Goal: Task Accomplishment & Management: Manage account settings

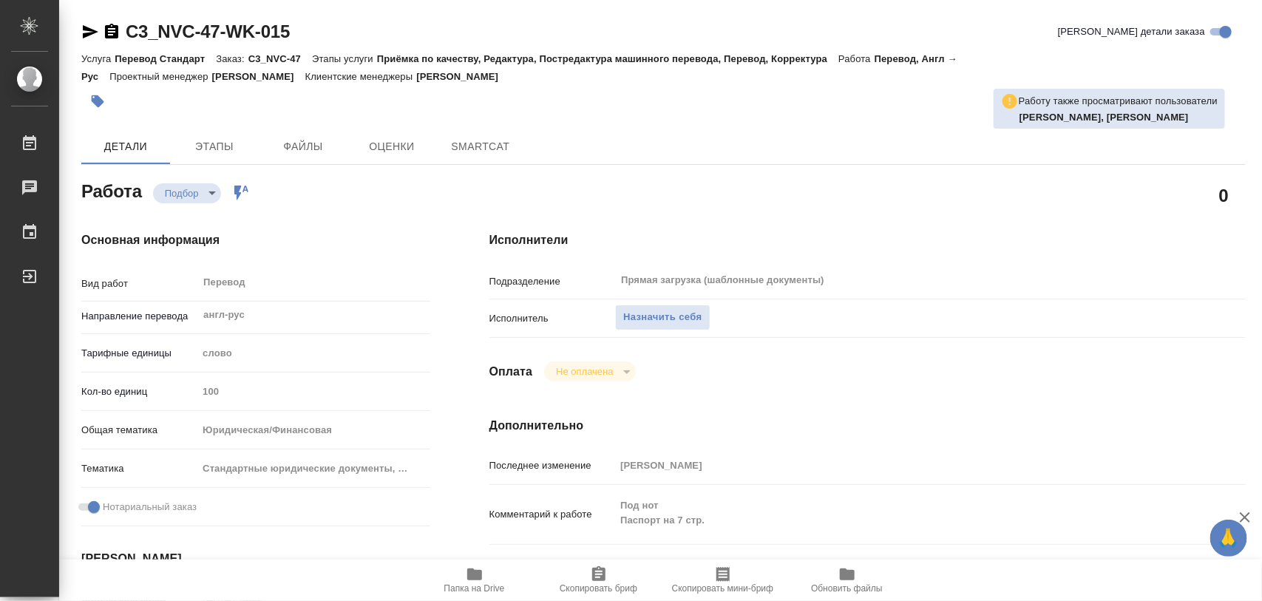
type textarea "x"
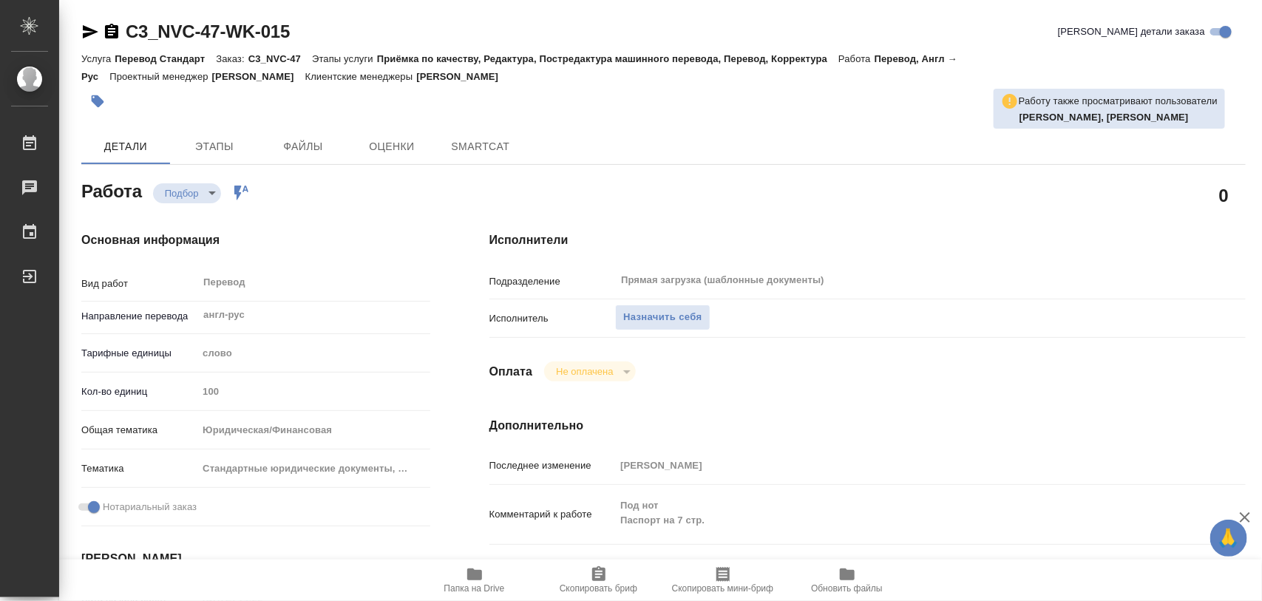
type textarea "x"
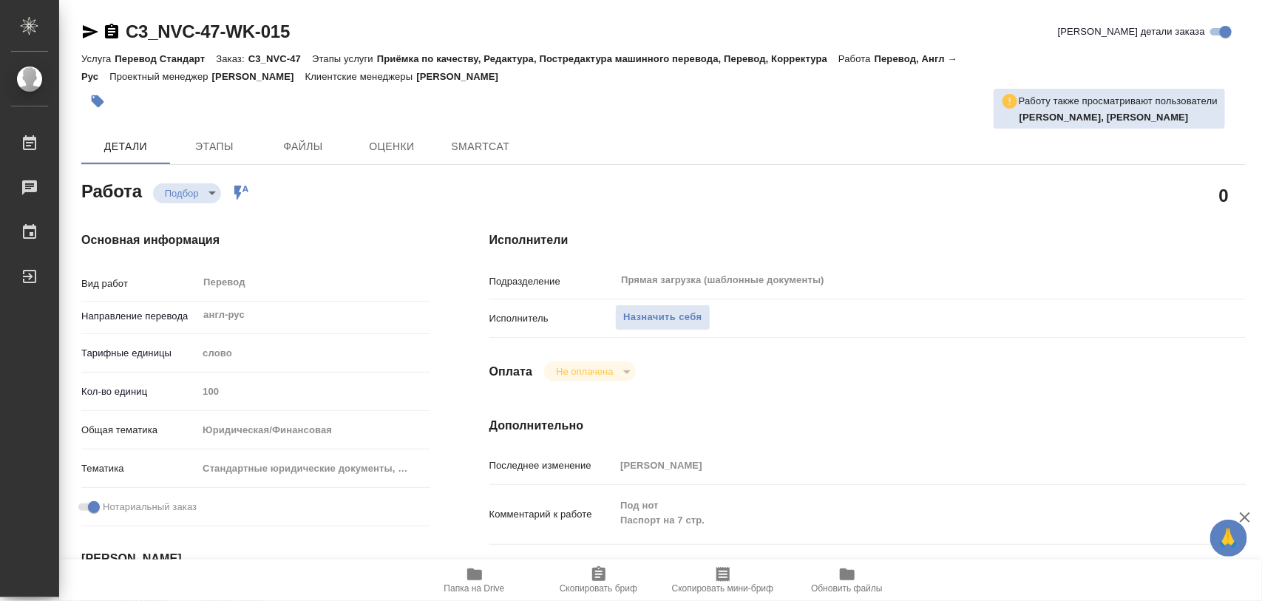
type textarea "x"
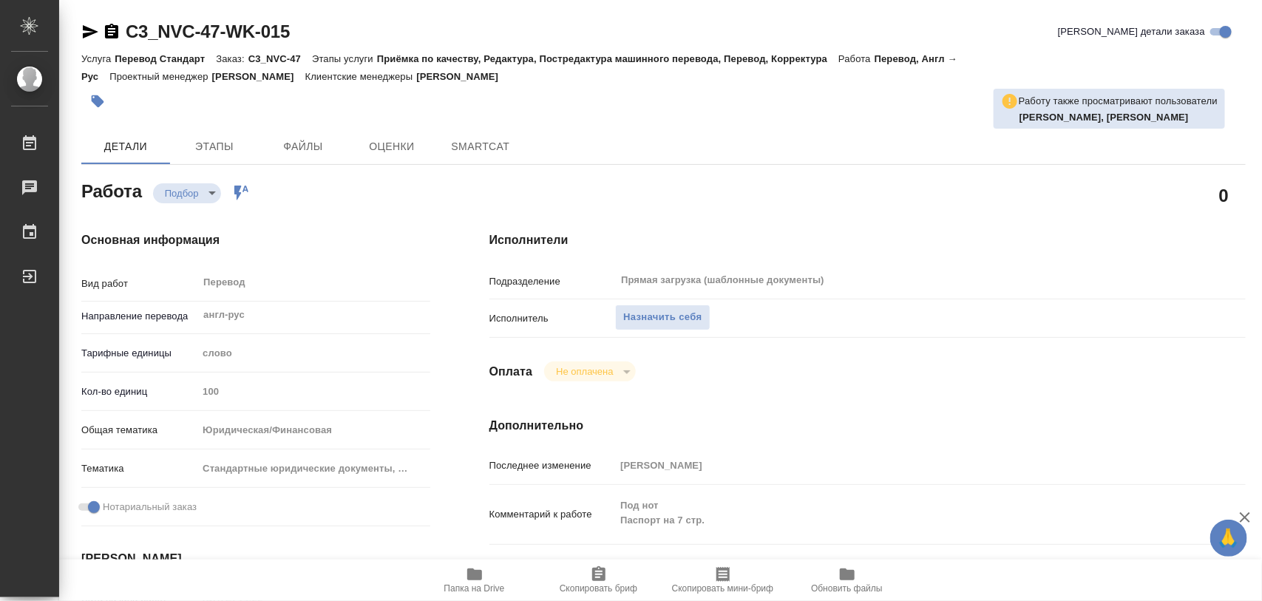
type textarea "x"
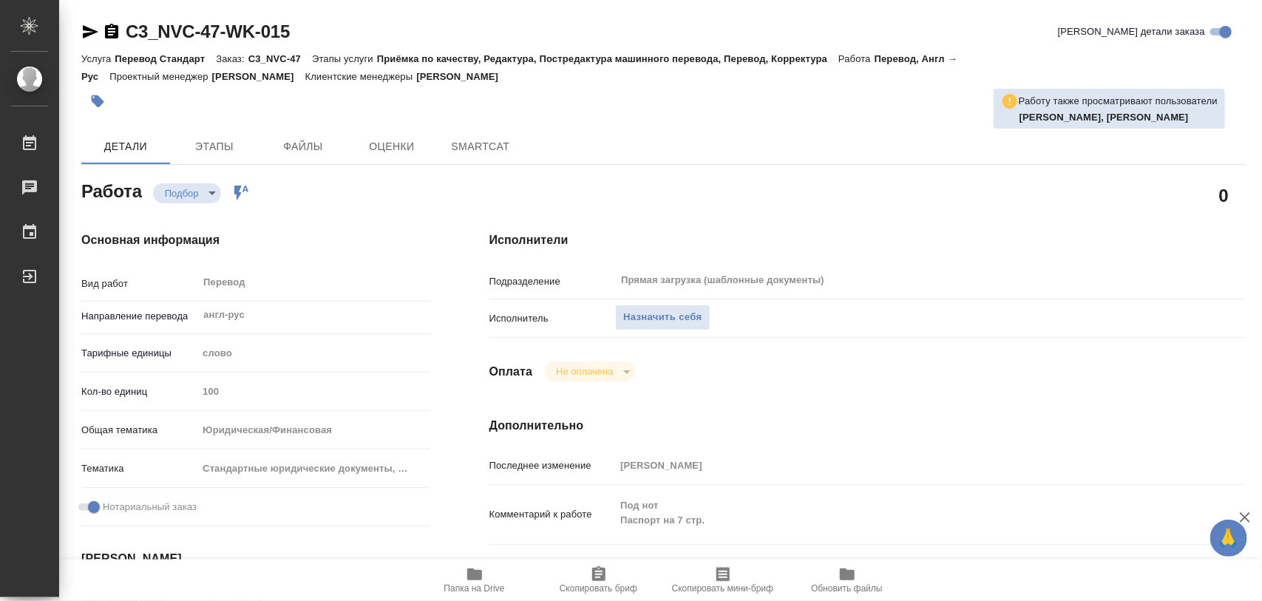
type textarea "x"
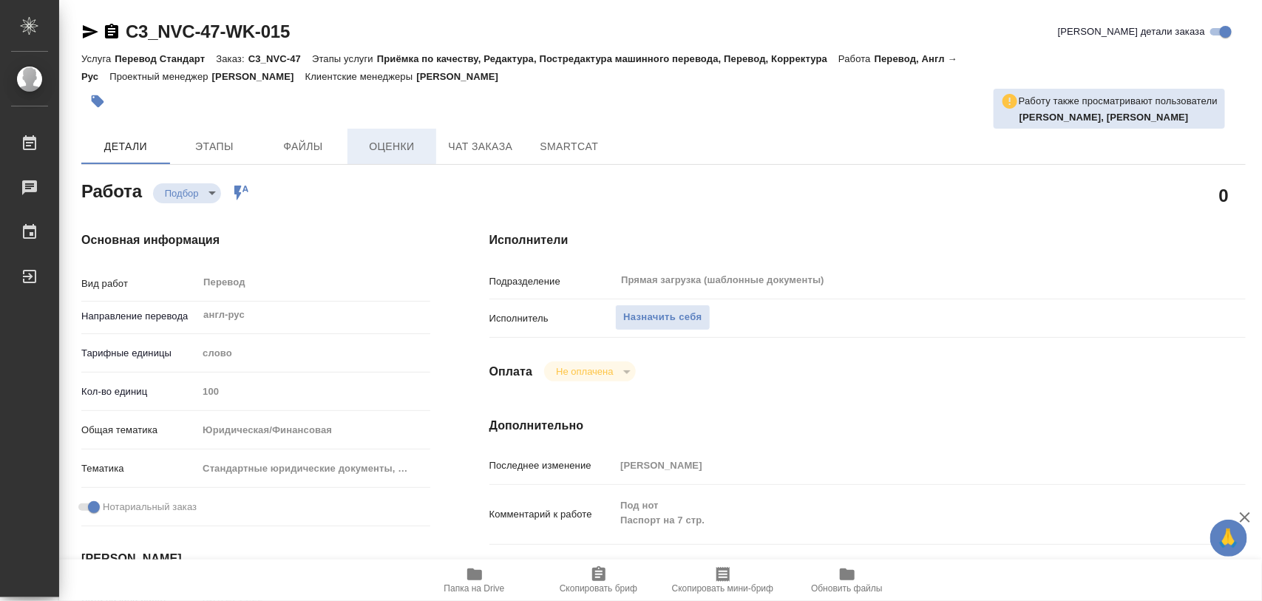
type textarea "x"
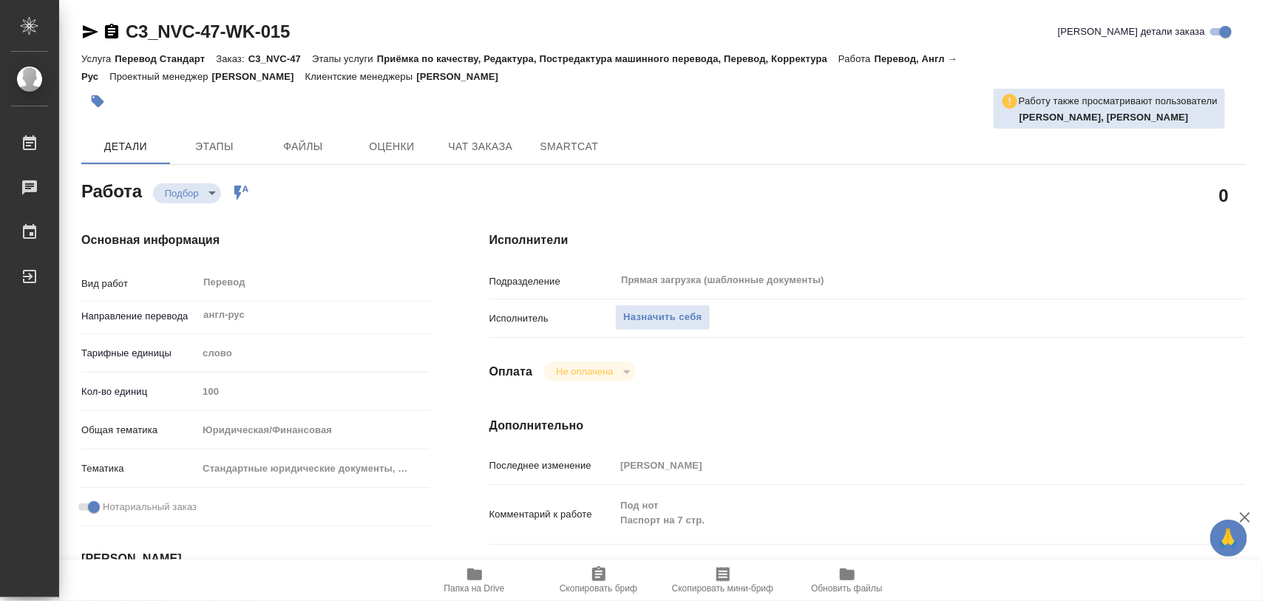
scroll to position [277, 0]
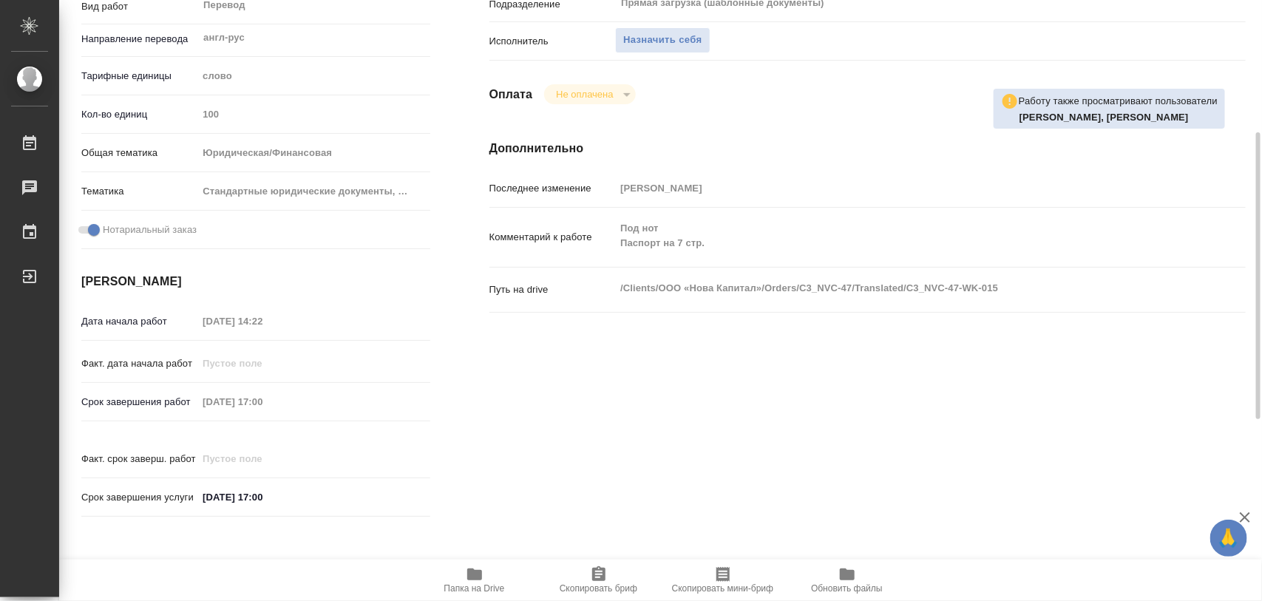
type textarea "x"
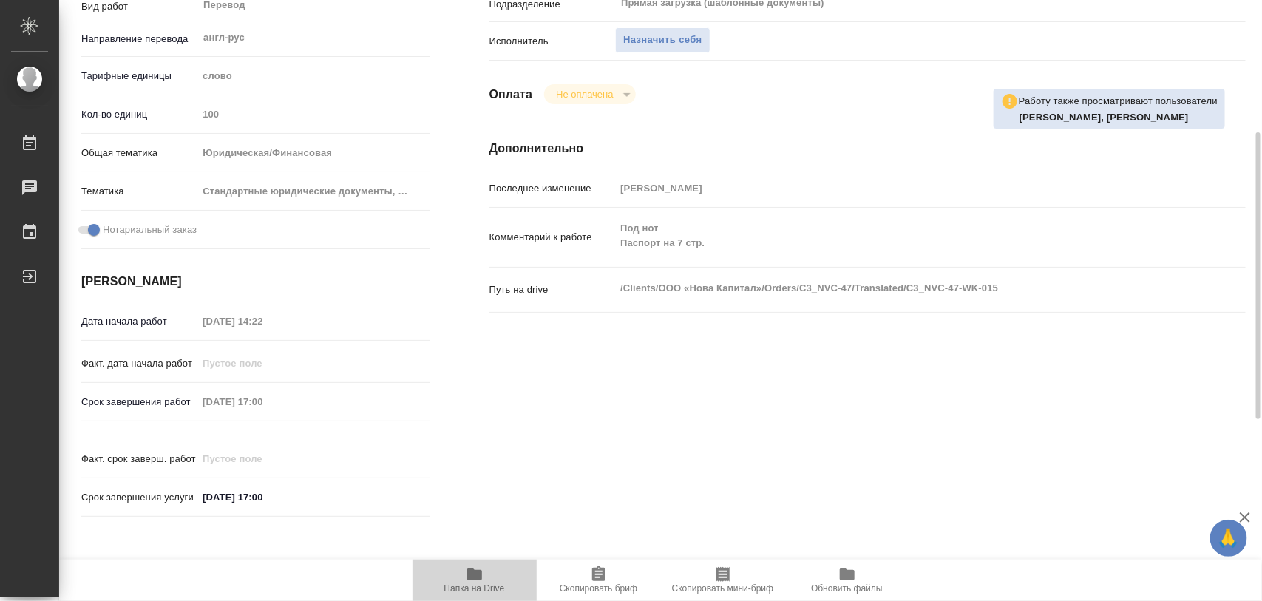
click at [475, 583] on span "Папка на Drive" at bounding box center [474, 588] width 61 height 10
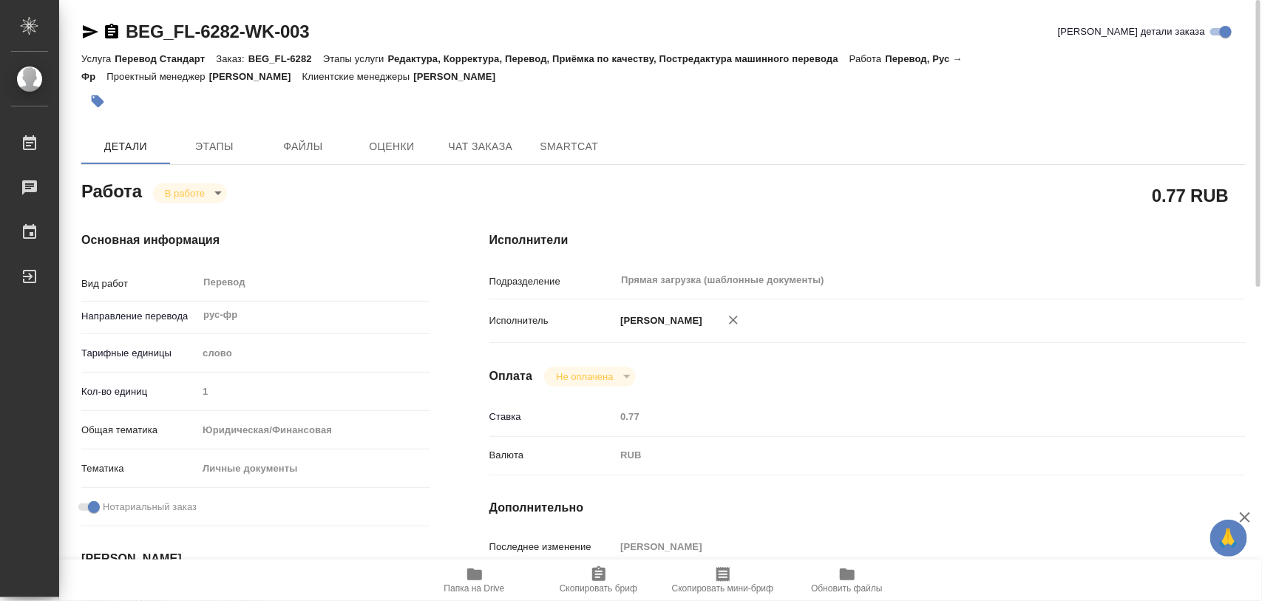
click at [107, 105] on button "button" at bounding box center [97, 101] width 33 height 33
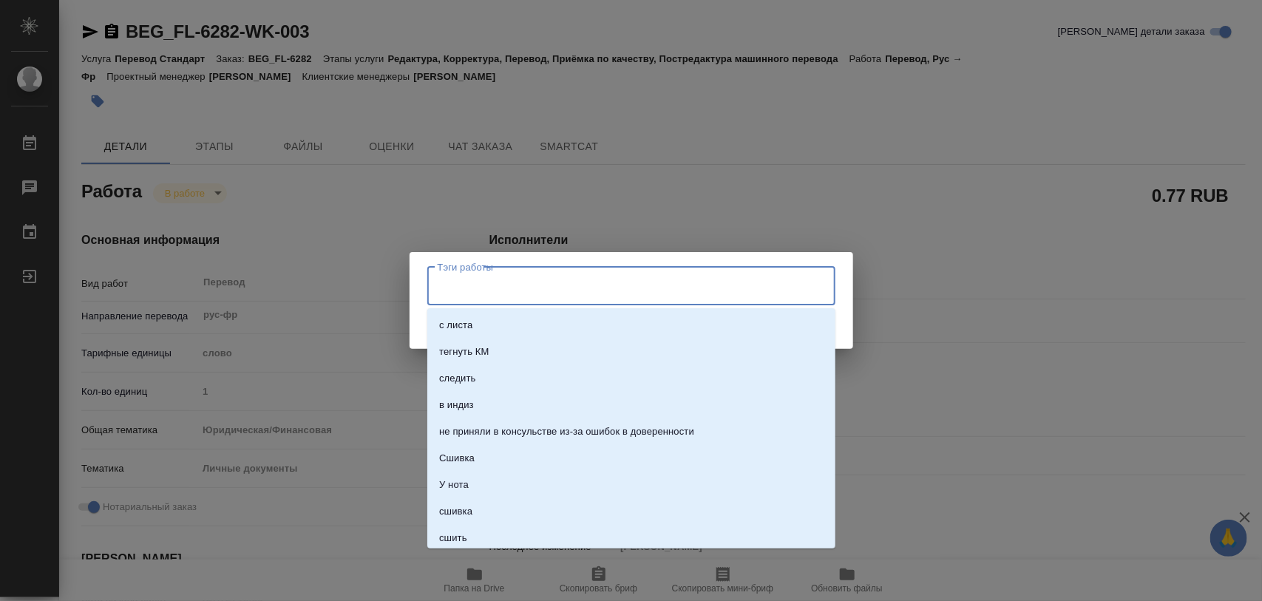
drag, startPoint x: 493, startPoint y: 285, endPoint x: 469, endPoint y: 291, distance: 24.4
click at [492, 285] on input "Тэги работы" at bounding box center [617, 286] width 367 height 25
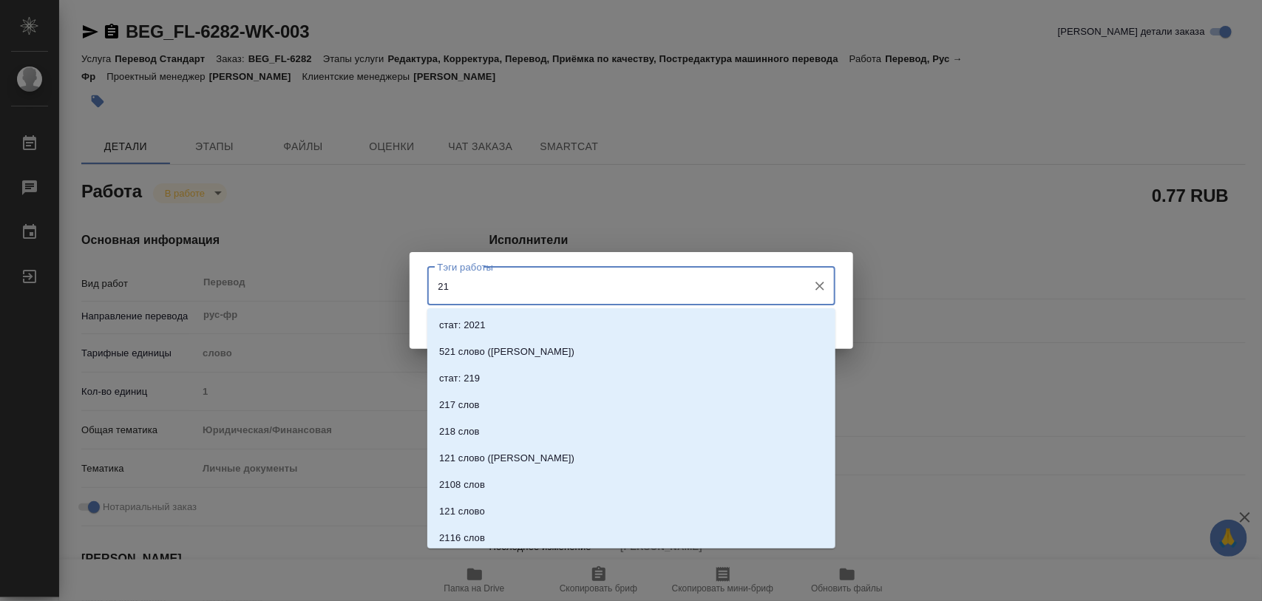
type input "217"
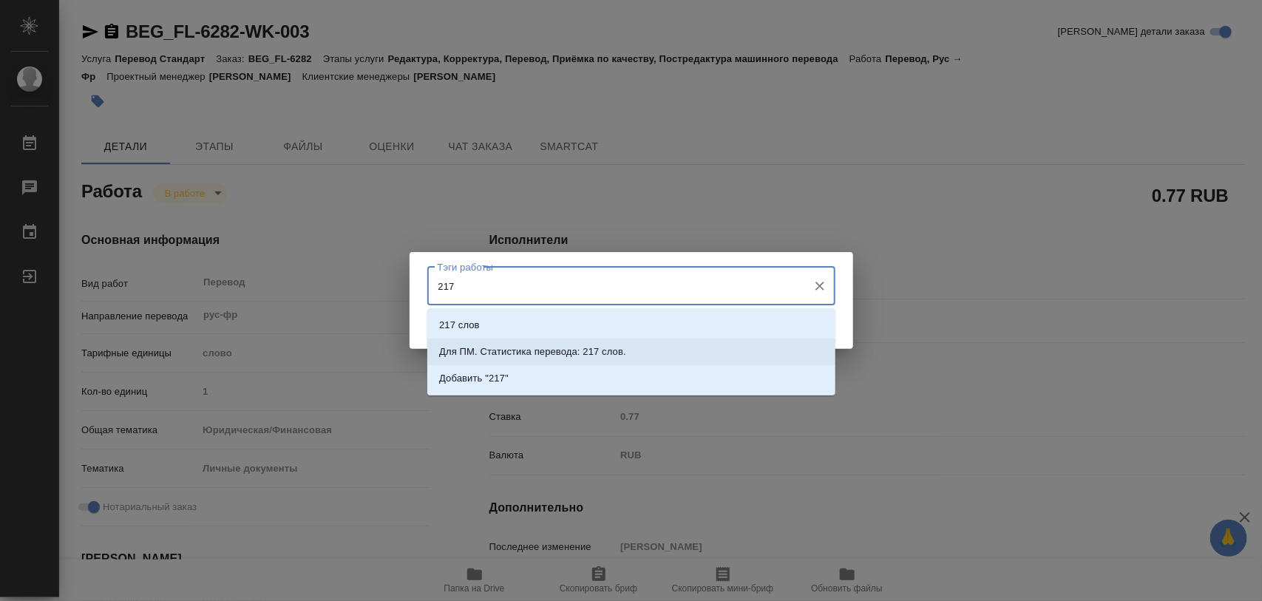
click at [537, 345] on p "Для ПМ. Статистика перевода: 217 слов." at bounding box center [532, 352] width 187 height 15
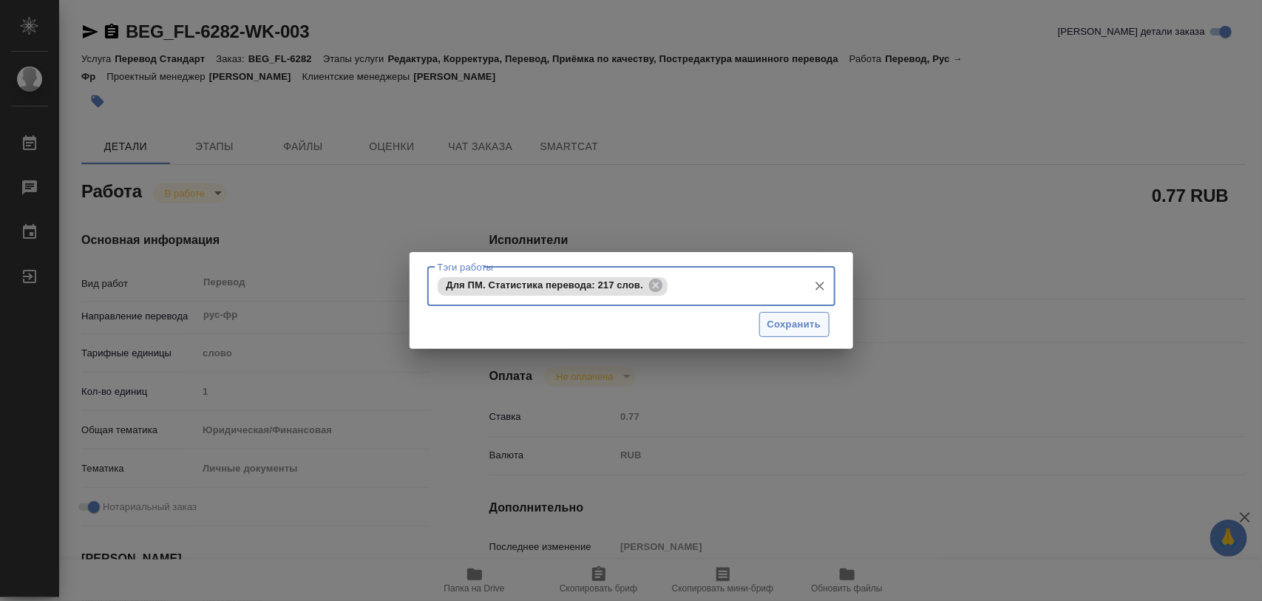
click at [804, 324] on span "Сохранить" at bounding box center [794, 324] width 54 height 17
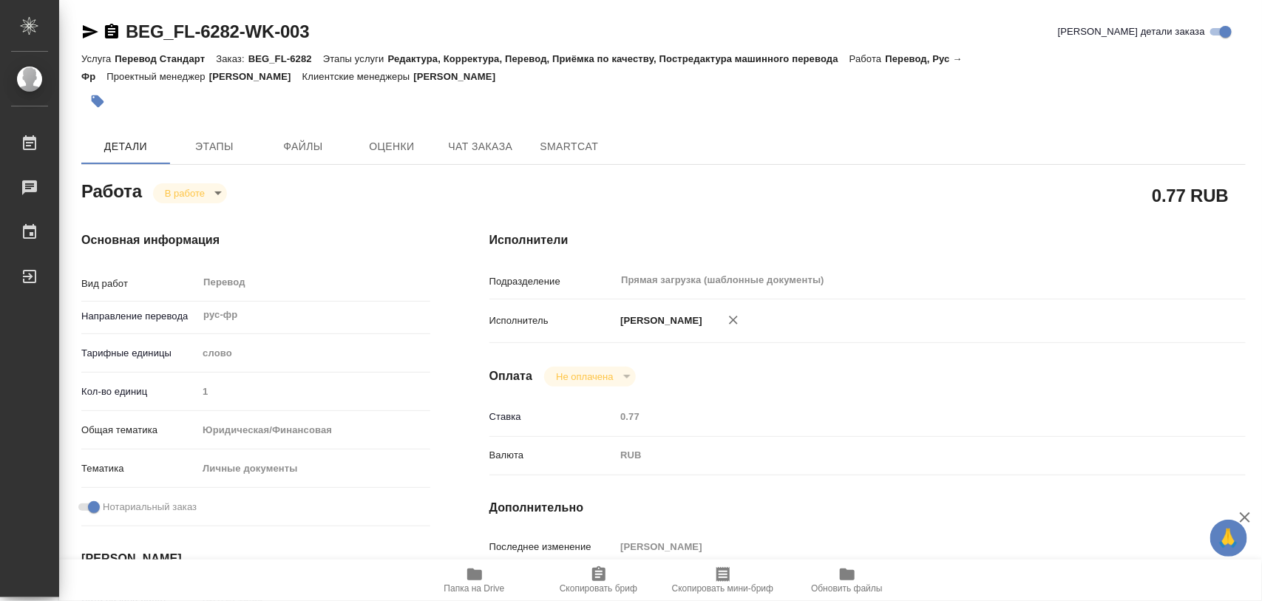
type input "inProgress"
type input "рус-фр"
type input "5a8b1489cc6b4906c91bfd90"
type input "1"
type input "yr-fn"
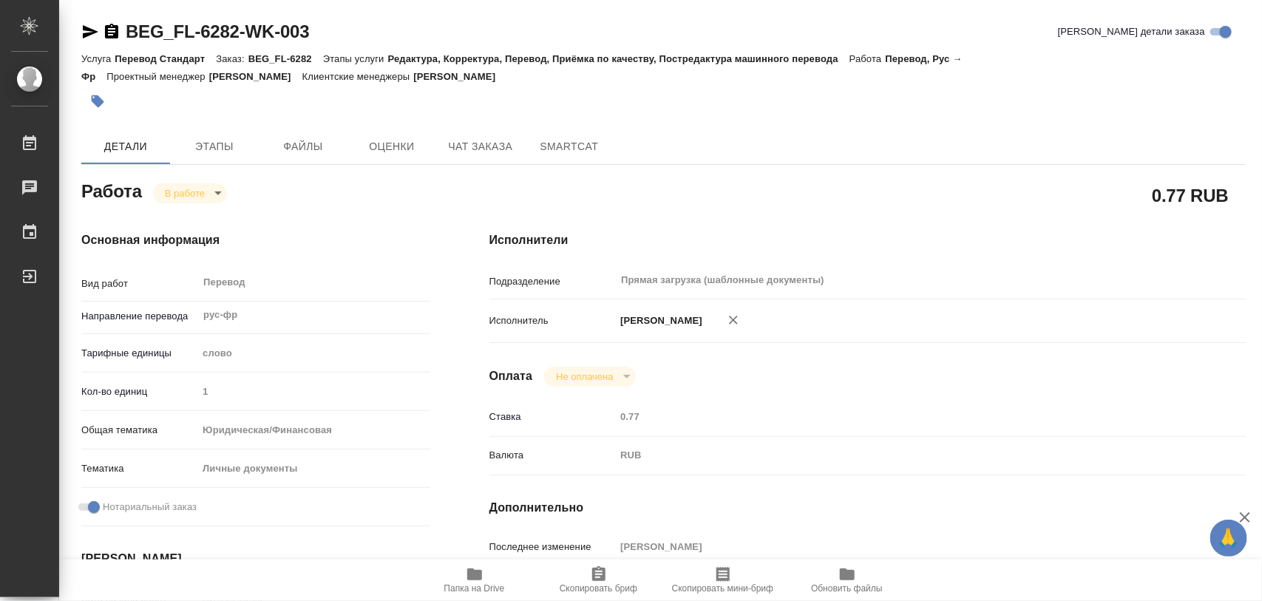
type input "5a8b8b956a9677013d343cfe"
checkbox input "true"
type input "15.09.2025 15:59"
type input "15.09.2025 16:34"
type input "16.09.2025 16:00"
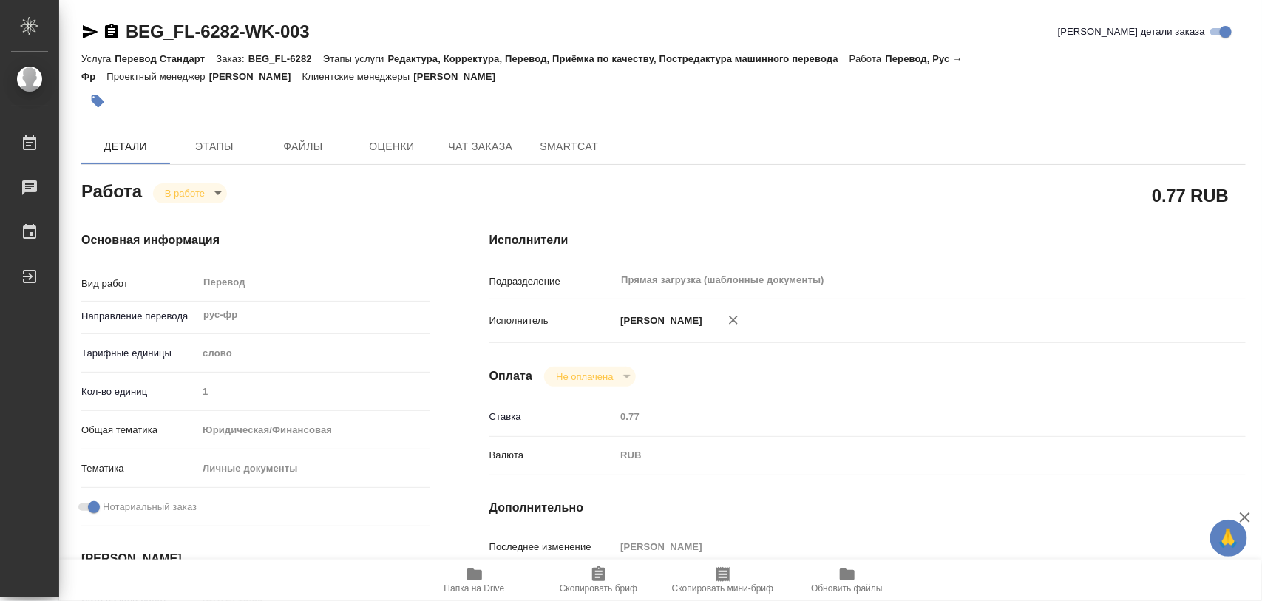
type input "16.09.2025 16:00"
type input "Прямая загрузка (шаблонные документы)"
type input "notPayed"
type input "0.77"
type input "RUB"
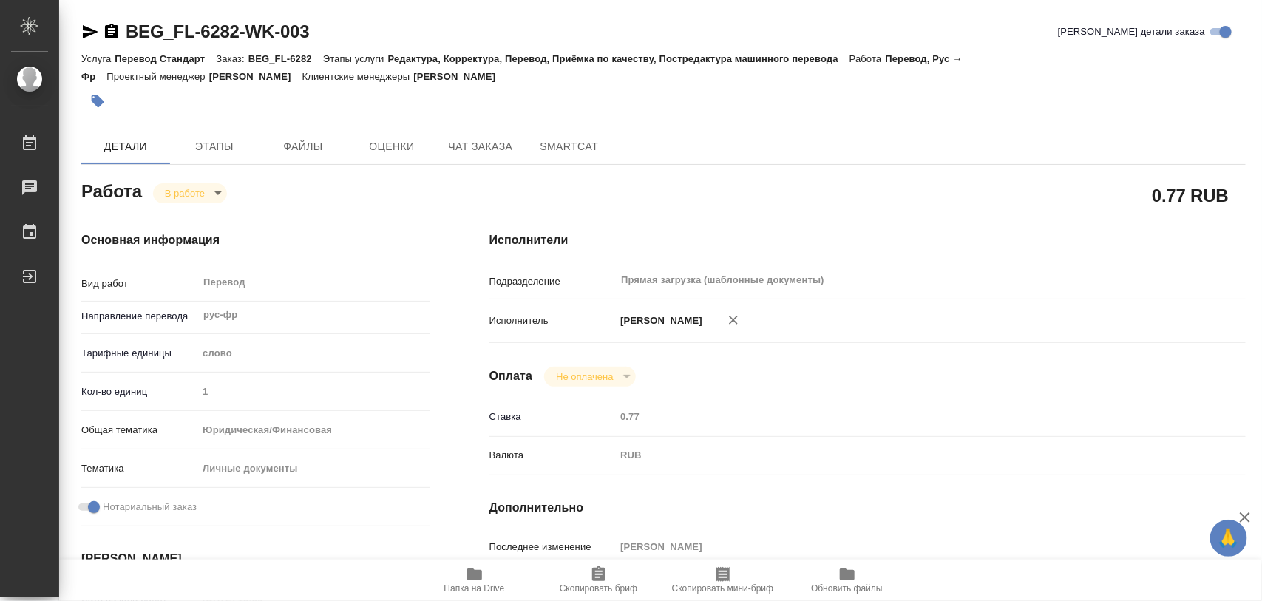
type input "[PERSON_NAME]"
type input "BEG_FL-6282"
type input "Перевод Стандарт"
type input "Редактура, Корректура, Перевод, Приёмка по качеству, Постредактура машинного пе…"
type input "[PERSON_NAME]"
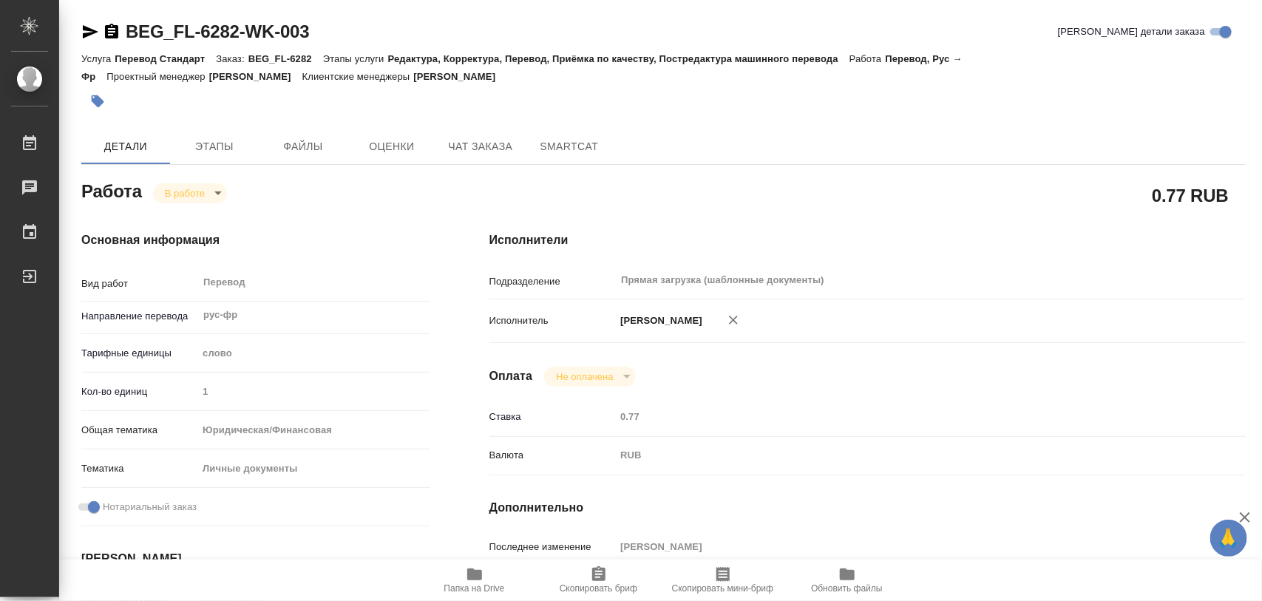
type input "[PERSON_NAME]"
type input "/Clients/FL_BEG/Orders/BEG_FL-6282"
click at [92, 95] on icon "button" at bounding box center [98, 101] width 13 height 13
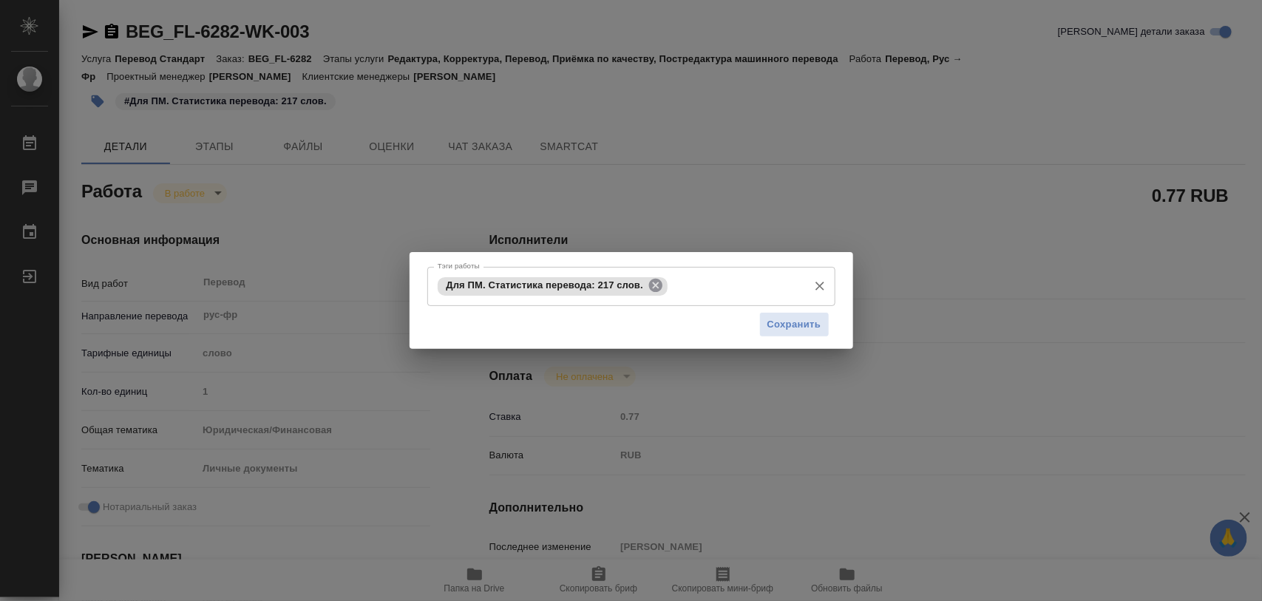
click at [648, 291] on icon at bounding box center [656, 285] width 16 height 16
click at [660, 282] on input "Тэги работы" at bounding box center [617, 286] width 367 height 25
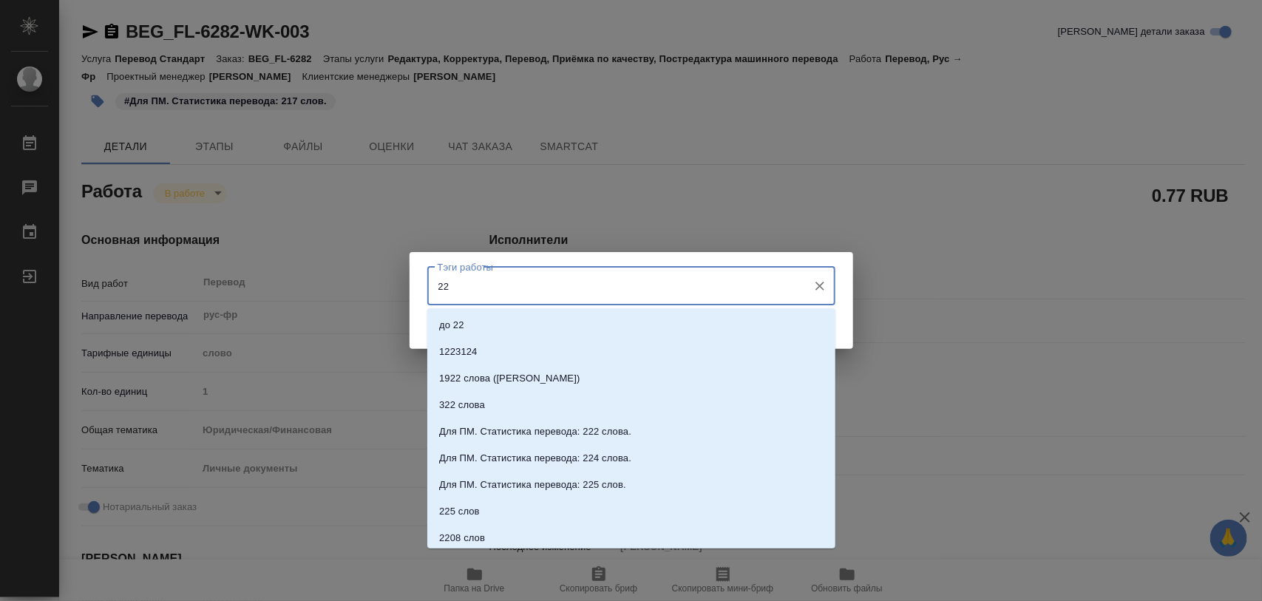
type input "220"
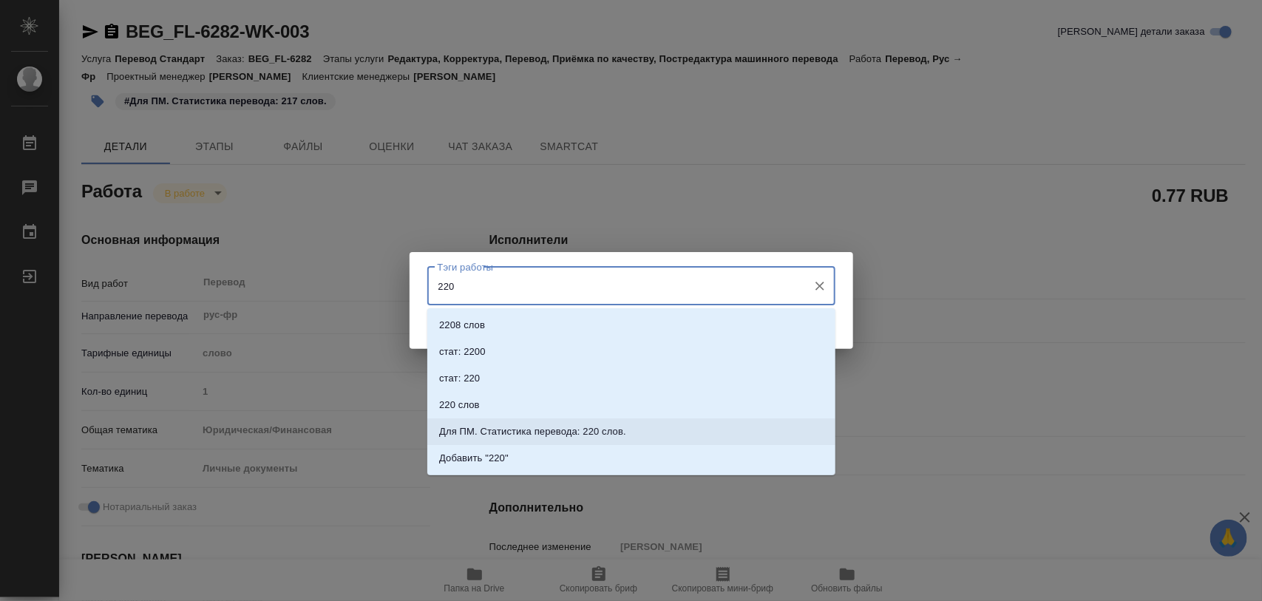
click at [553, 425] on p "Для ПМ. Статистика перевода: 220 слов." at bounding box center [532, 431] width 187 height 15
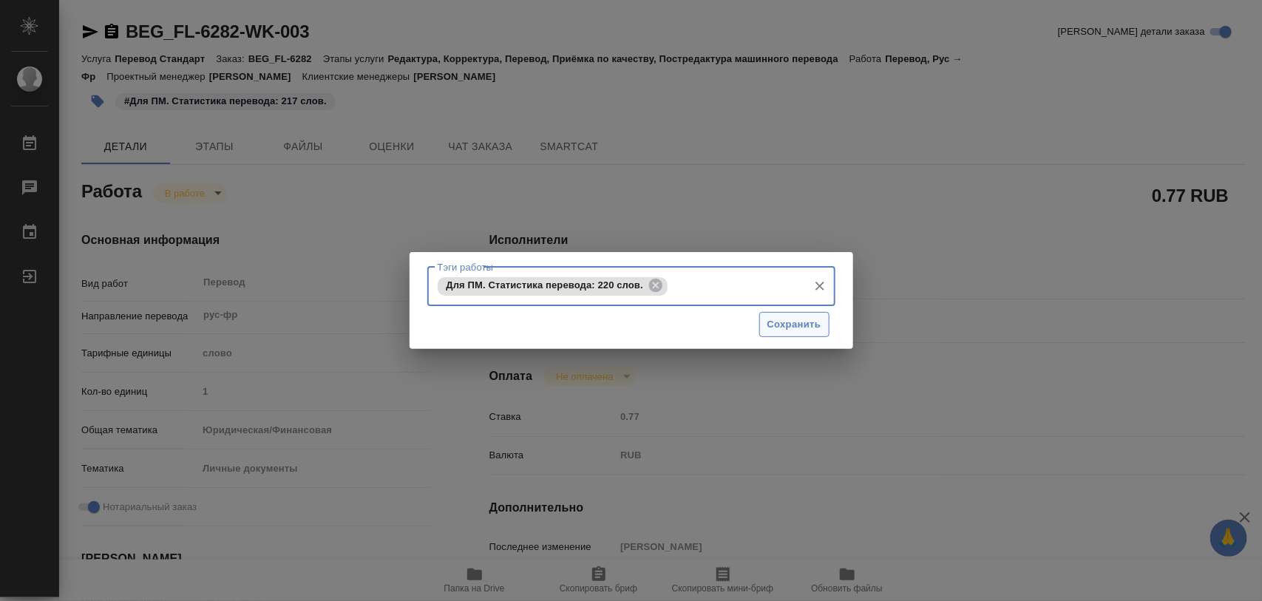
click at [780, 330] on span "Сохранить" at bounding box center [794, 324] width 54 height 17
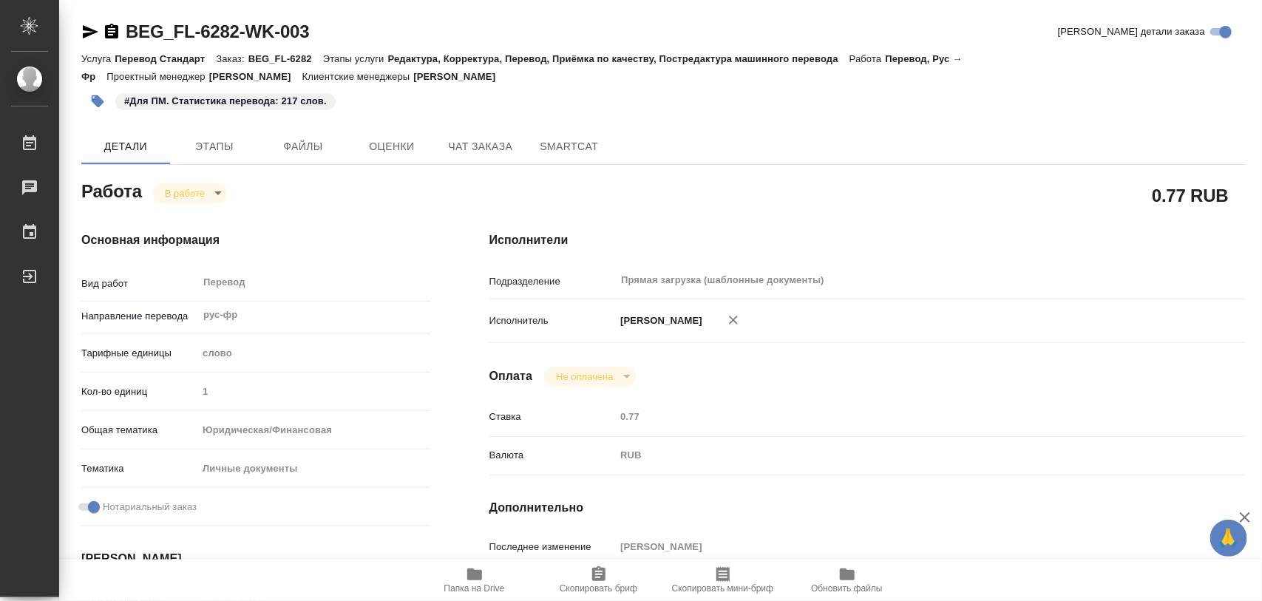
type input "inProgress"
type input "рус-фр"
type input "5a8b1489cc6b4906c91bfd90"
type input "1"
type input "yr-fn"
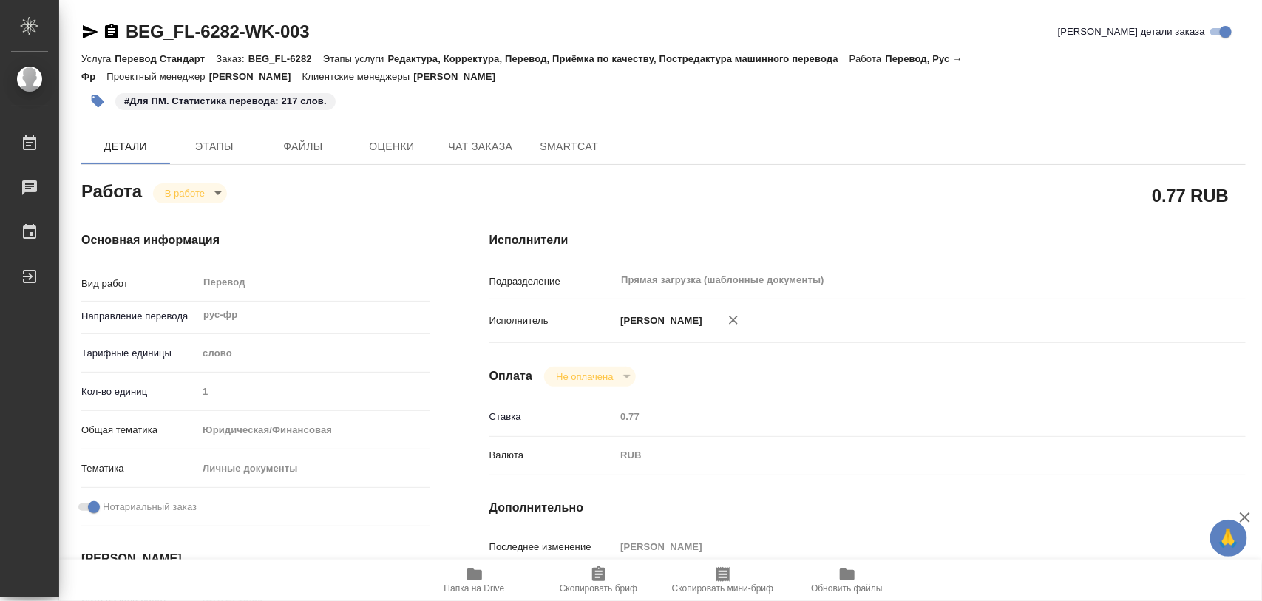
type input "5a8b8b956a9677013d343cfe"
checkbox input "true"
type input "15.09.2025 15:59"
type input "15.09.2025 16:34"
type input "16.09.2025 16:00"
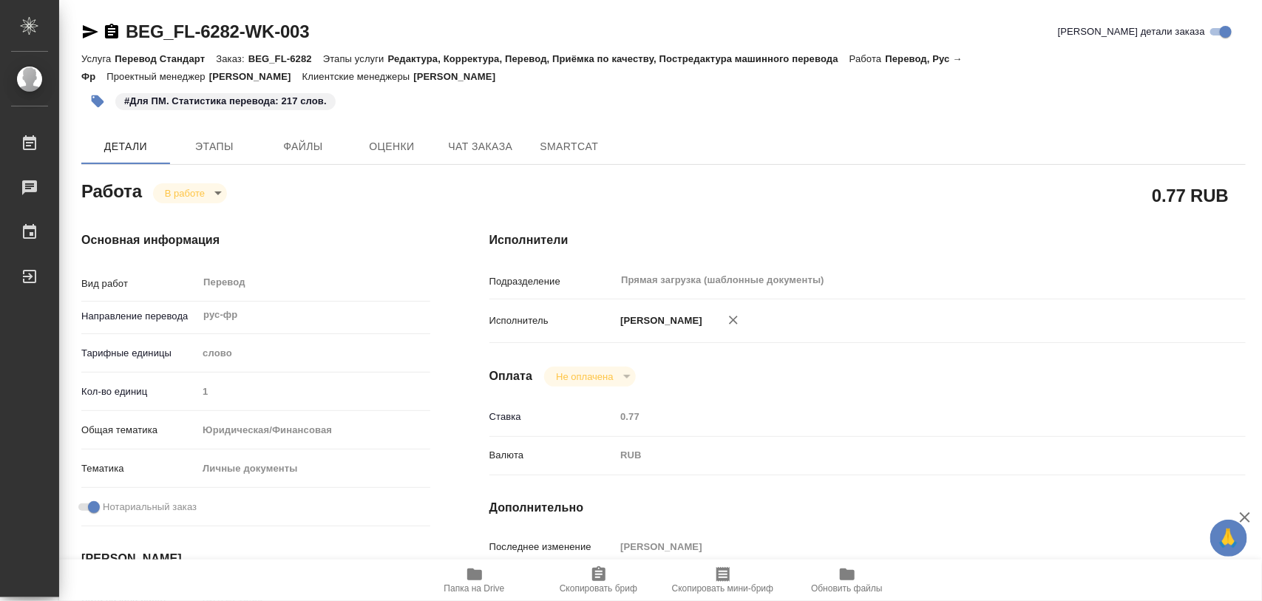
type input "16.09.2025 16:00"
type input "Прямая загрузка (шаблонные документы)"
type input "notPayed"
type input "0.77"
type input "RUB"
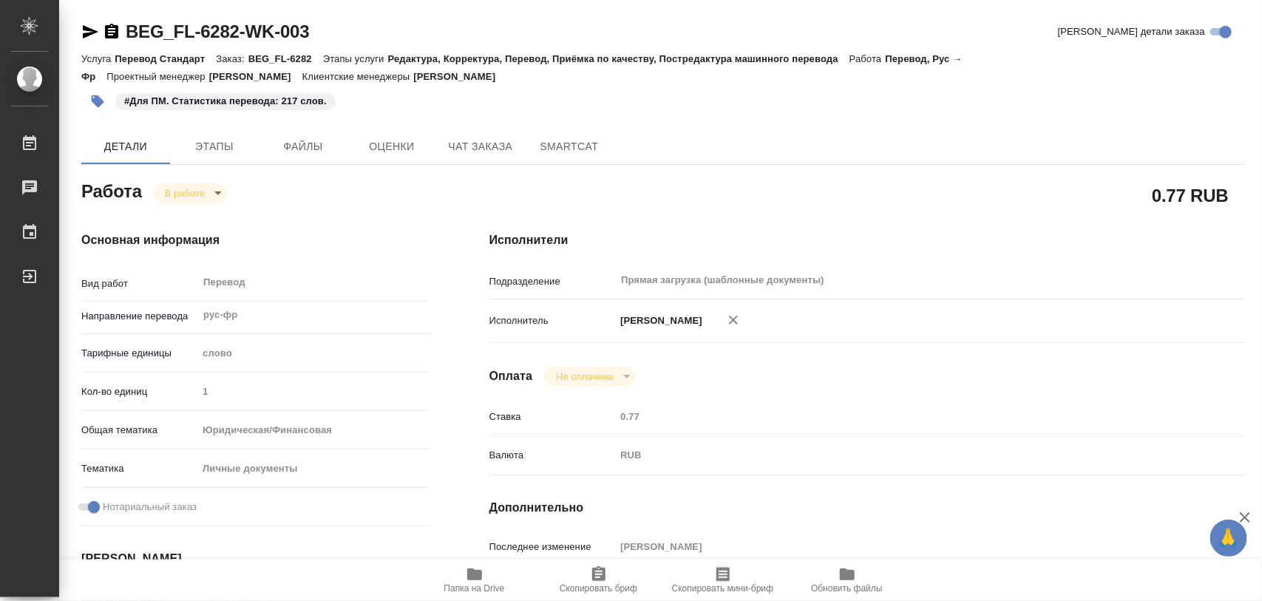
type input "[PERSON_NAME]"
type input "BEG_FL-6282"
type input "Перевод Стандарт"
type input "Редактура, Корректура, Перевод, Приёмка по качеству, Постредактура машинного пе…"
type input "[PERSON_NAME]"
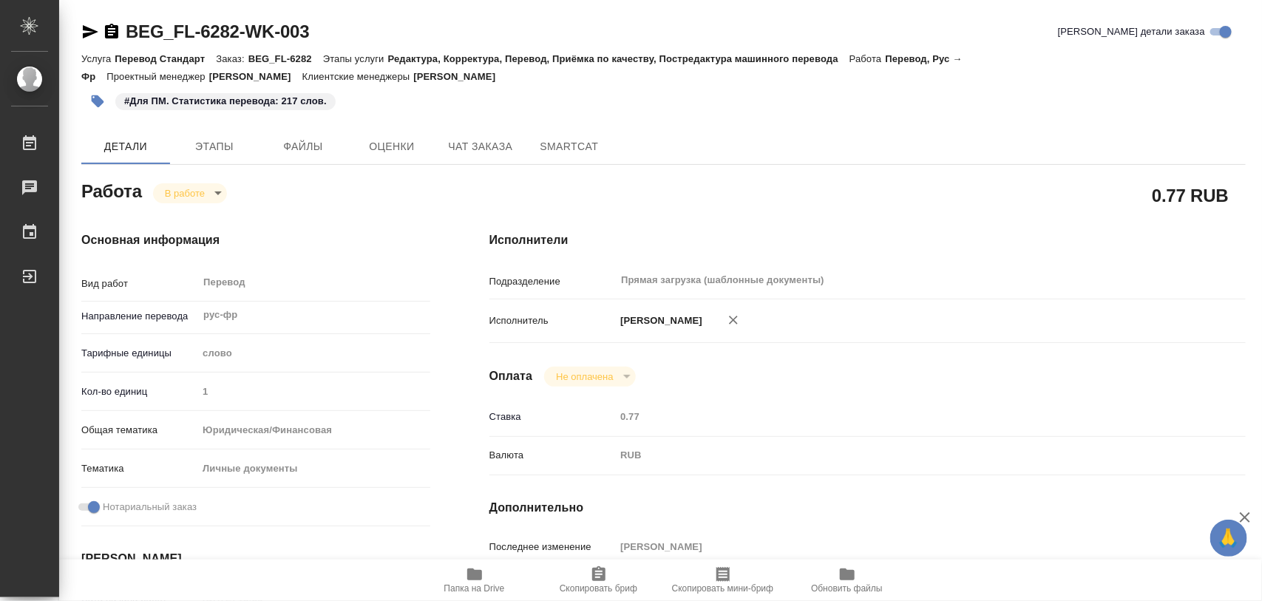
type input "[PERSON_NAME]"
type input "/Clients/FL_BEG/Orders/BEG_FL-6282"
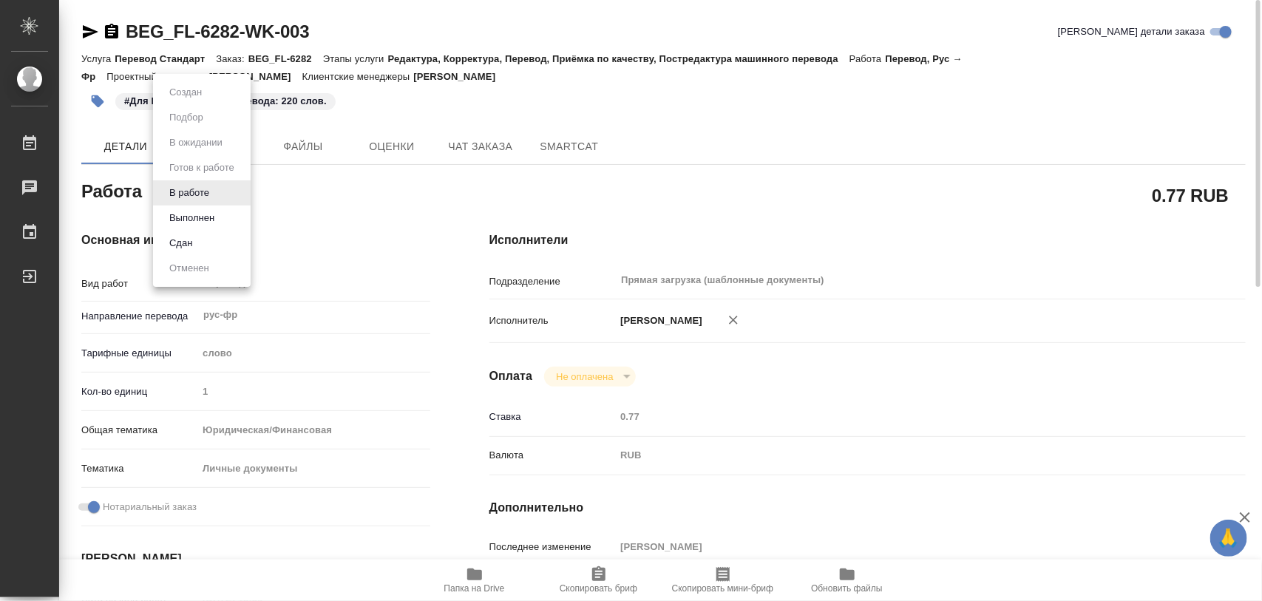
click at [213, 194] on body "🙏 .cls-1 fill:#fff; AWATERA Iglakov Maksim Работы 0 Чаты График Выйти BEG_FL-62…" at bounding box center [631, 300] width 1262 height 601
click at [196, 216] on button "Выполнен" at bounding box center [192, 218] width 54 height 16
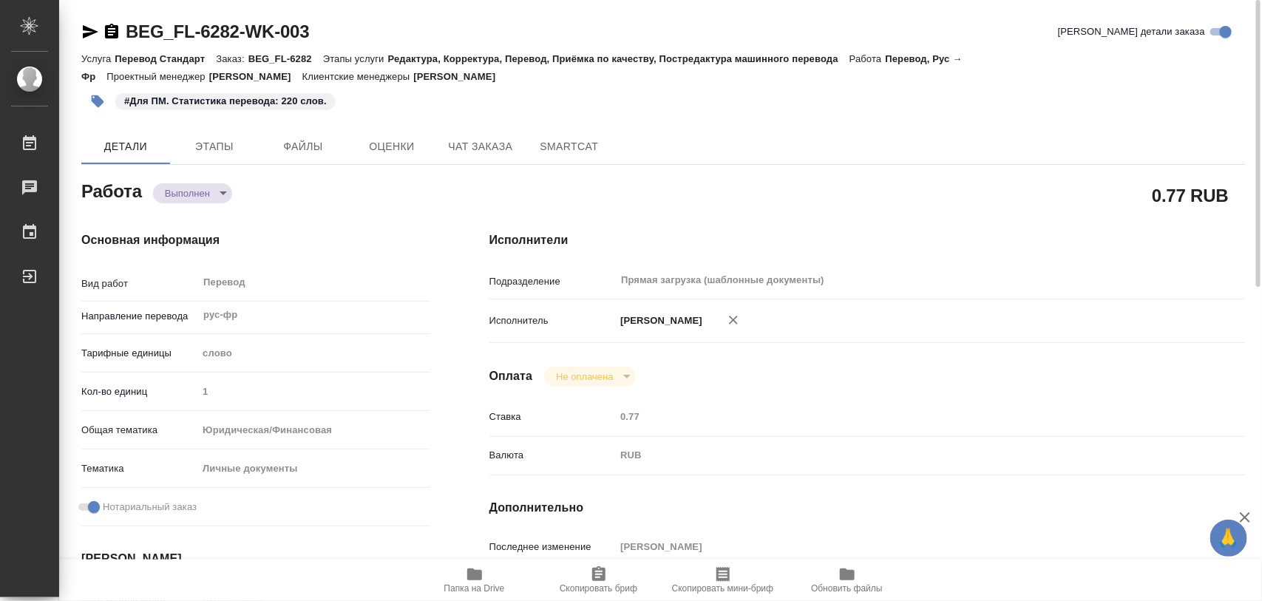
type textarea "x"
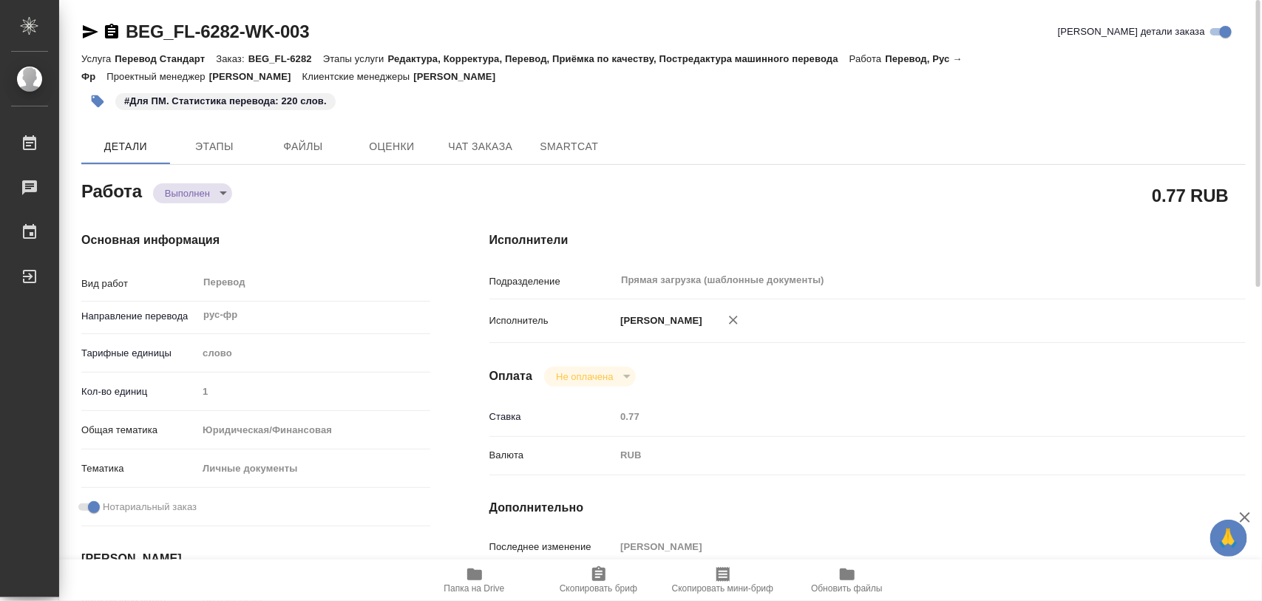
type textarea "x"
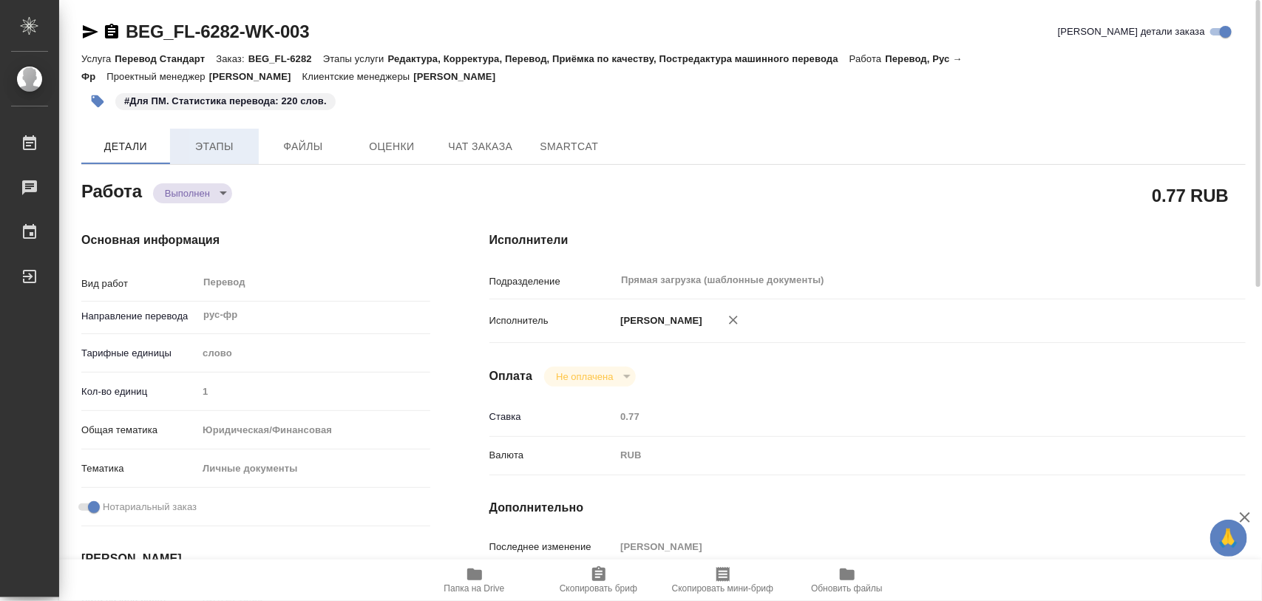
click at [226, 153] on span "Этапы" at bounding box center [214, 147] width 71 height 18
type textarea "x"
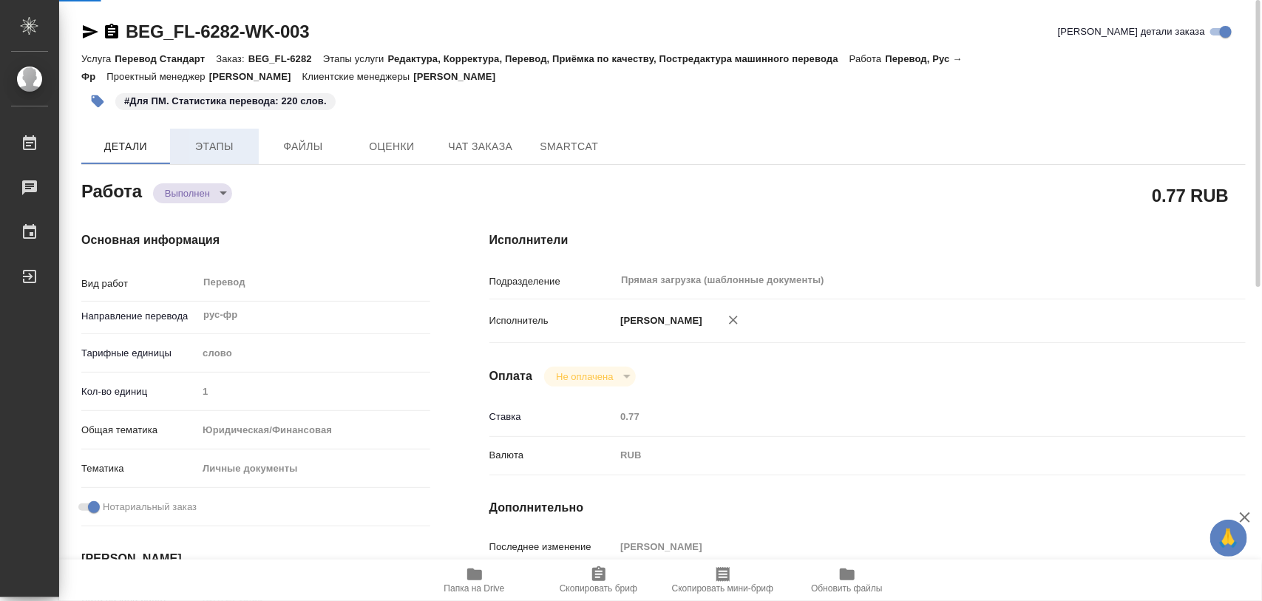
type textarea "x"
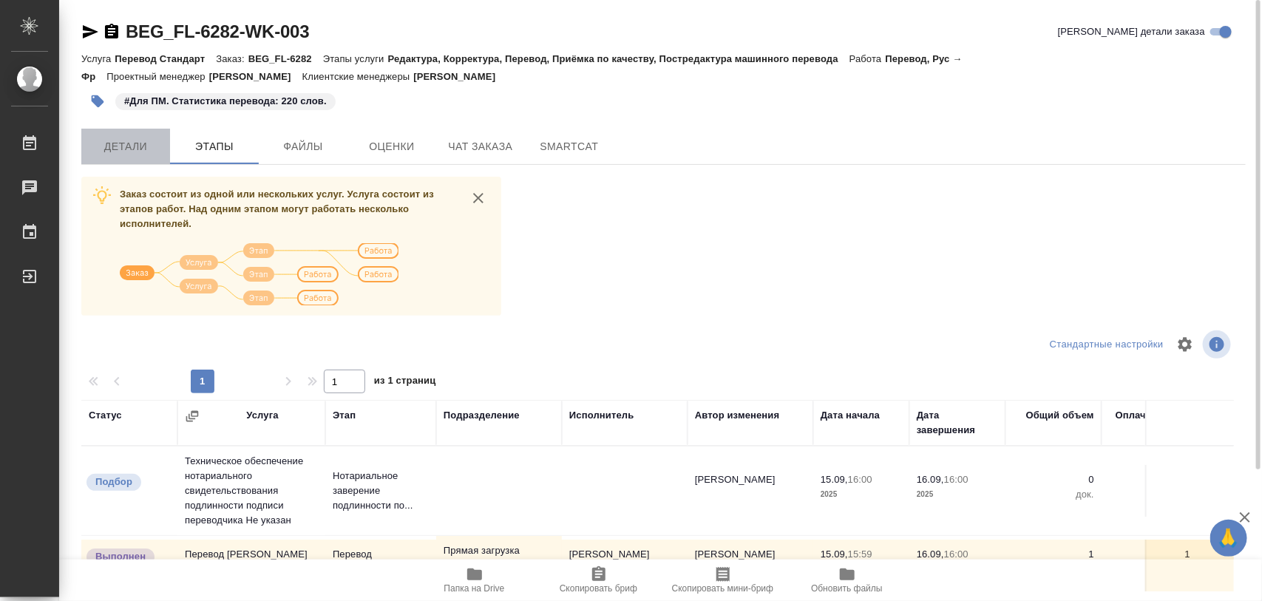
click at [124, 150] on span "Детали" at bounding box center [125, 147] width 71 height 18
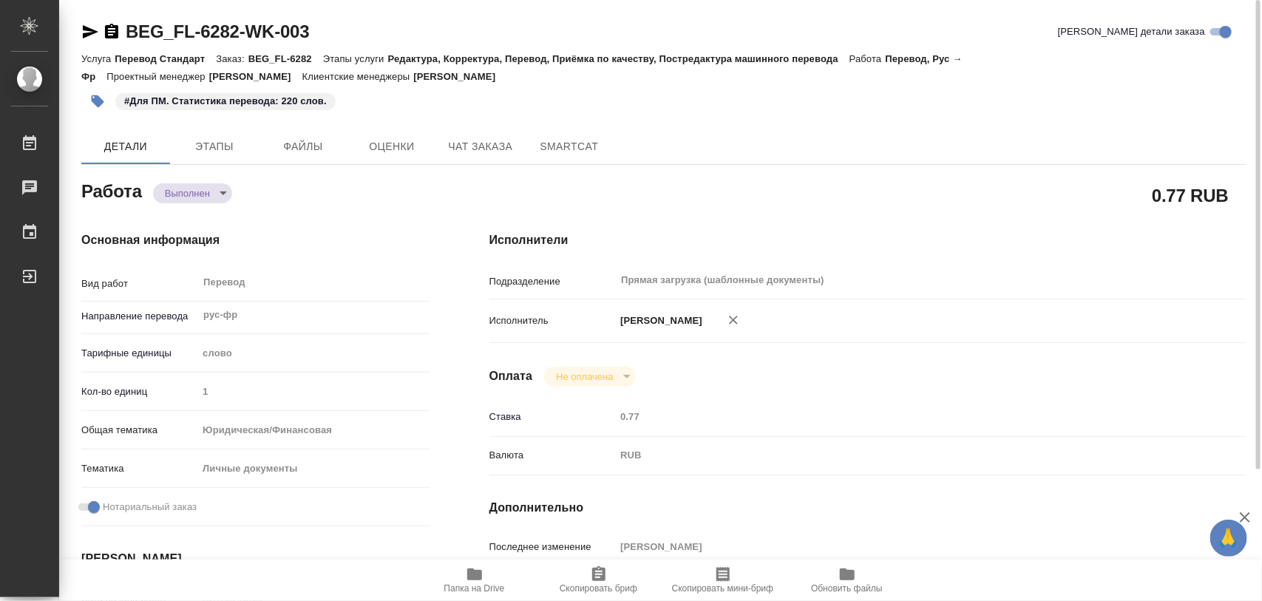
type textarea "x"
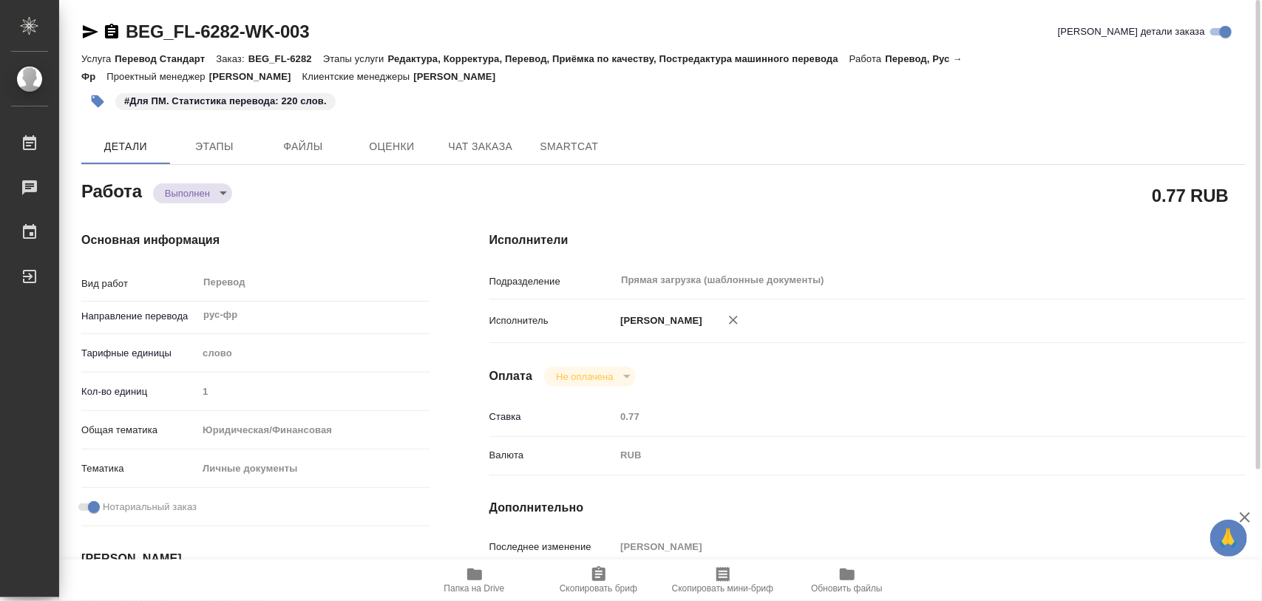
type textarea "x"
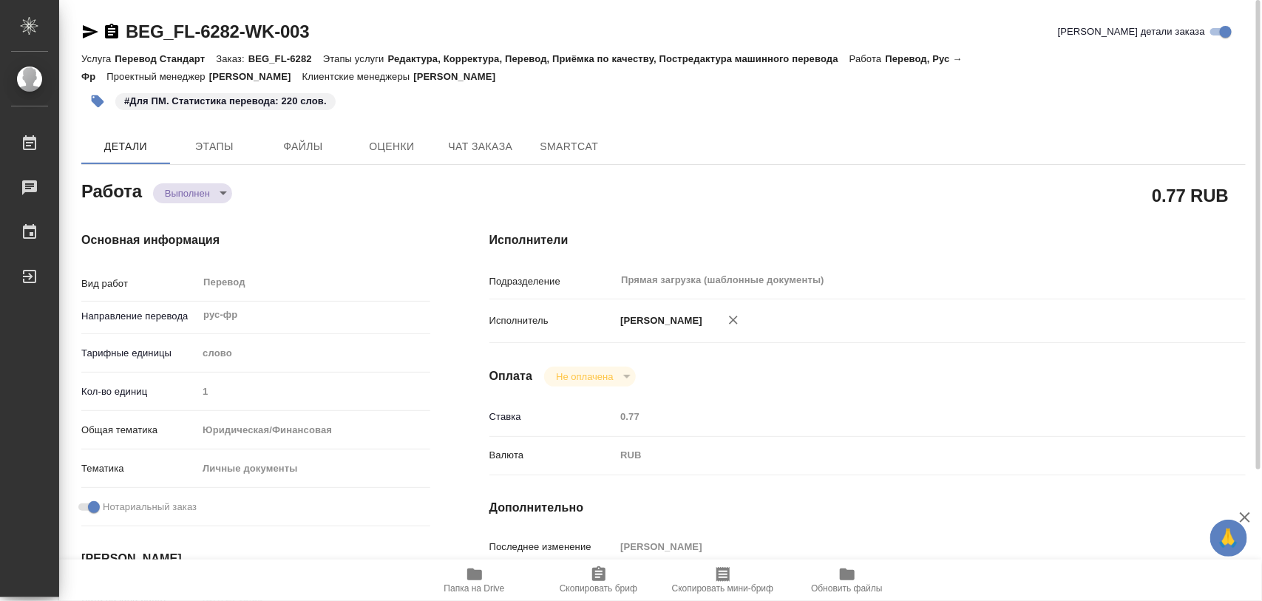
type textarea "x"
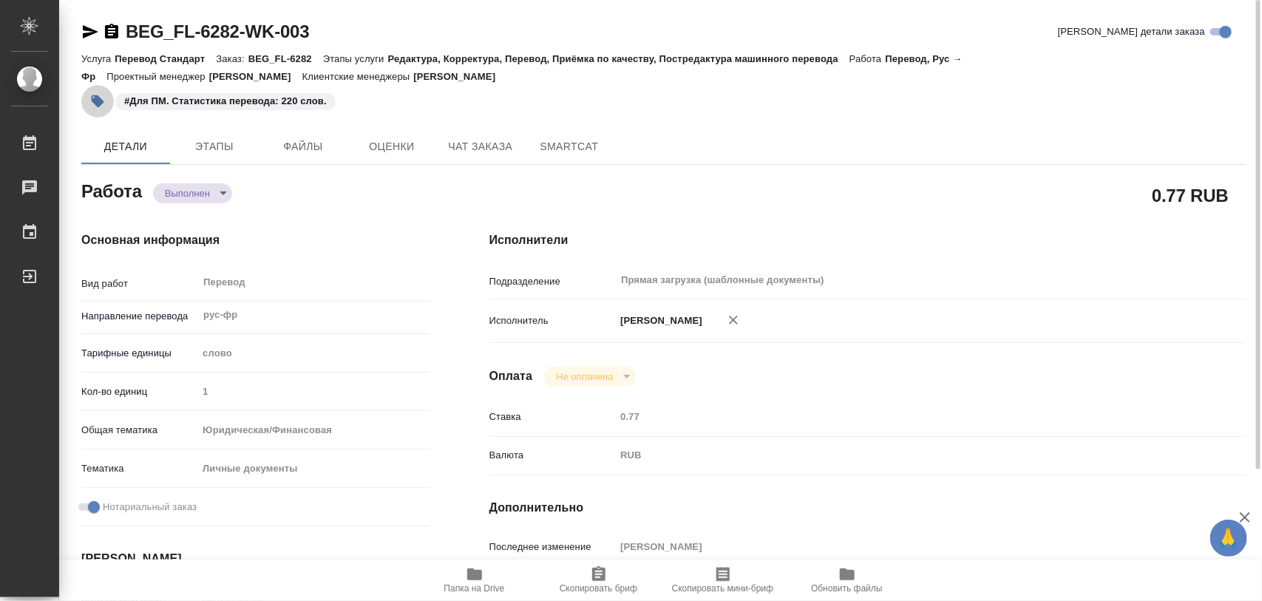
click at [95, 100] on icon "button" at bounding box center [98, 101] width 13 height 13
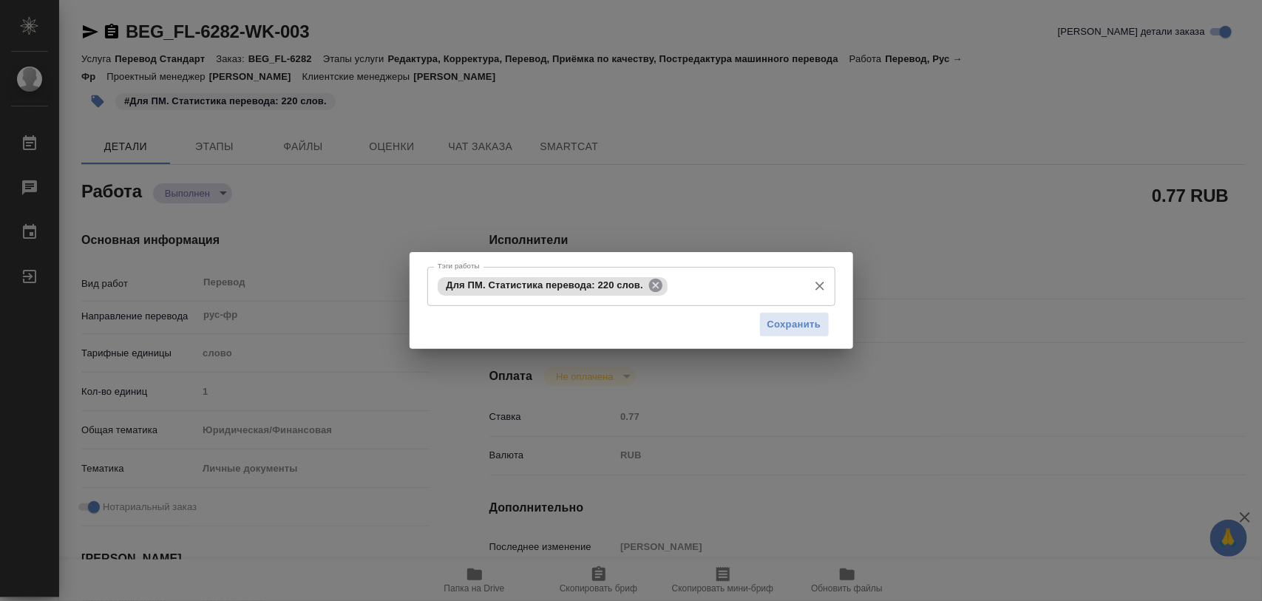
click at [653, 287] on icon at bounding box center [656, 285] width 16 height 16
click at [793, 328] on span "Сохранить" at bounding box center [794, 324] width 54 height 17
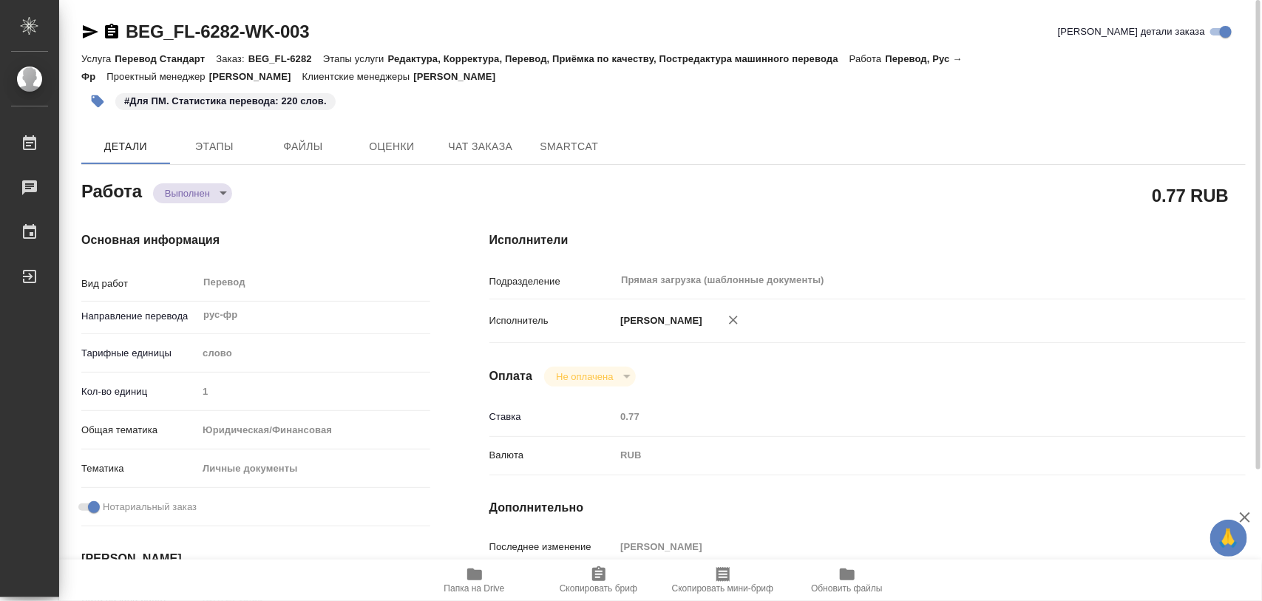
type input "completed"
type textarea "Перевод"
type textarea "x"
type input "рус-фр"
type input "5a8b1489cc6b4906c91bfd90"
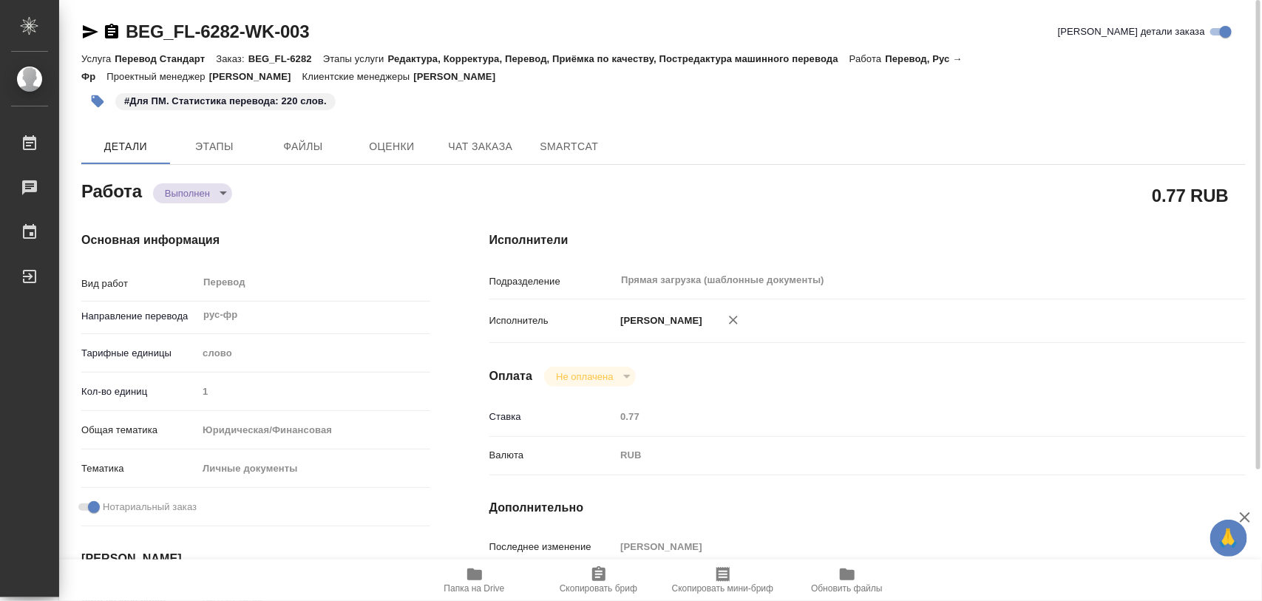
type input "1"
type input "yr-fn"
type input "5a8b8b956a9677013d343cfe"
checkbox input "true"
type input "15.09.2025 15:59"
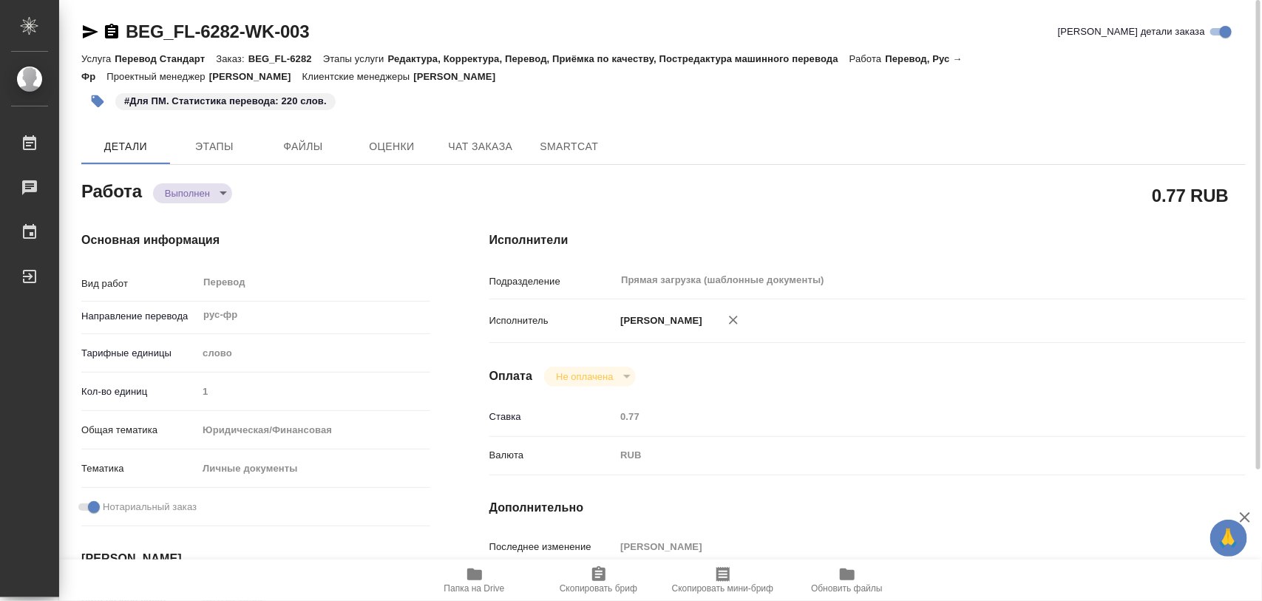
type input "15.09.2025 16:34"
type input "16.09.2025 16:00"
type input "16.09.2025 15:26"
type input "16.09.2025 16:00"
type input "Прямая загрузка (шаблонные документы)"
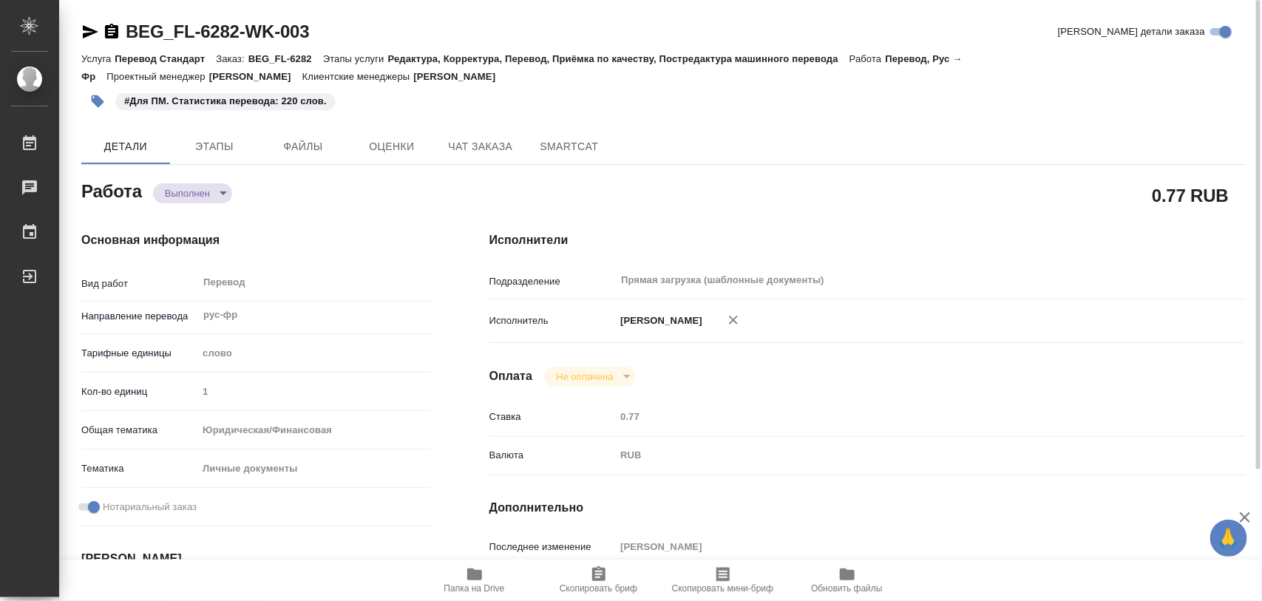
type input "notPayed"
type input "0.77"
type input "RUB"
type input "[PERSON_NAME]"
type textarea "x"
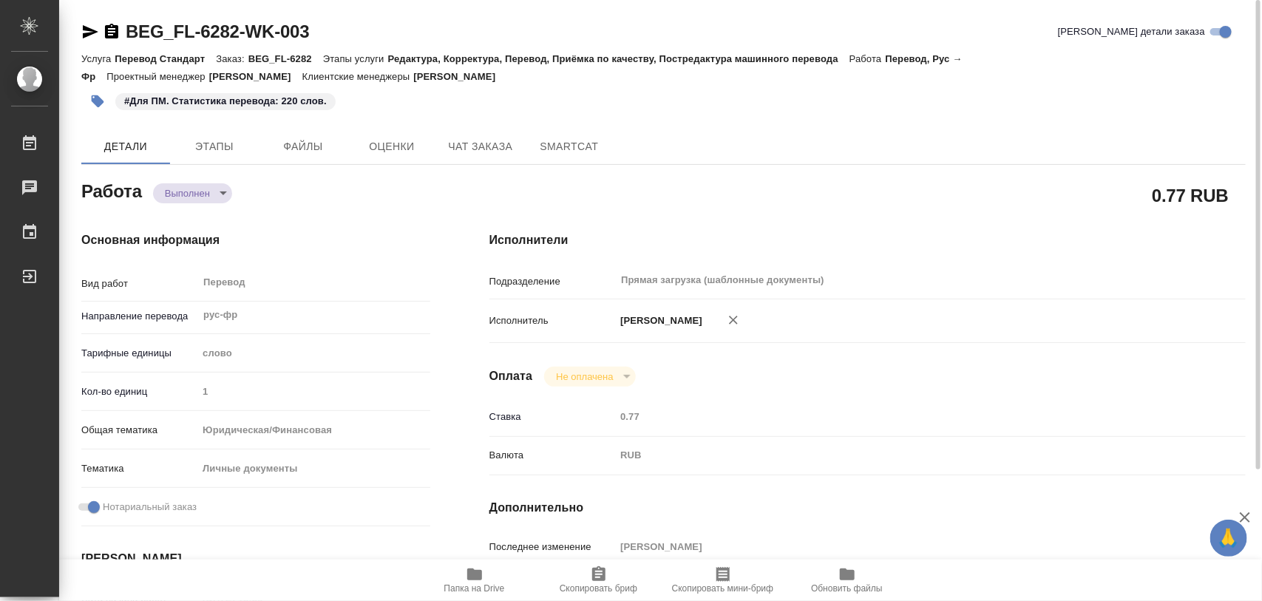
type textarea "/Clients/FL_BEG/Orders/BEG_FL-6282/Translated/BEG_FL-6282-WK-003"
type textarea "x"
type input "BEG_FL-6282"
type input "Перевод Стандарт"
type input "Редактура, Корректура, Перевод, Приёмка по качеству, Постредактура машинного пе…"
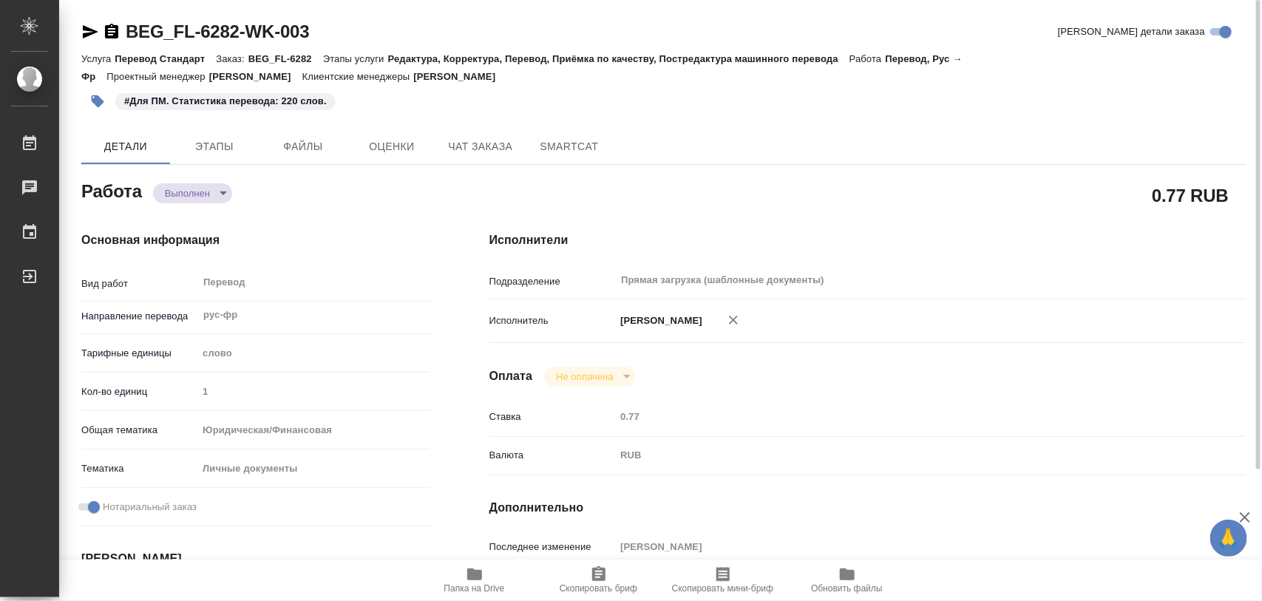
type input "[PERSON_NAME]"
type input "/Clients/FL_BEG/Orders/BEG_FL-6282"
type textarea "x"
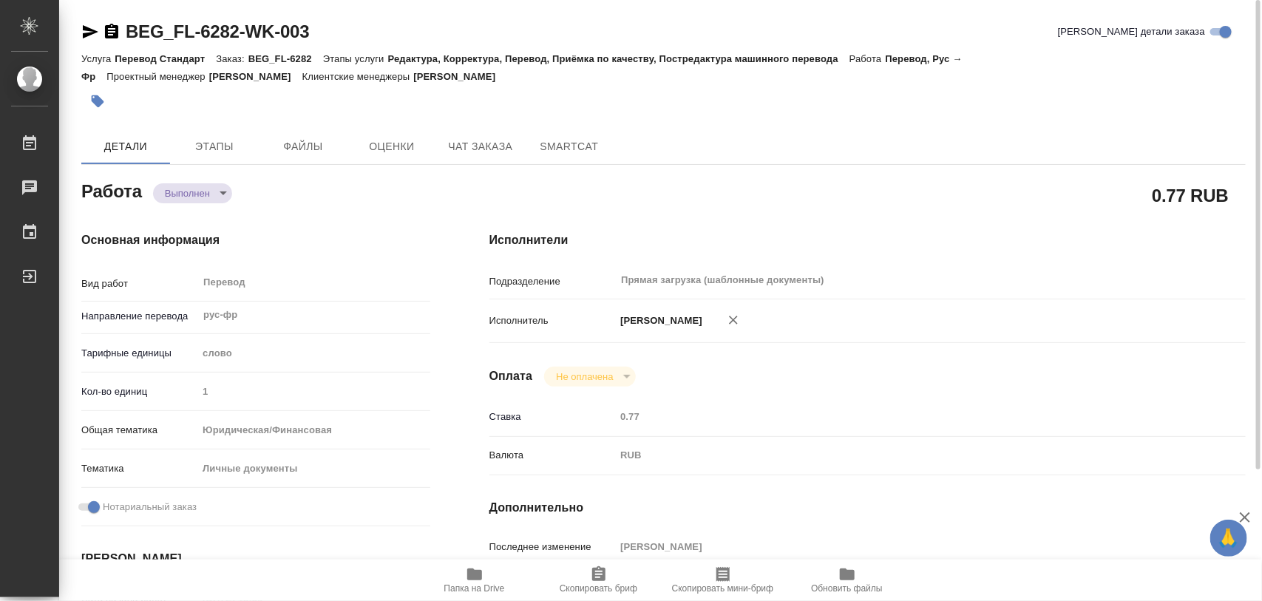
type textarea "x"
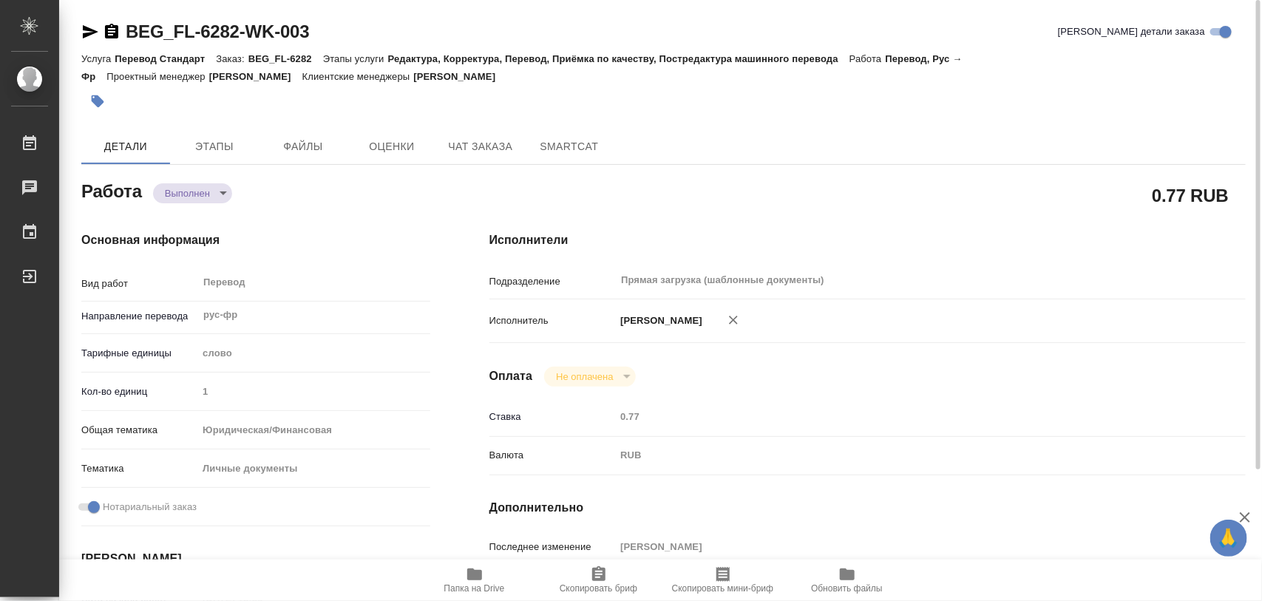
type textarea "x"
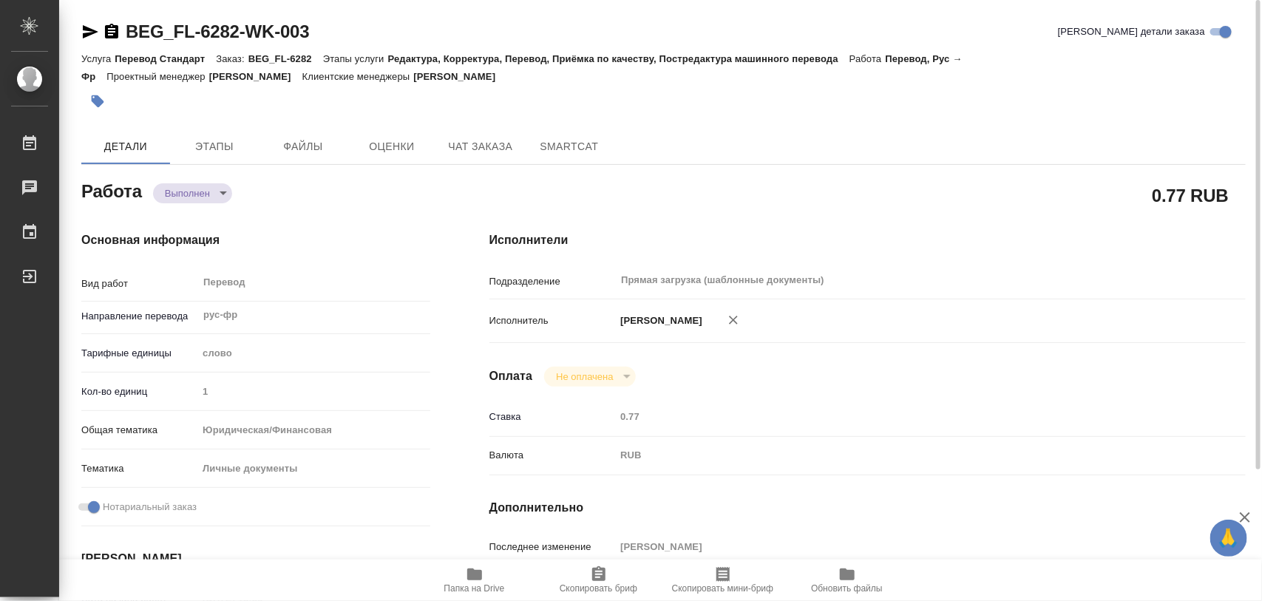
type textarea "x"
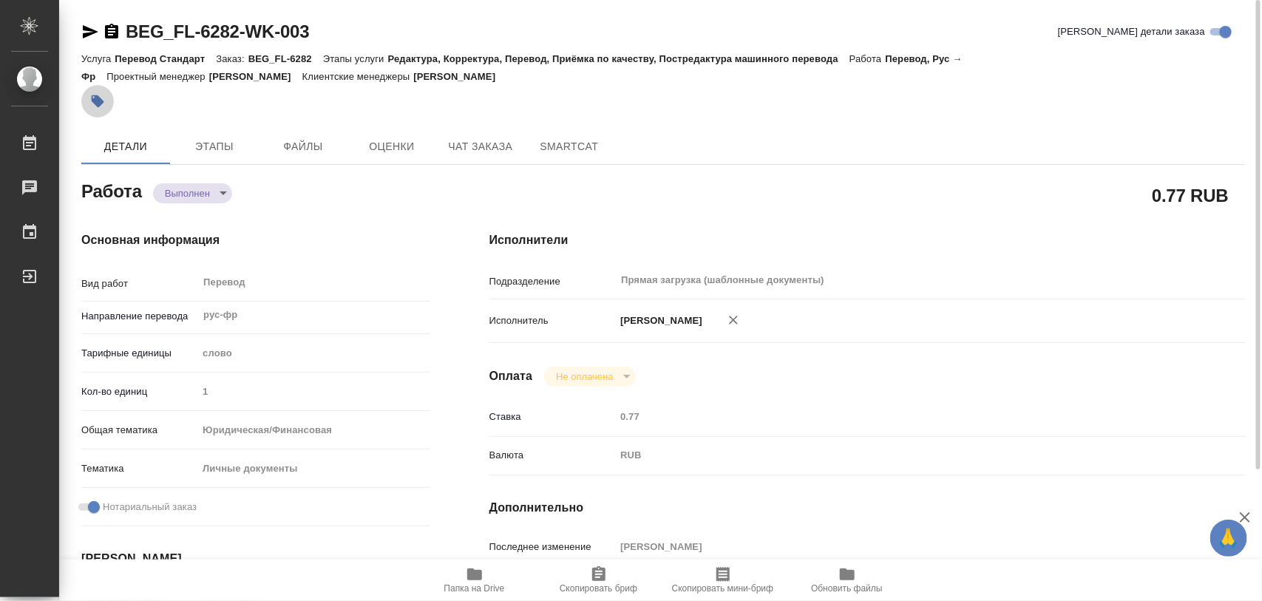
click at [102, 102] on icon "button" at bounding box center [98, 101] width 13 height 13
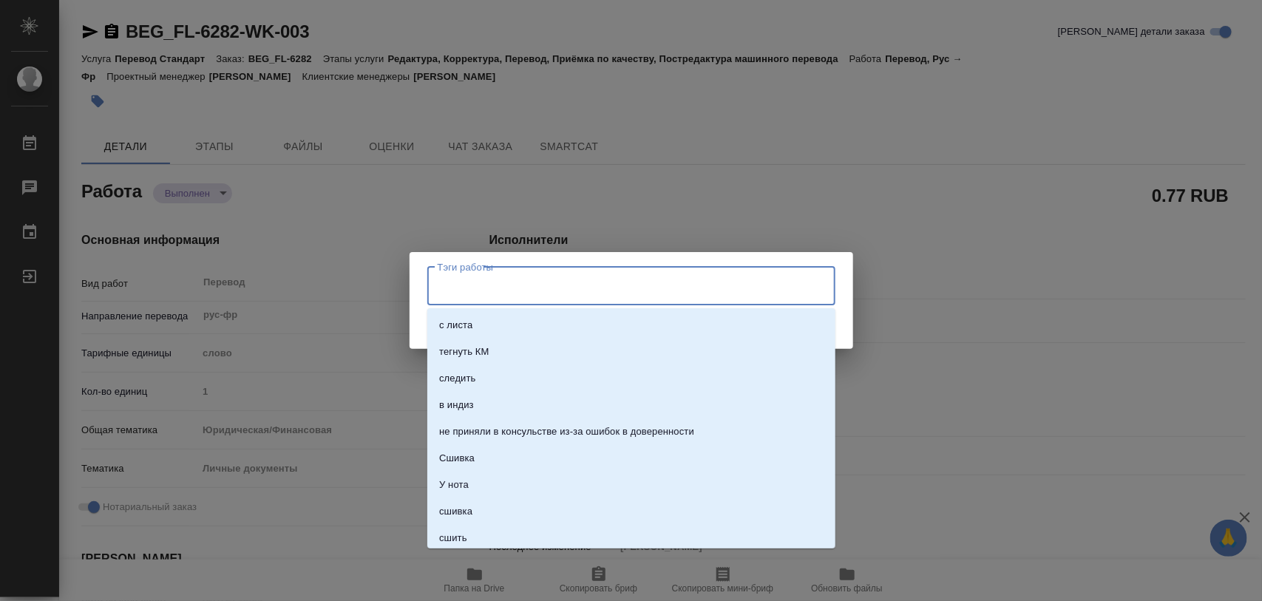
click at [562, 288] on input "Тэги работы" at bounding box center [617, 286] width 367 height 25
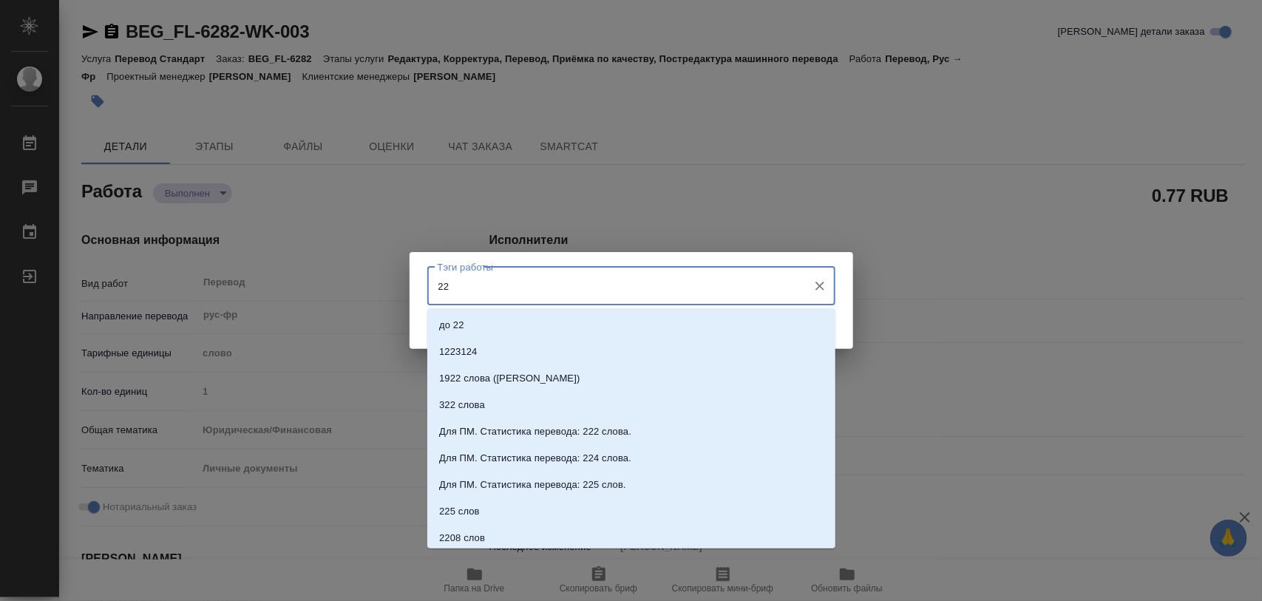
type input "220"
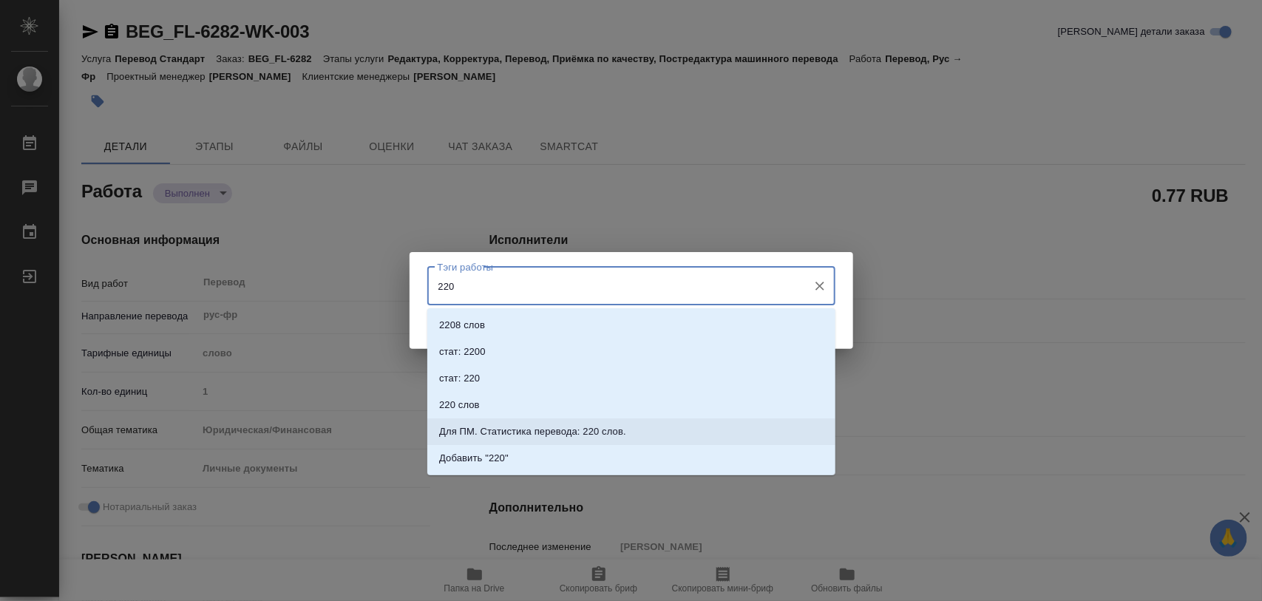
click at [571, 438] on li "Для ПМ. Статистика перевода: 220 слов." at bounding box center [631, 431] width 408 height 27
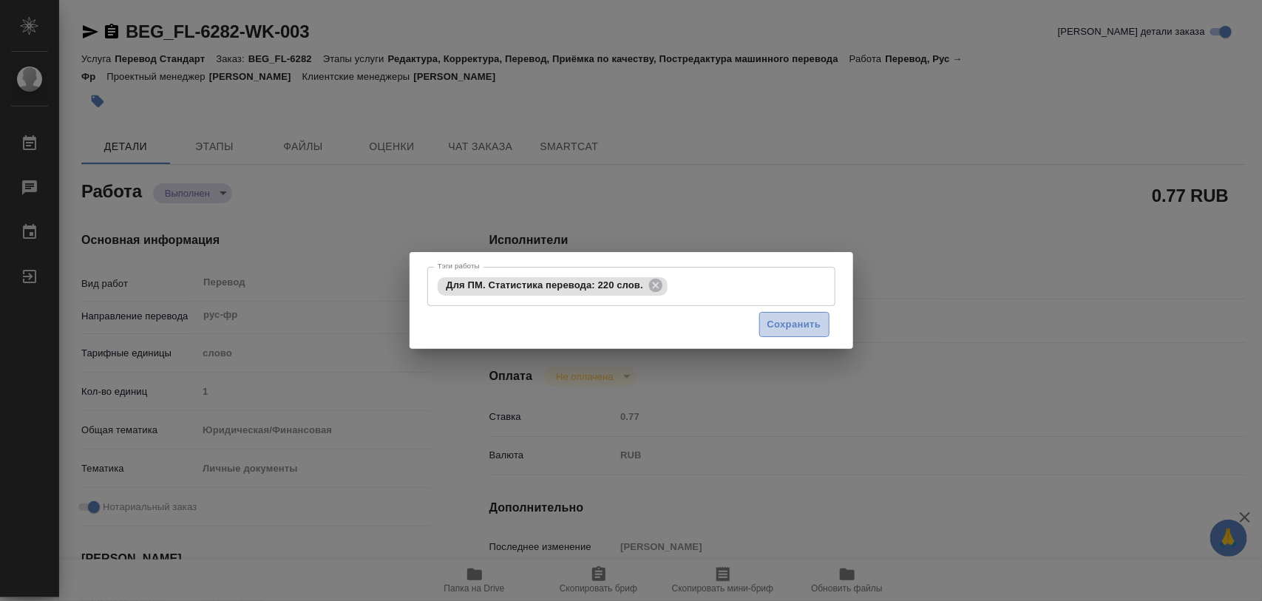
click at [770, 326] on span "Сохранить" at bounding box center [794, 324] width 54 height 17
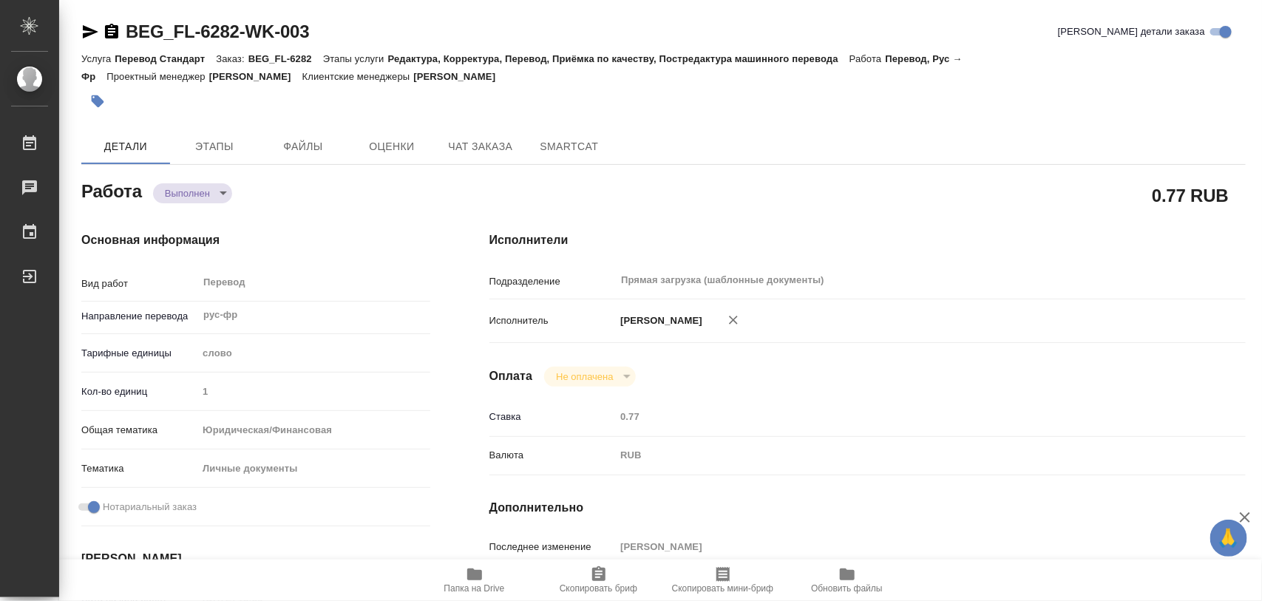
type input "completed"
type textarea "Перевод"
type textarea "x"
type input "рус-фр"
type input "5a8b1489cc6b4906c91bfd90"
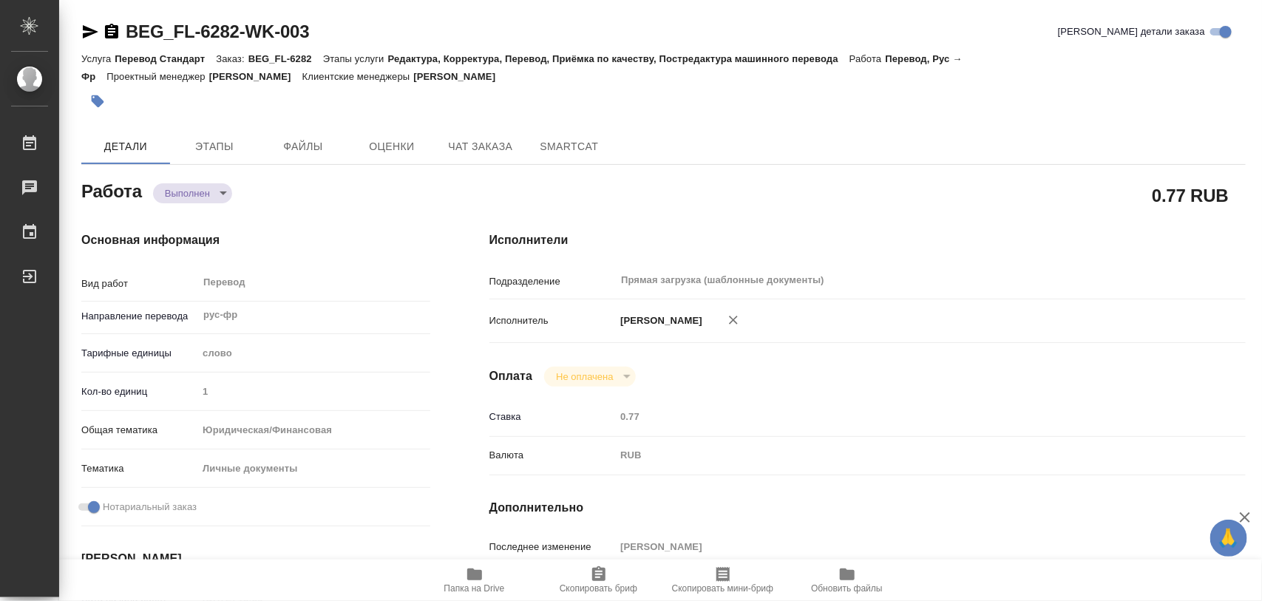
type input "1"
type input "yr-fn"
type input "5a8b8b956a9677013d343cfe"
checkbox input "true"
type input "15.09.2025 15:59"
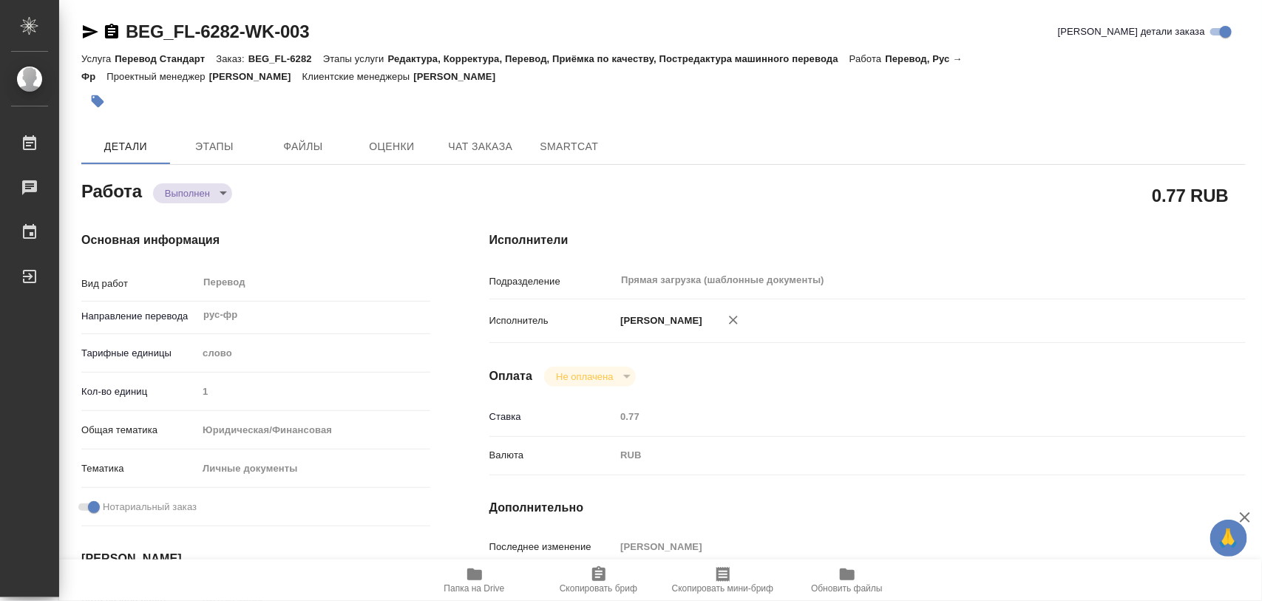
type input "15.09.2025 16:34"
type input "16.09.2025 16:00"
type input "16.09.2025 15:26"
type input "16.09.2025 16:00"
type input "Прямая загрузка (шаблонные документы)"
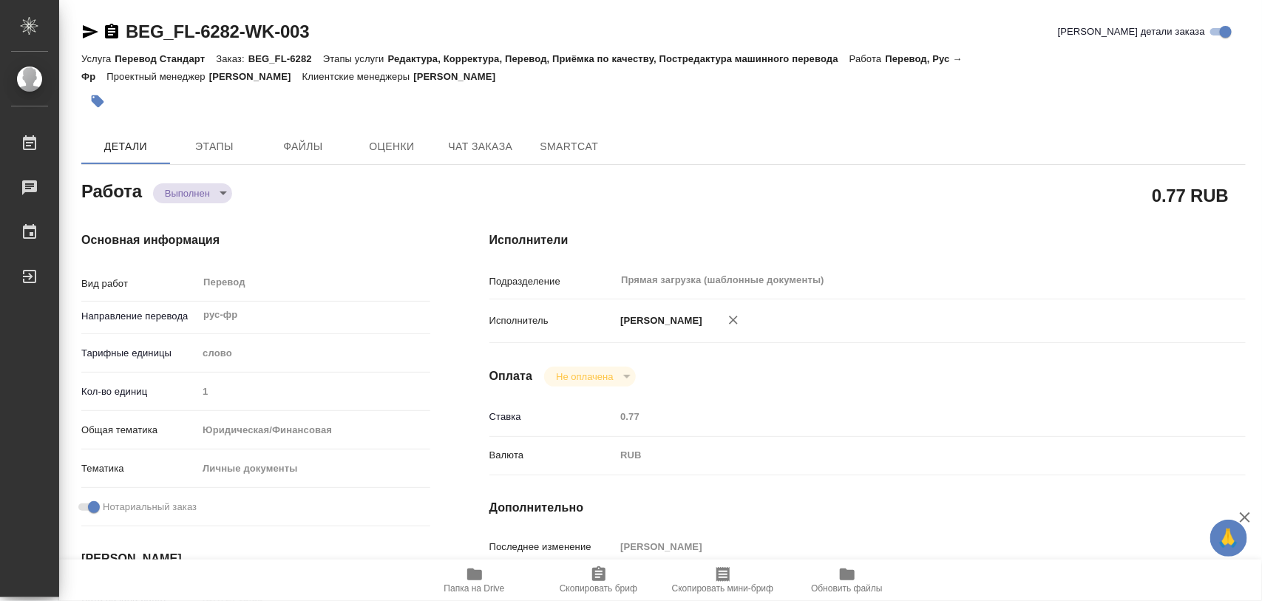
type input "notPayed"
type input "0.77"
type input "RUB"
type input "[PERSON_NAME]"
type textarea "x"
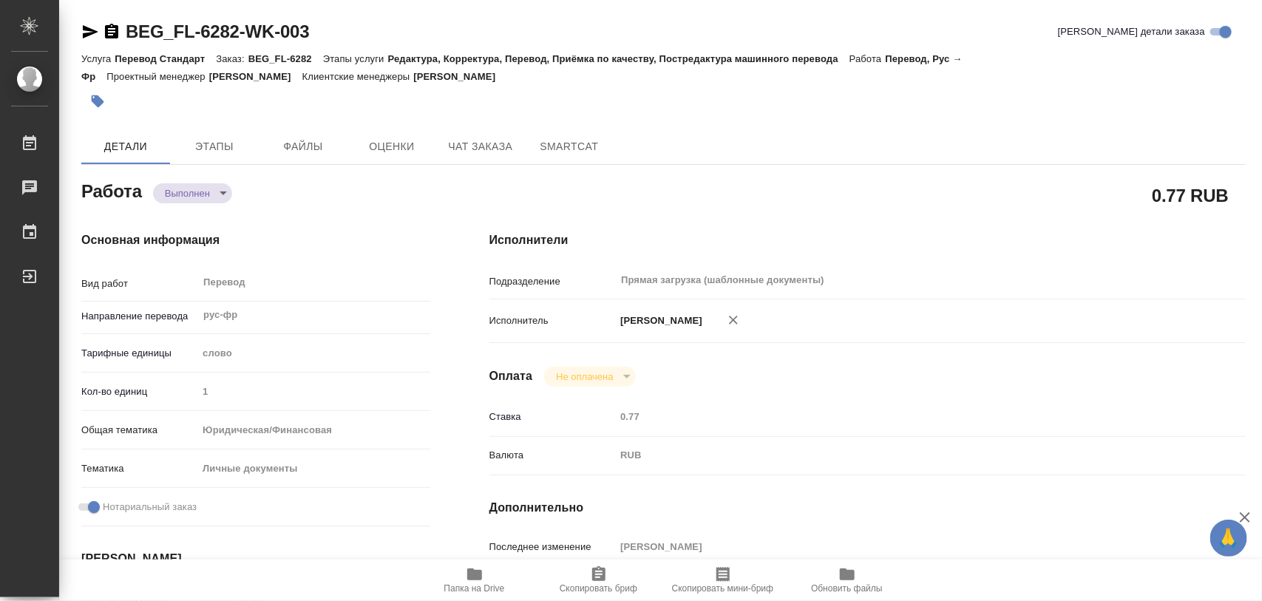
type textarea "/Clients/FL_BEG/Orders/BEG_FL-6282/Translated/BEG_FL-6282-WK-003"
type textarea "x"
type input "BEG_FL-6282"
type input "Перевод Стандарт"
type input "Редактура, Корректура, Перевод, Приёмка по качеству, Постредактура машинного пе…"
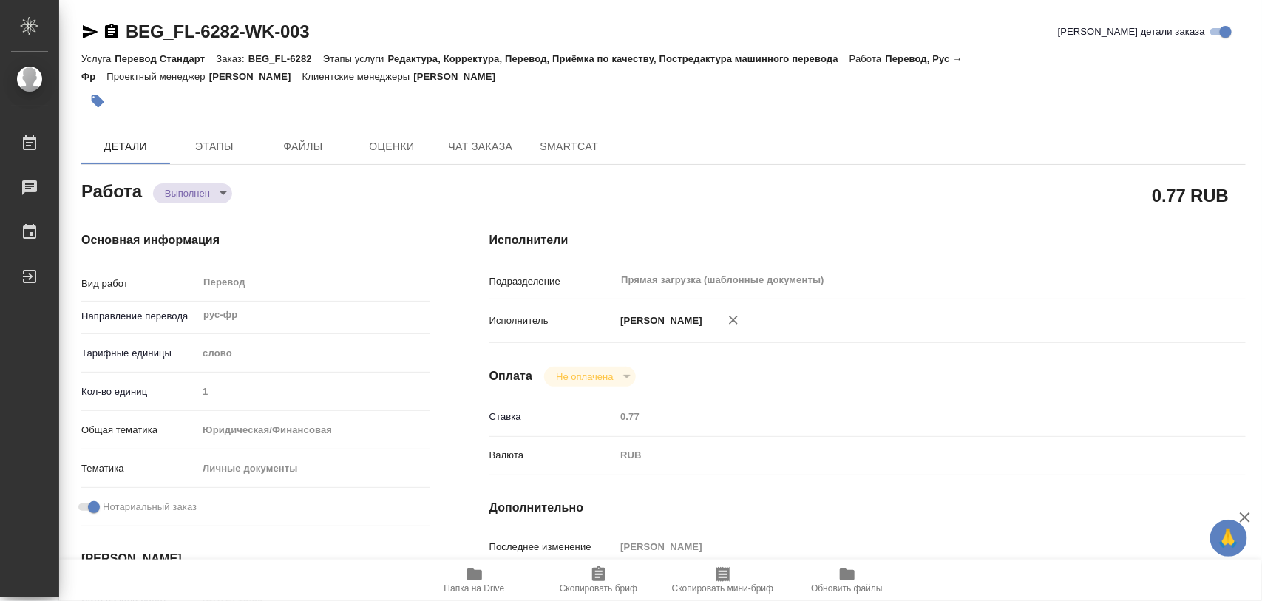
type input "[PERSON_NAME]"
type input "/Clients/FL_BEG/Orders/BEG_FL-6282"
type textarea "x"
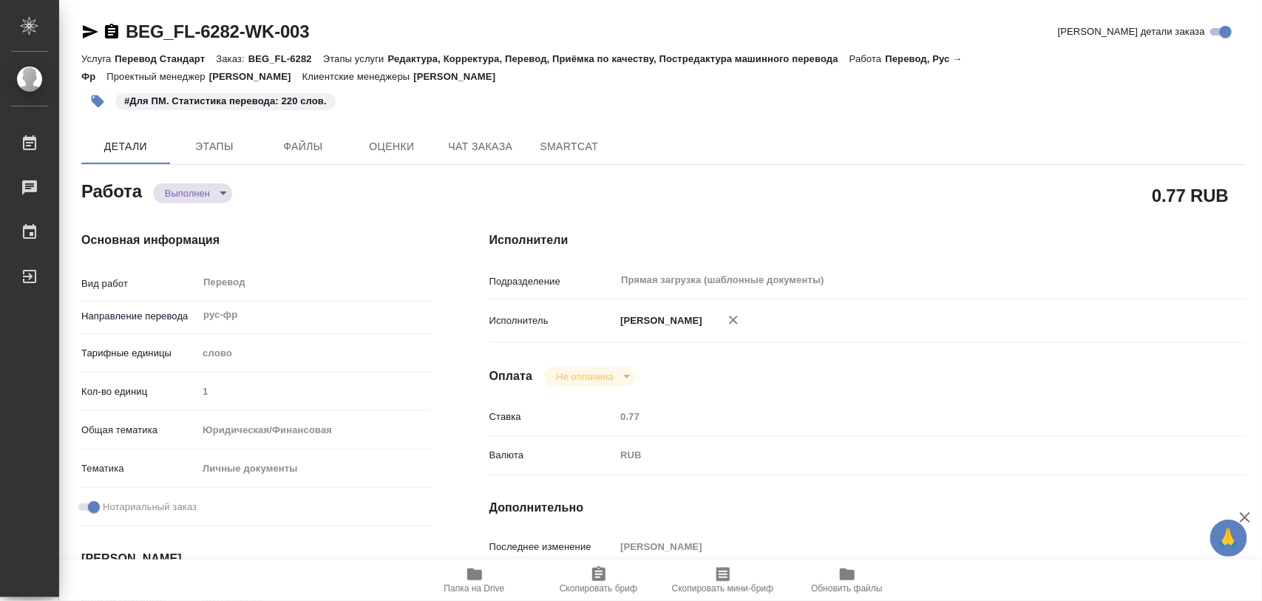
type textarea "x"
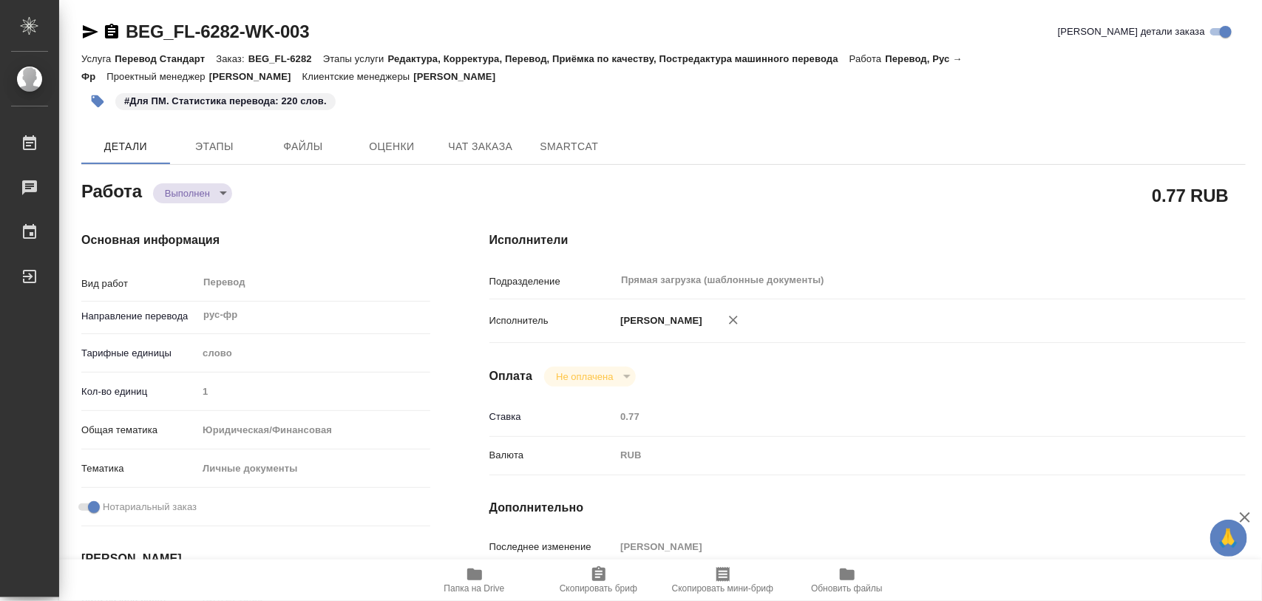
type textarea "x"
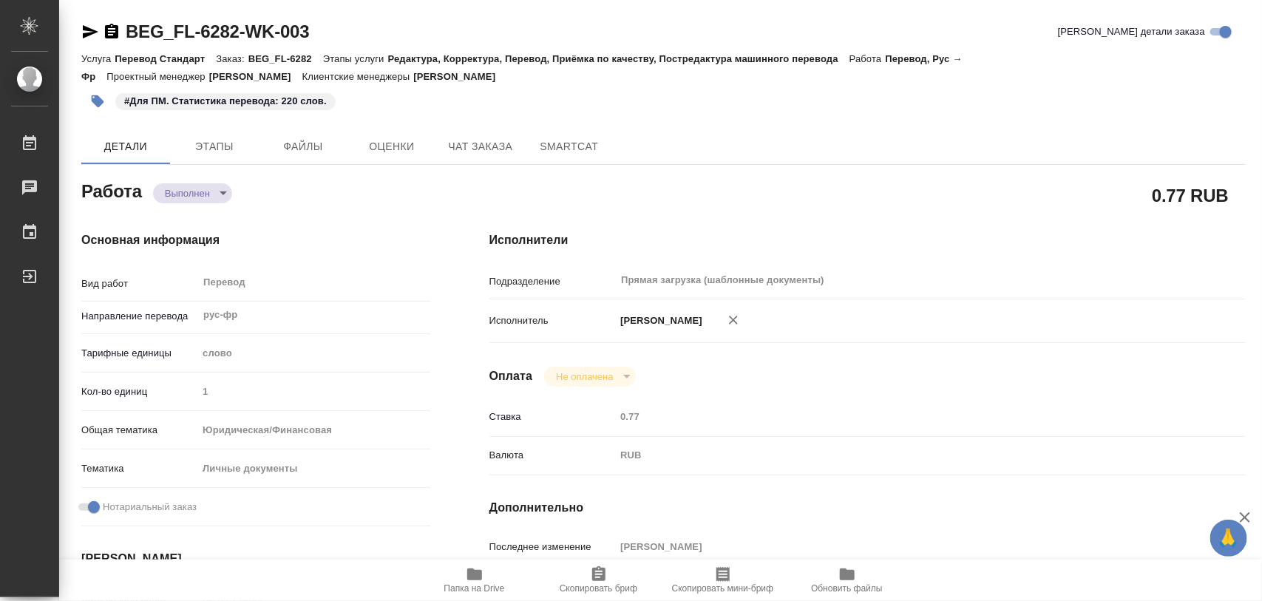
type textarea "x"
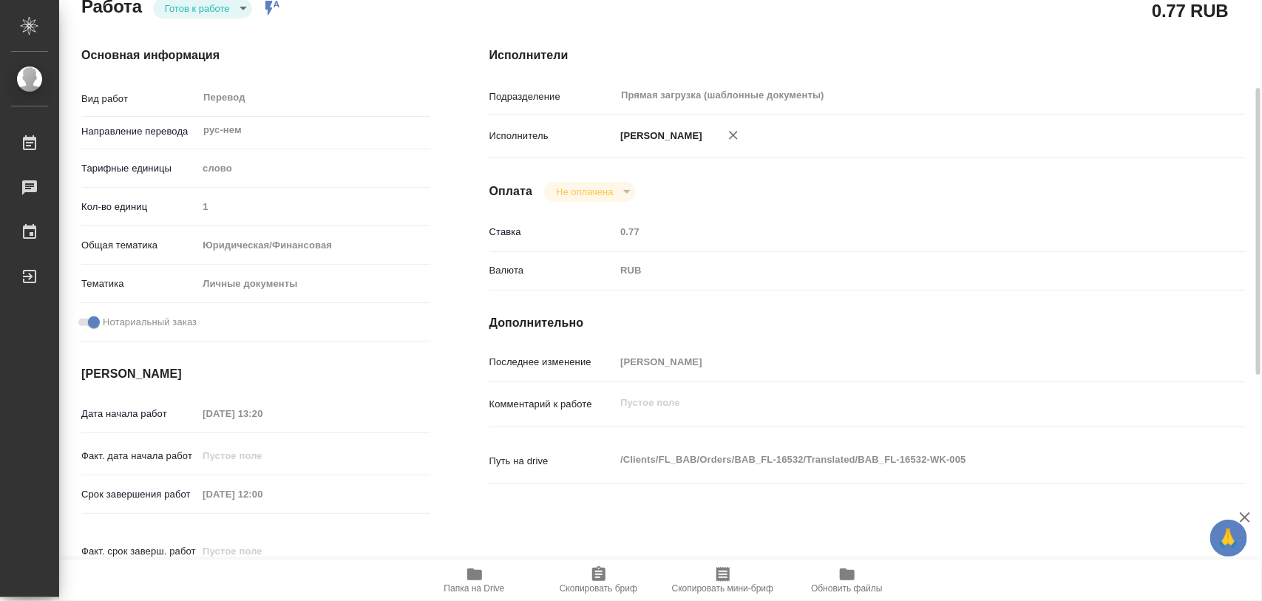
scroll to position [92, 0]
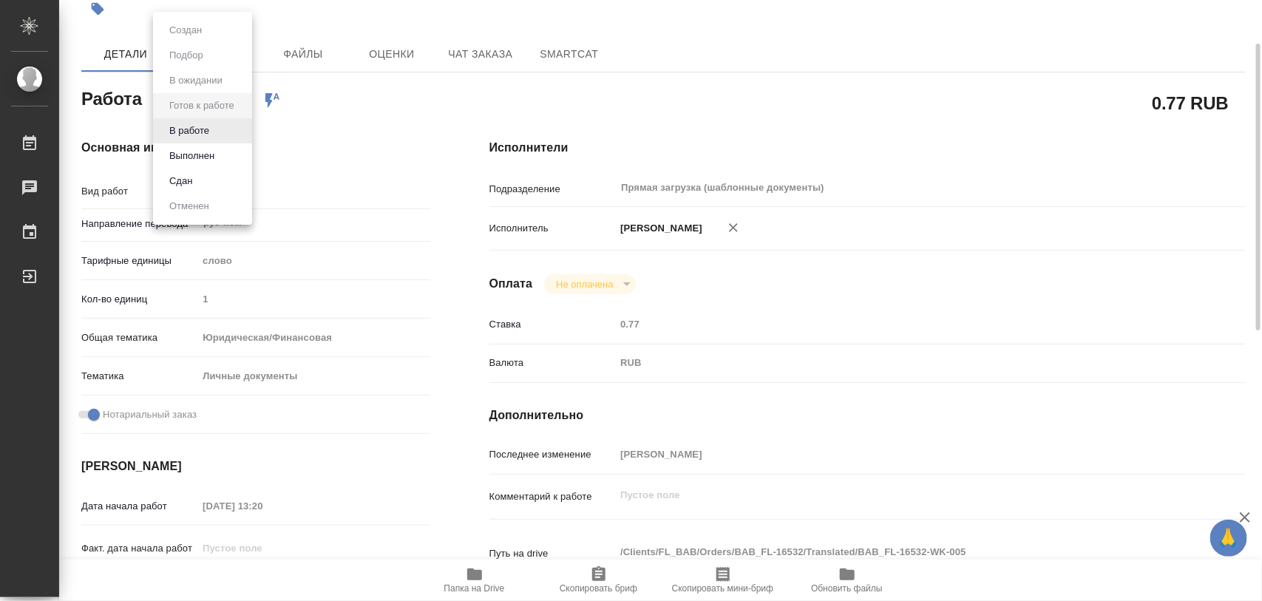
click at [243, 100] on body "🙏 .cls-1 fill:#fff; AWATERA Iglakov Maksim Работы 0 Чаты График Выйти BAB_FL-16…" at bounding box center [631, 300] width 1262 height 601
click at [223, 123] on li "В работе" at bounding box center [202, 130] width 99 height 25
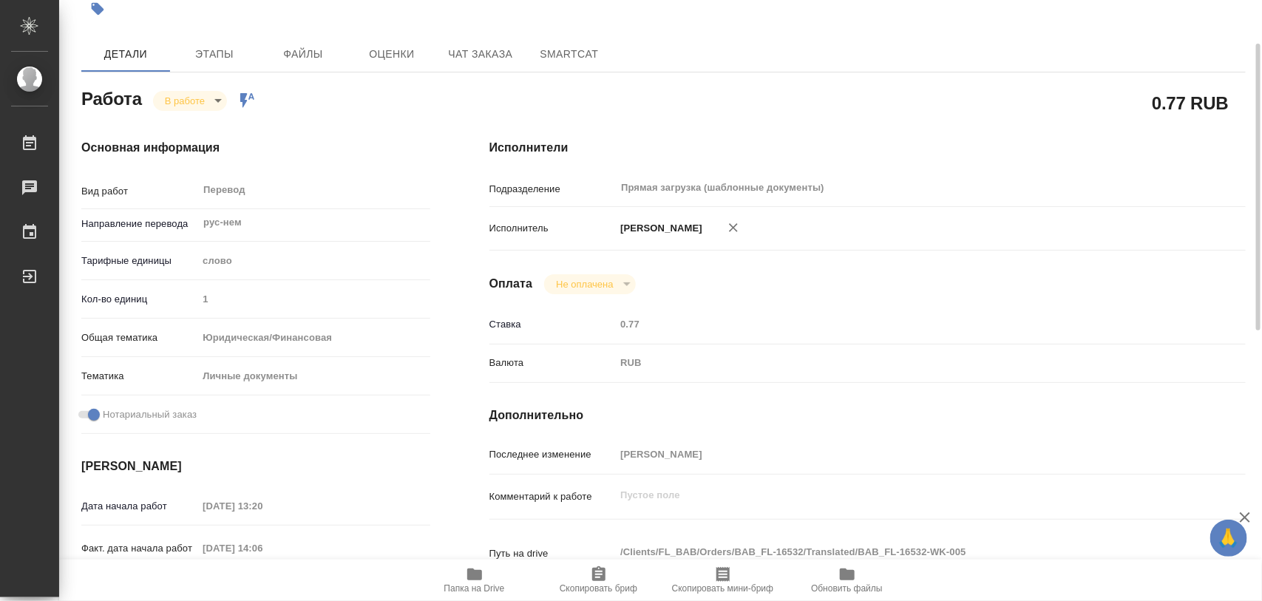
type textarea "x"
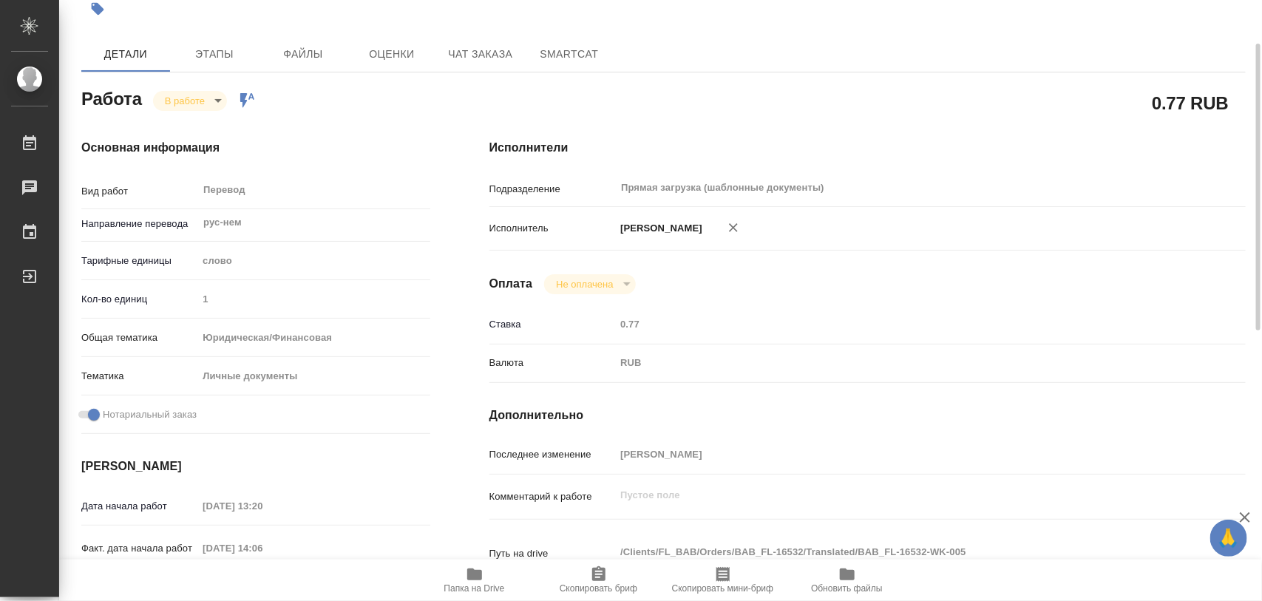
type textarea "x"
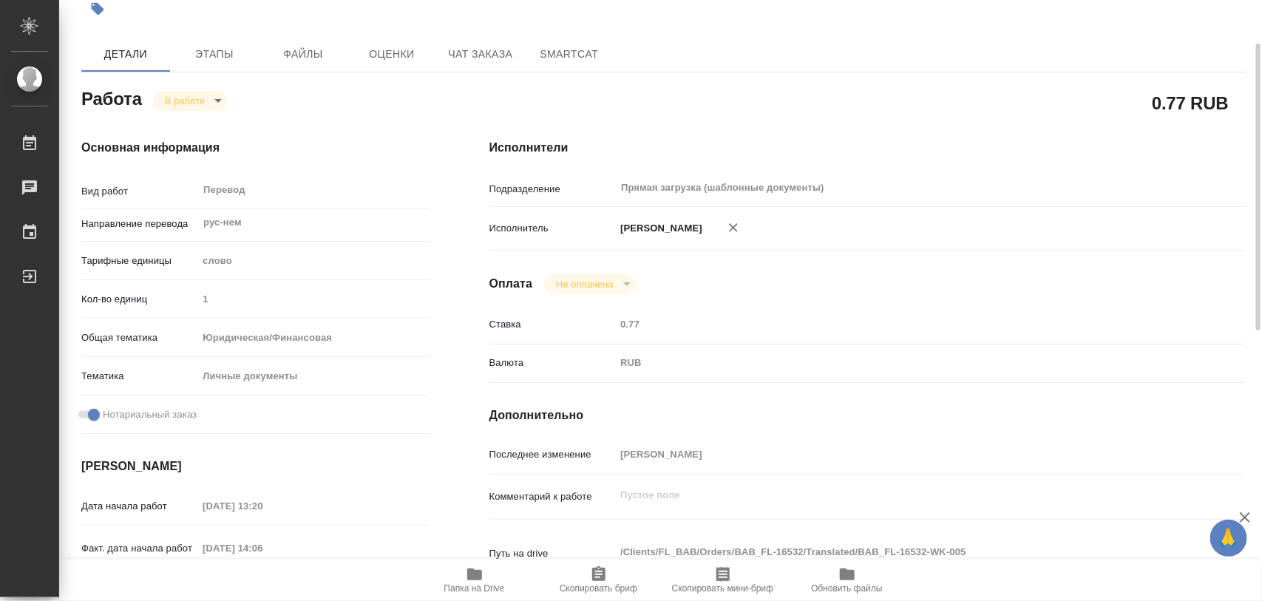
type textarea "x"
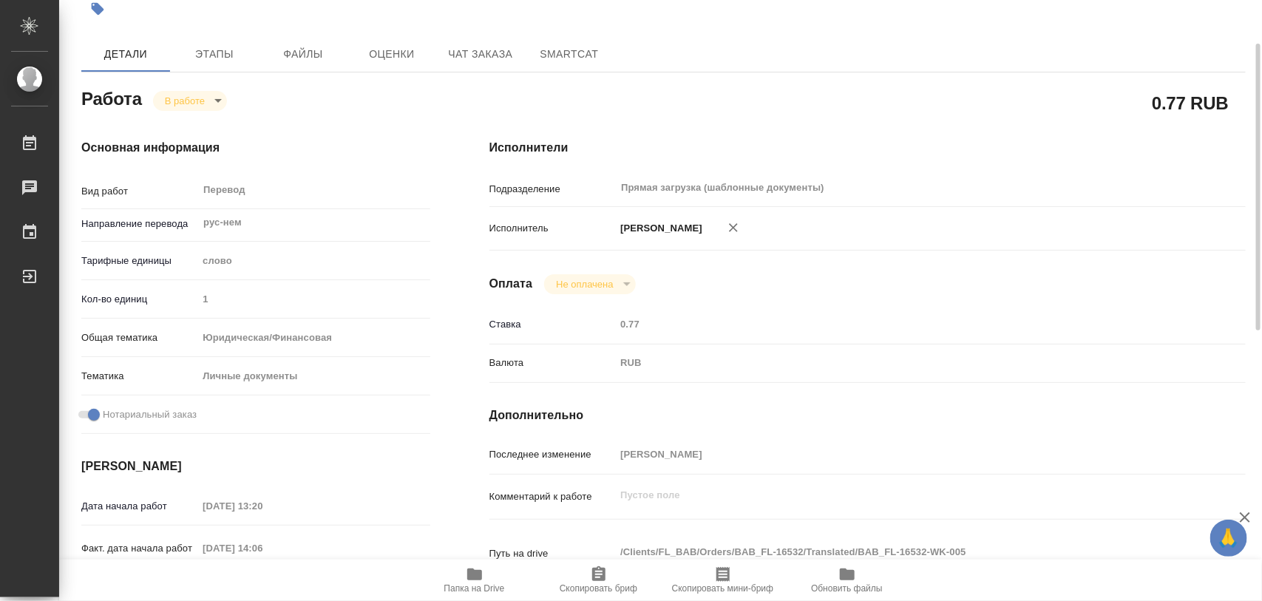
scroll to position [277, 0]
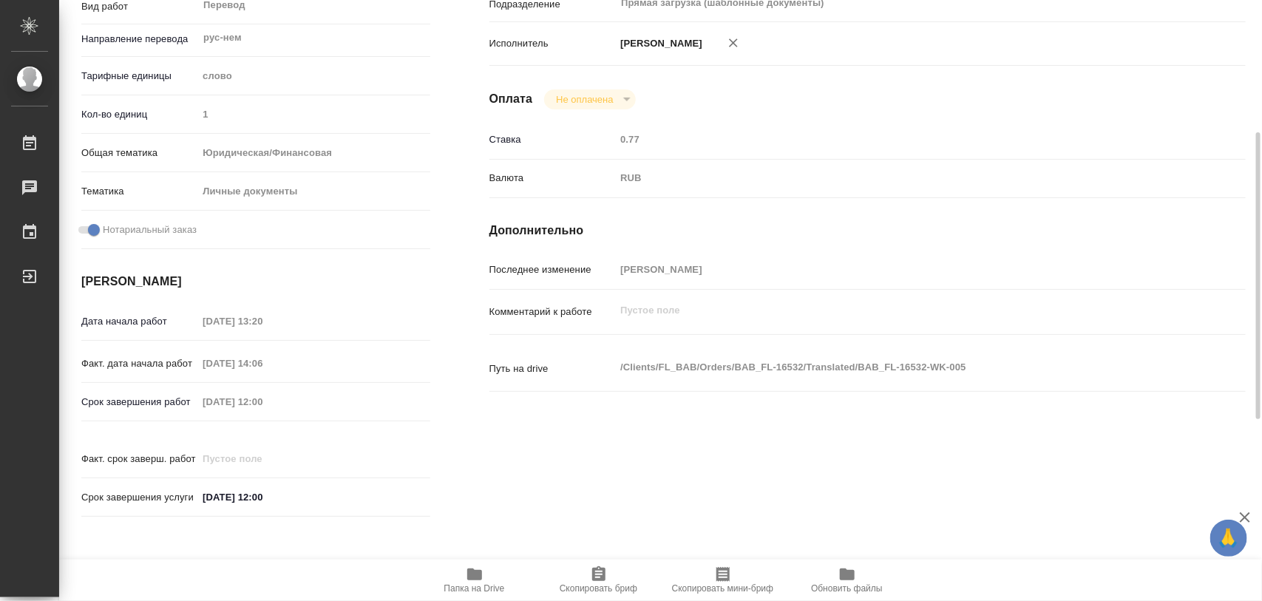
type textarea "x"
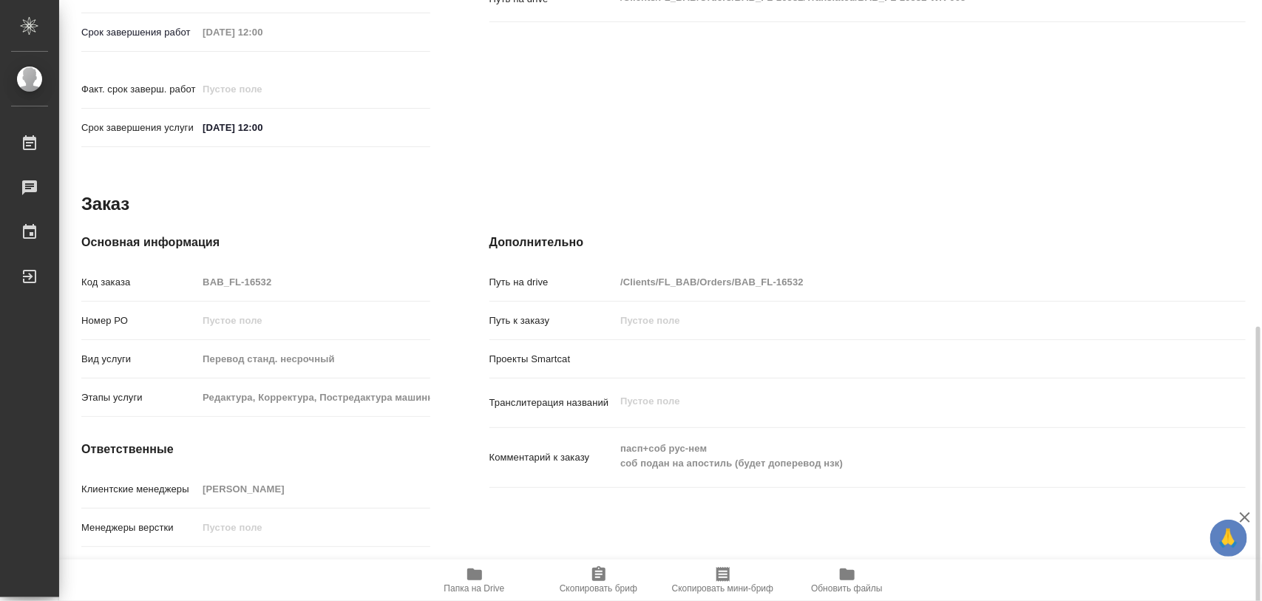
scroll to position [659, 0]
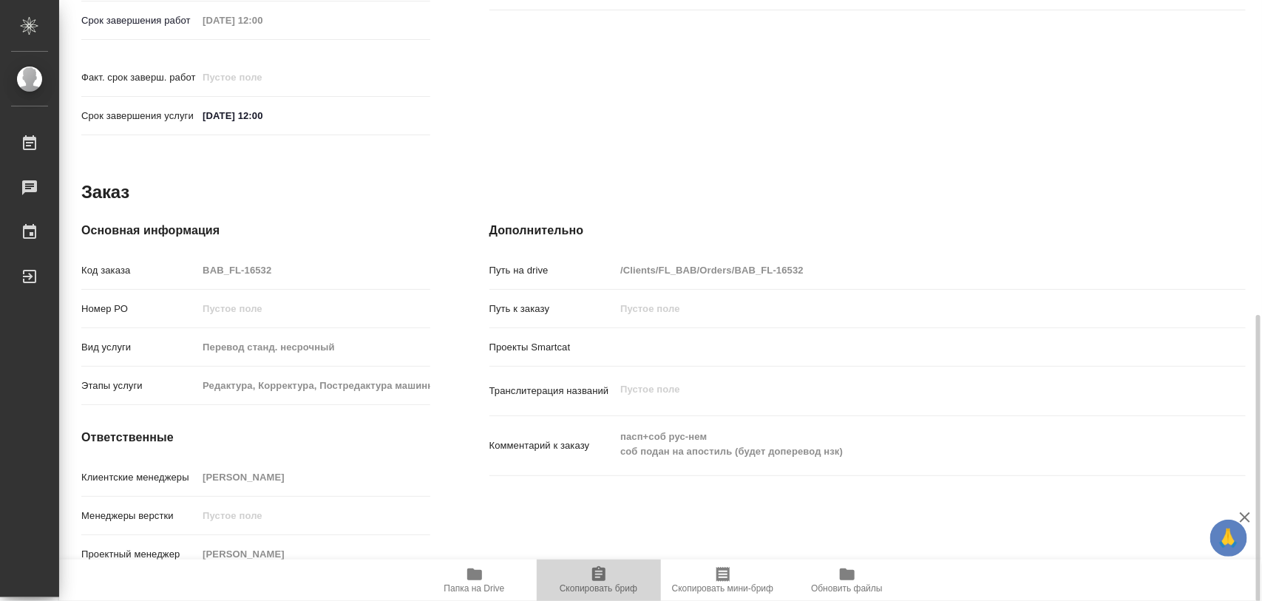
click at [610, 578] on span "Скопировать бриф" at bounding box center [599, 580] width 106 height 28
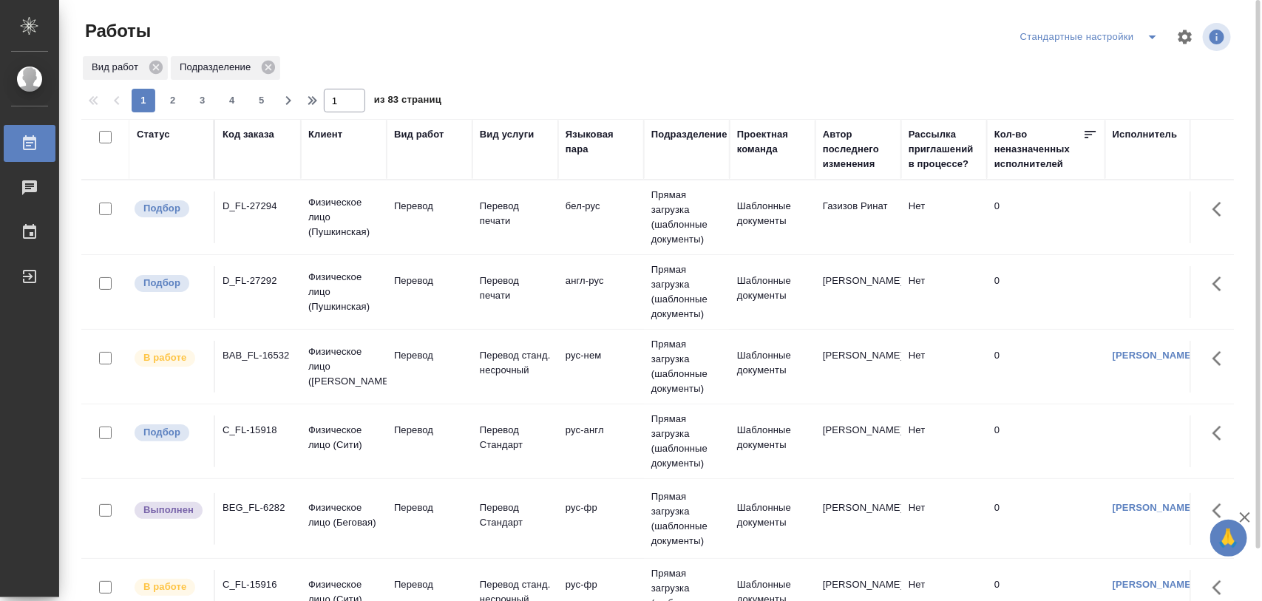
click at [235, 207] on div "D_FL-27294" at bounding box center [258, 206] width 71 height 15
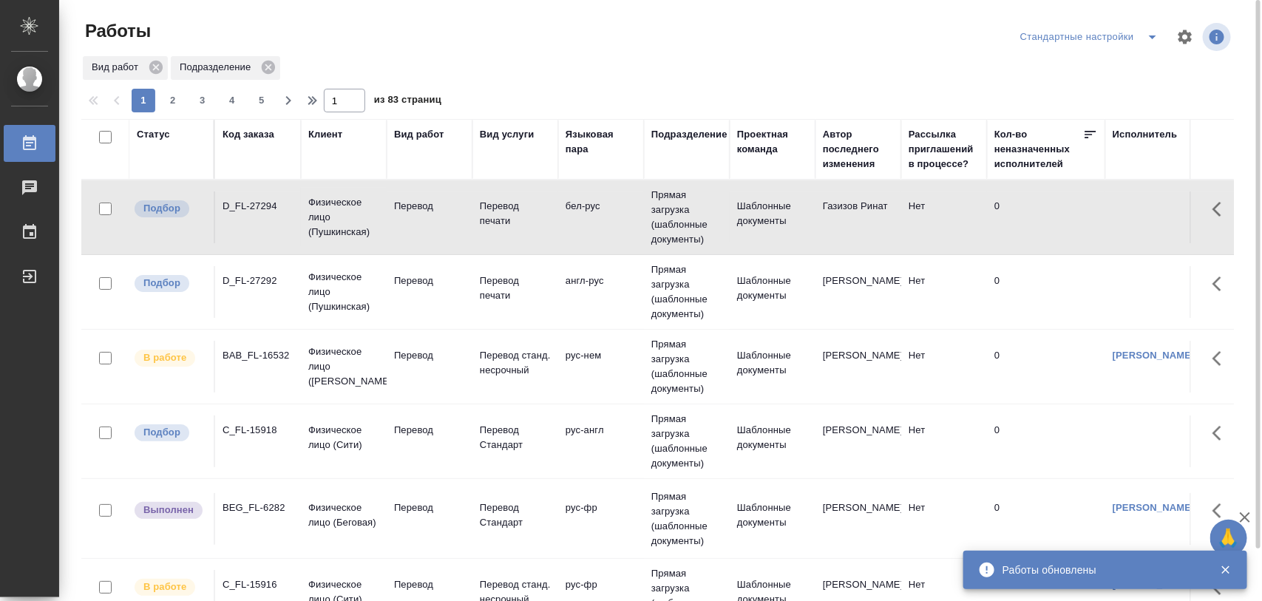
click at [245, 430] on div "C_FL-15918" at bounding box center [258, 430] width 71 height 15
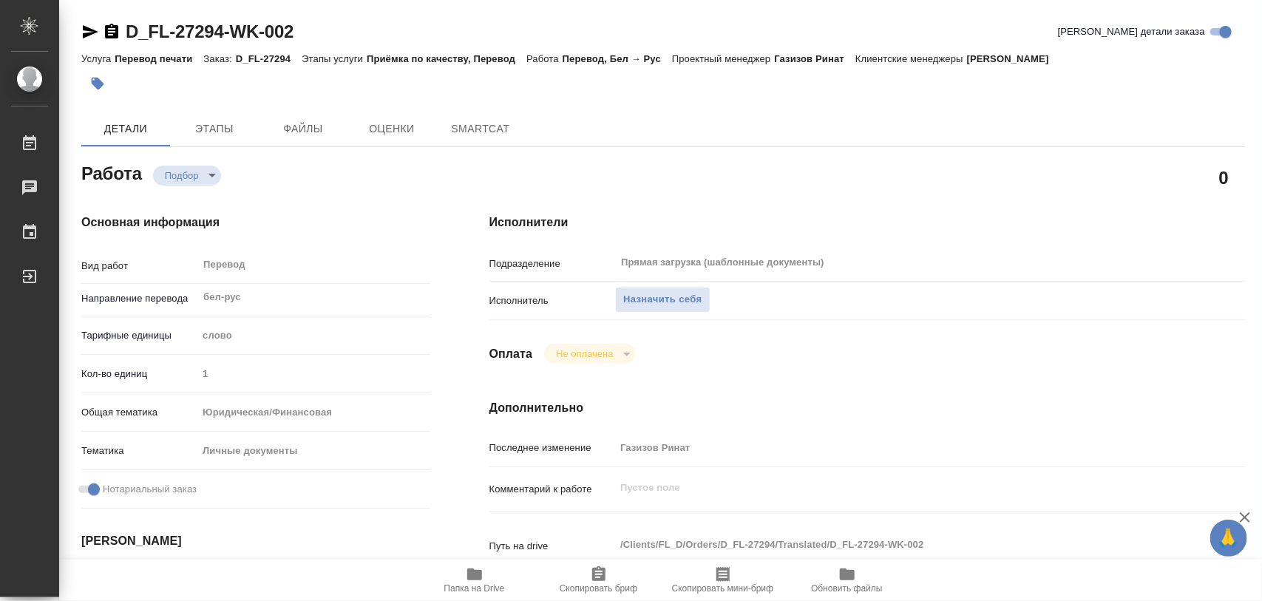
type textarea "x"
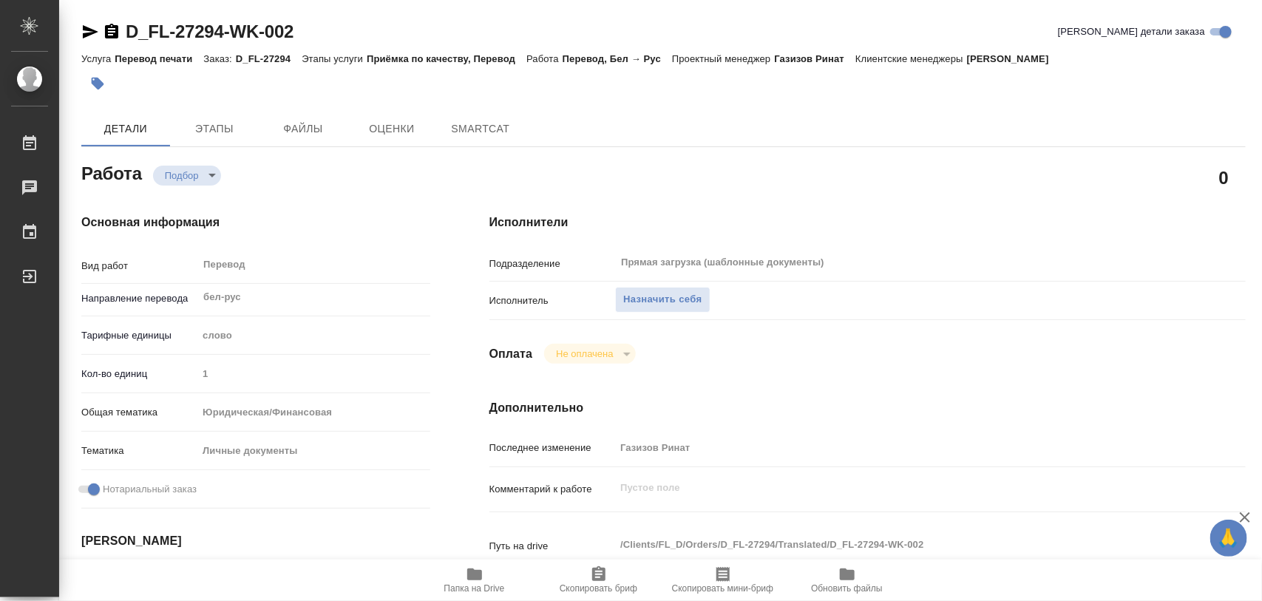
type textarea "x"
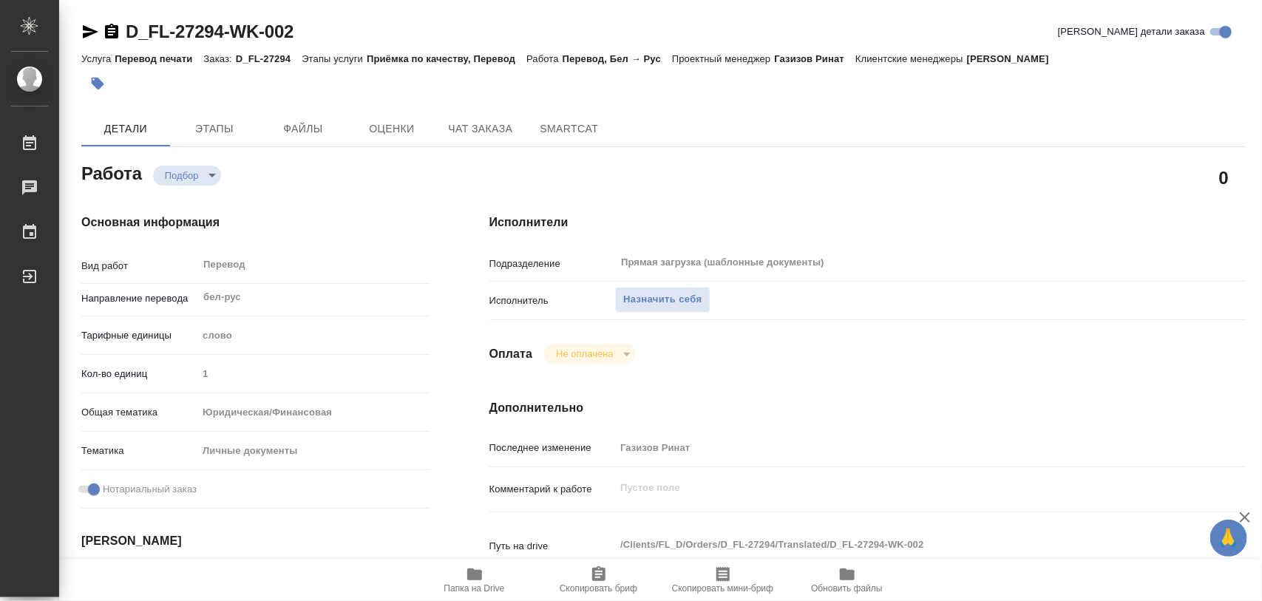
type textarea "x"
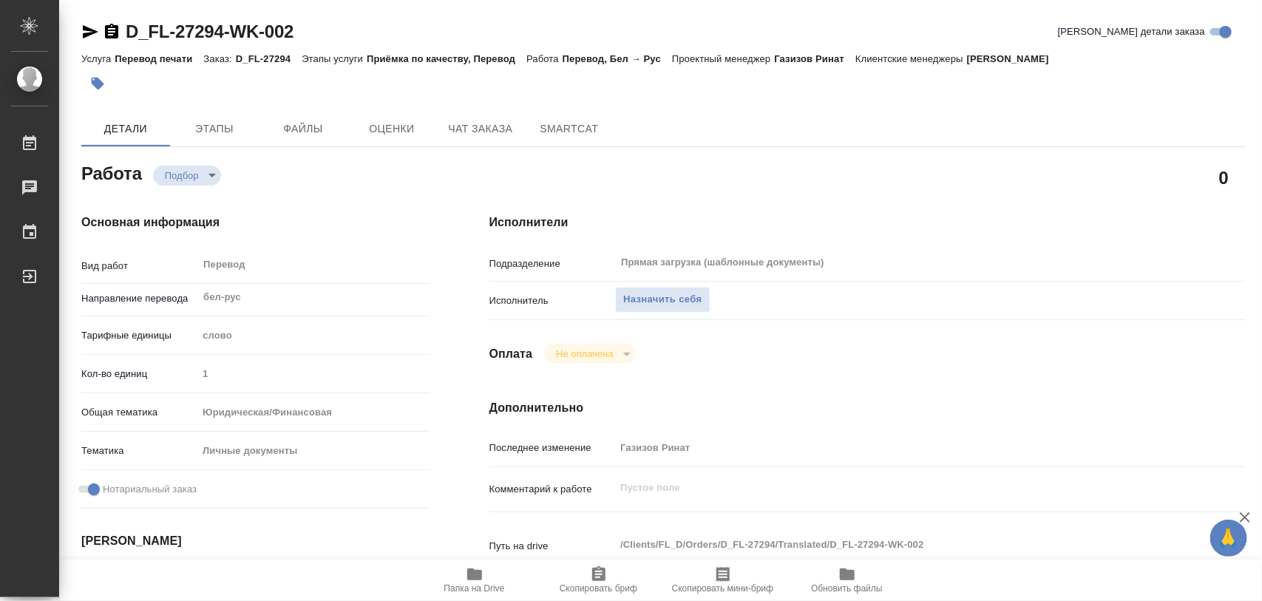
type textarea "x"
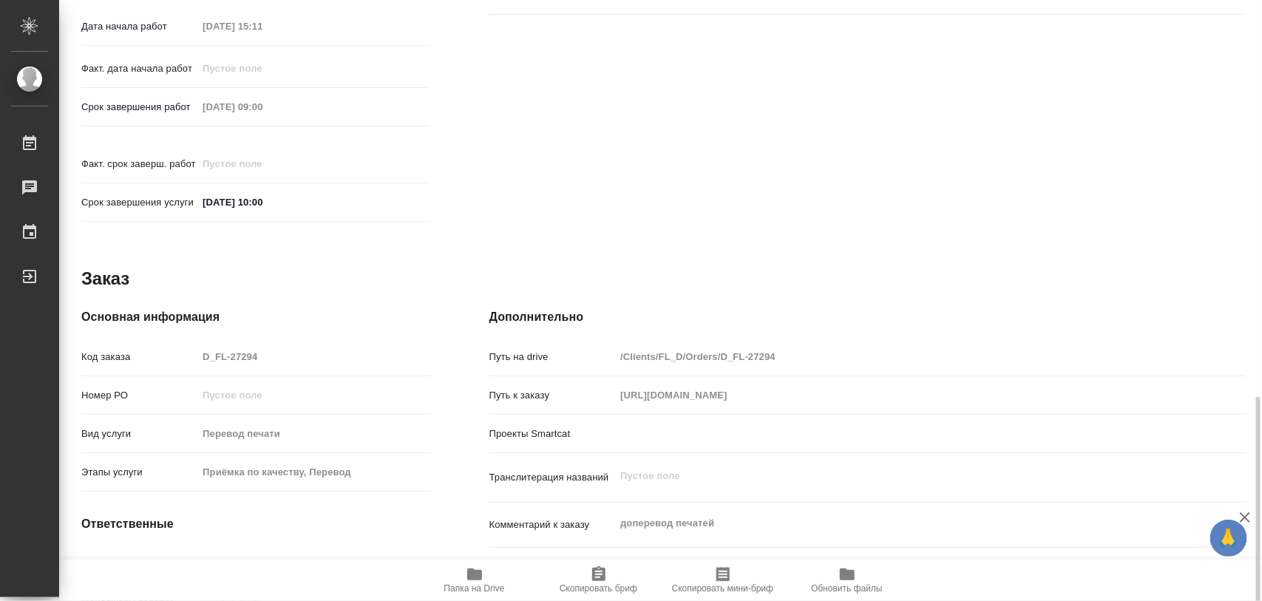
scroll to position [641, 0]
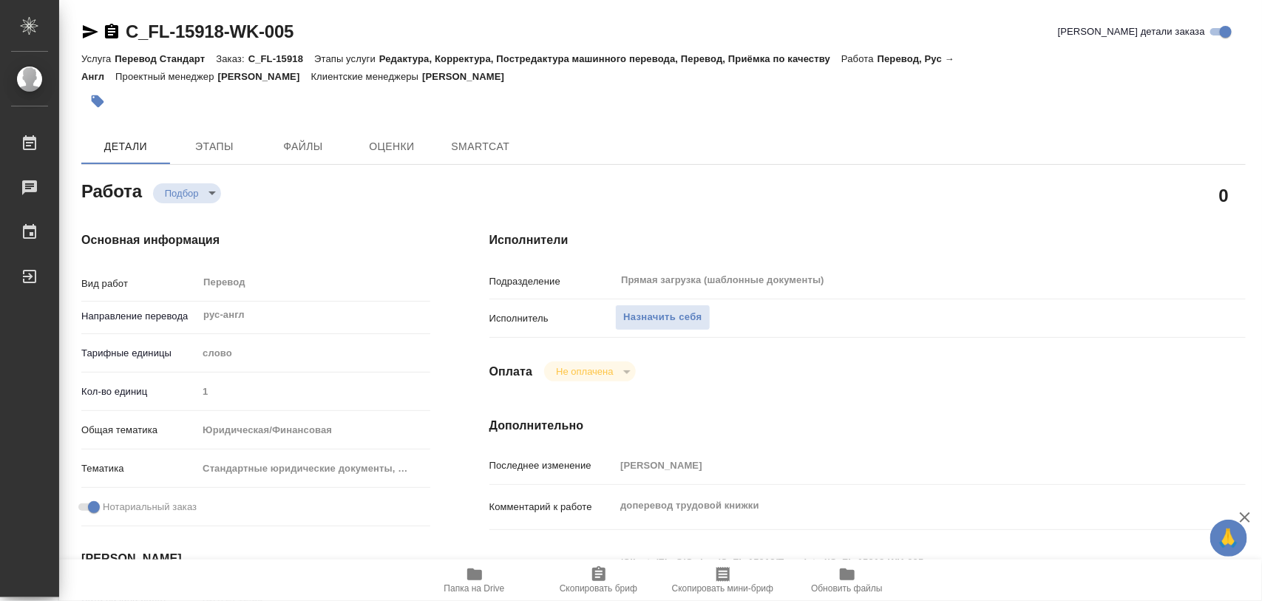
type textarea "x"
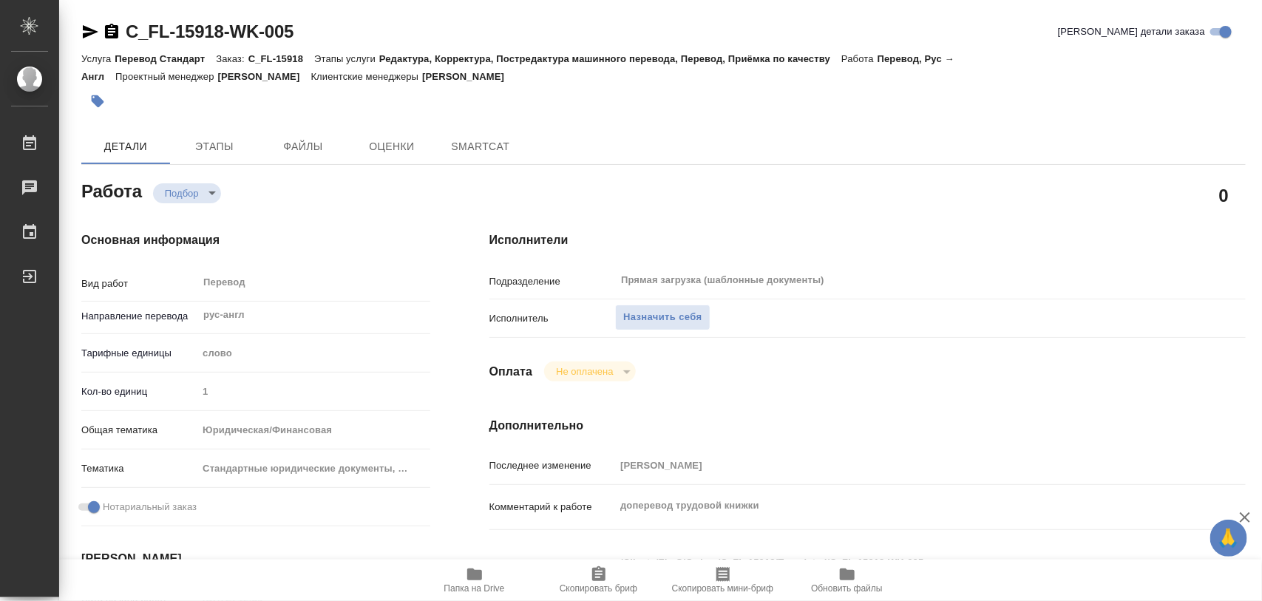
type textarea "x"
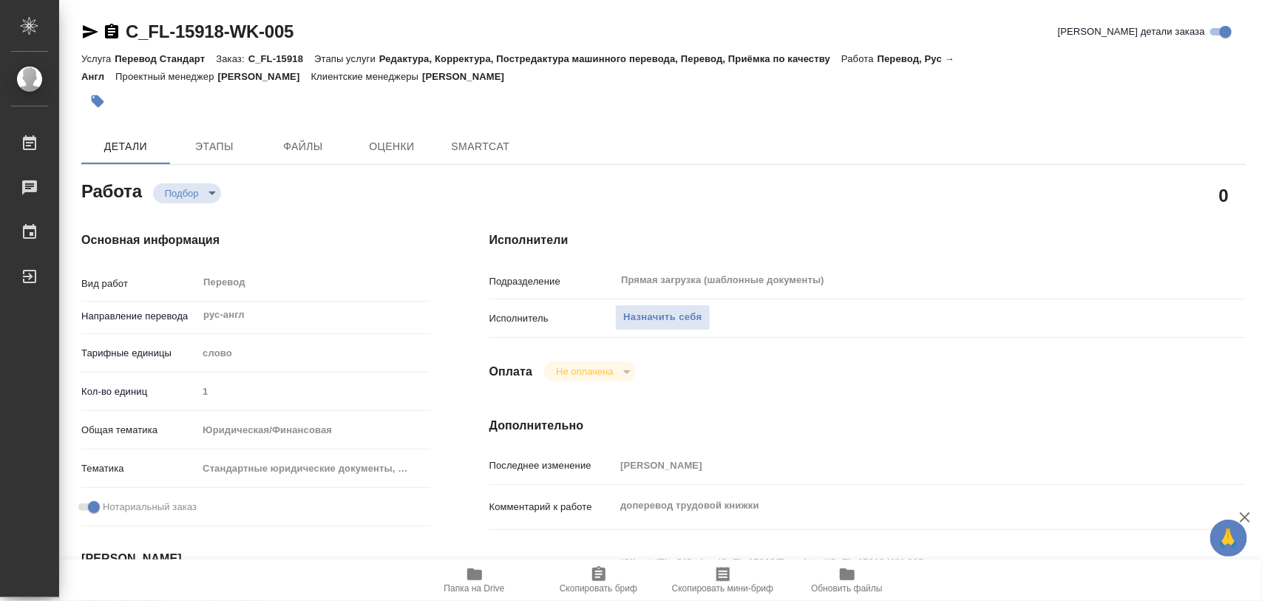
type textarea "x"
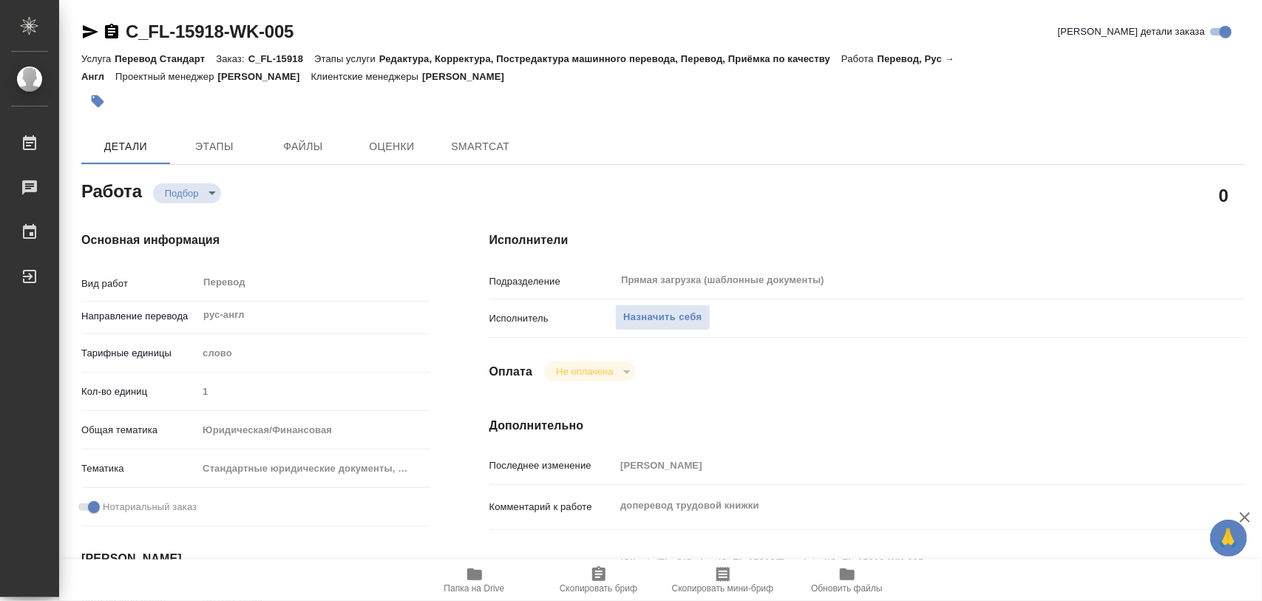
type textarea "x"
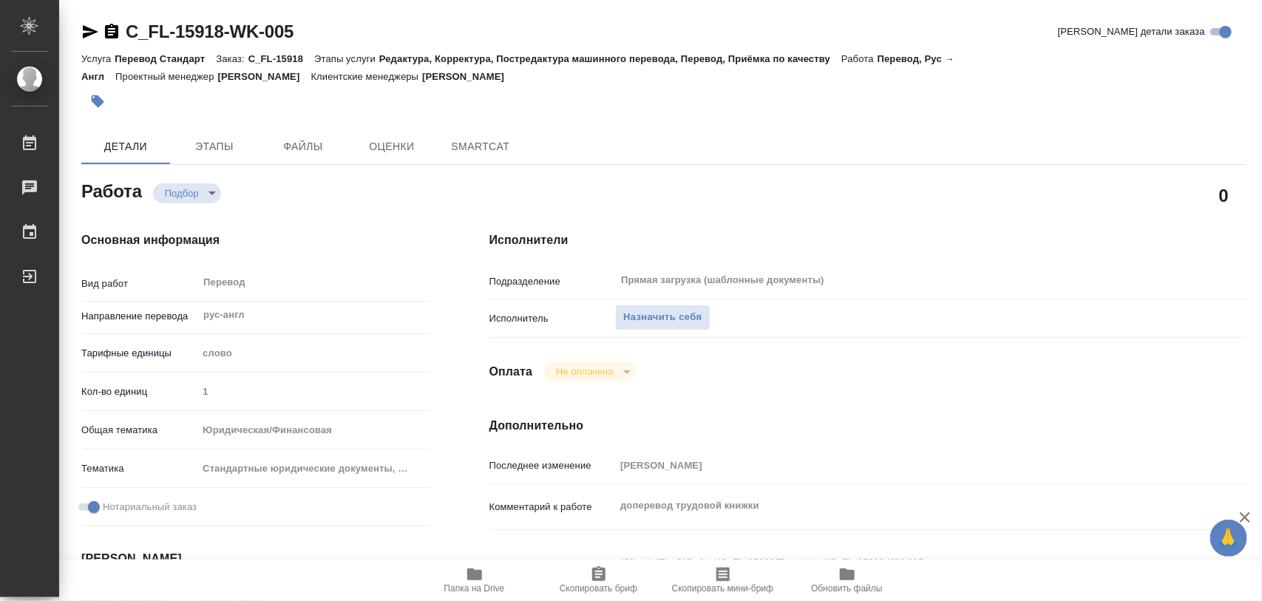
scroll to position [92, 0]
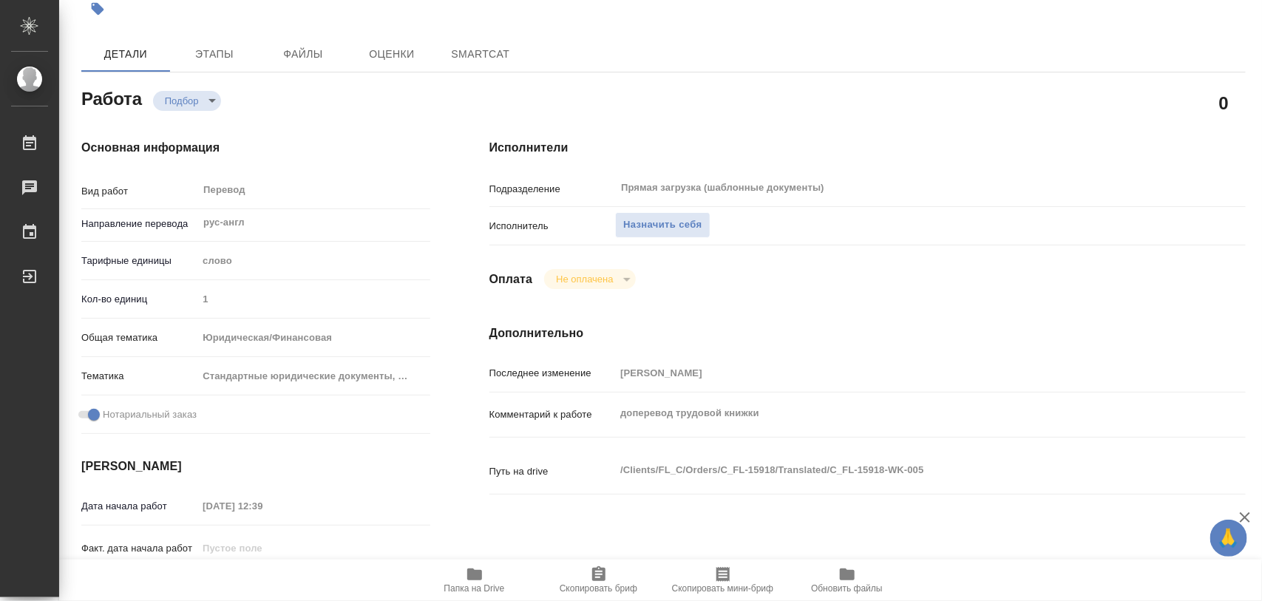
type textarea "x"
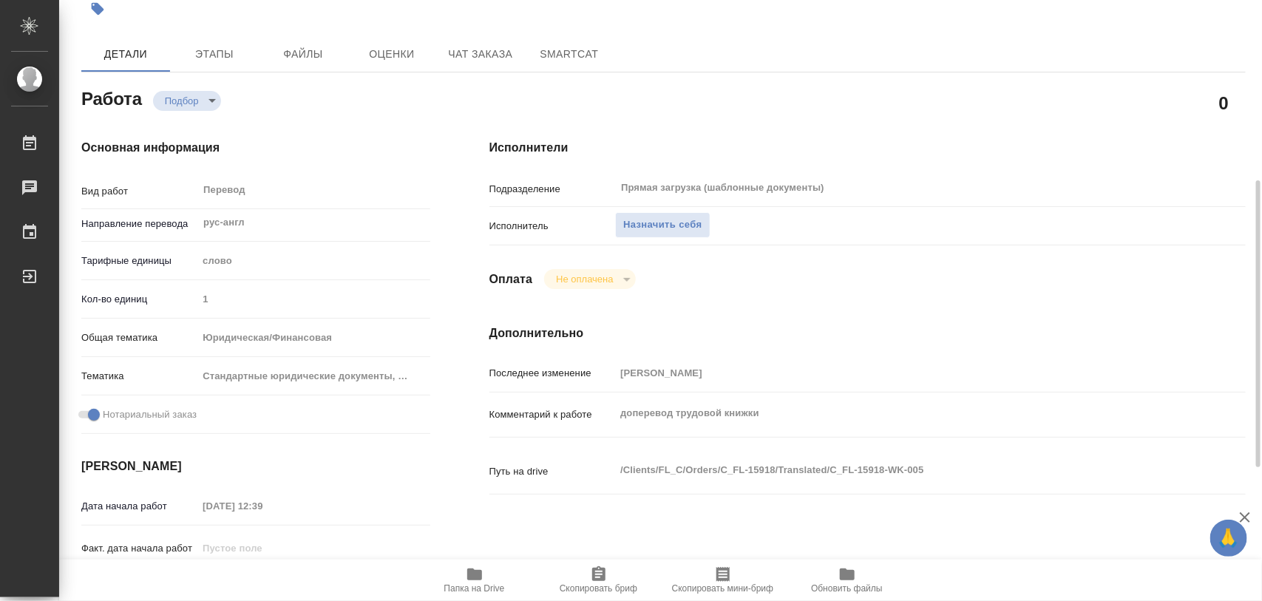
type textarea "x"
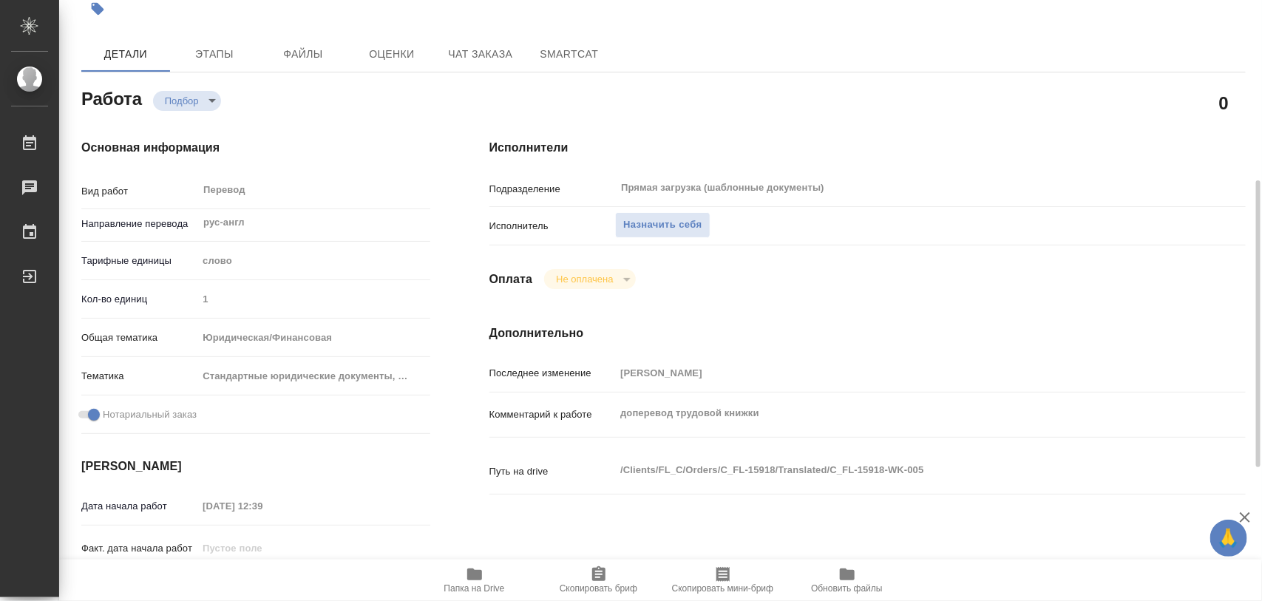
scroll to position [277, 0]
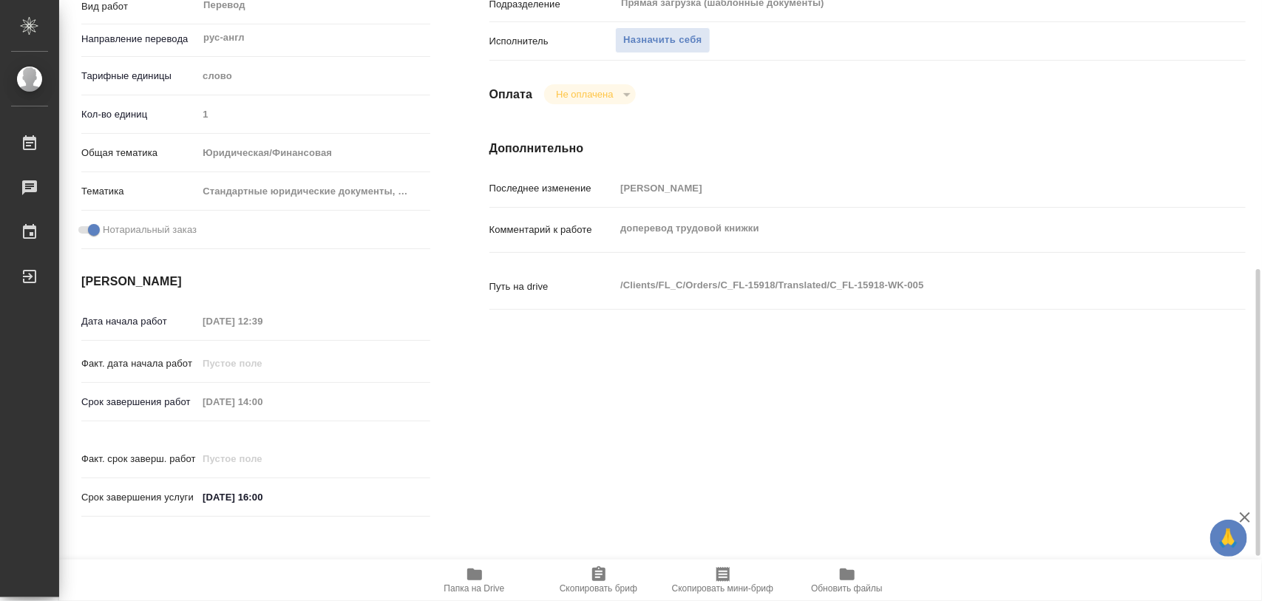
type textarea "x"
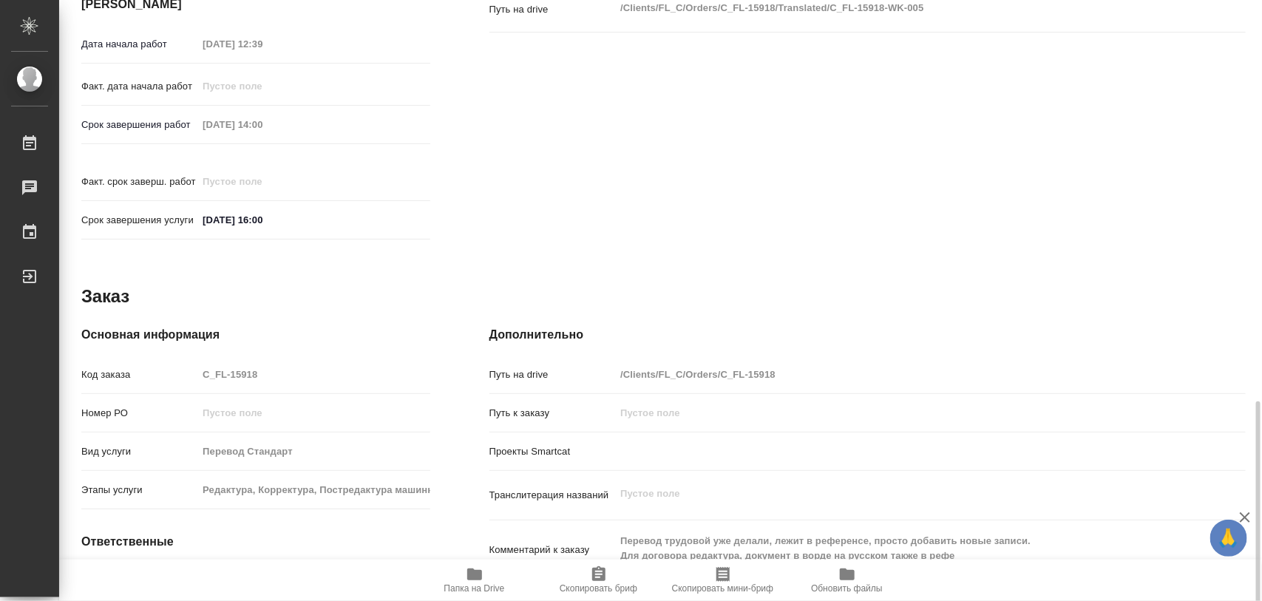
scroll to position [659, 0]
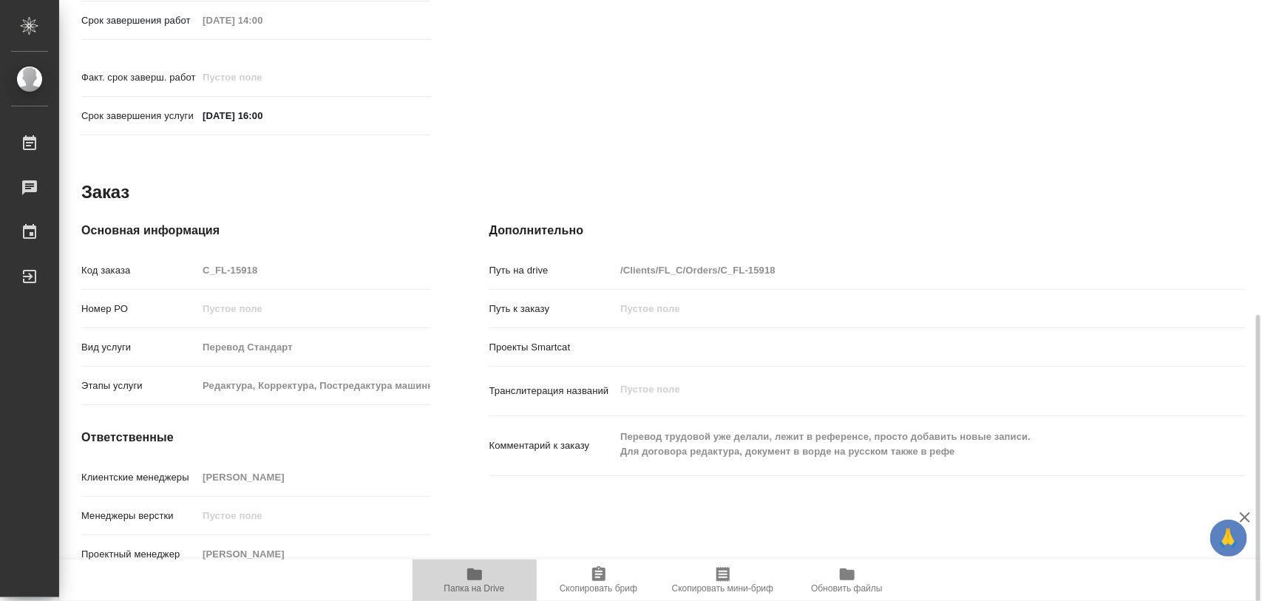
click at [482, 578] on icon "button" at bounding box center [475, 575] width 18 height 18
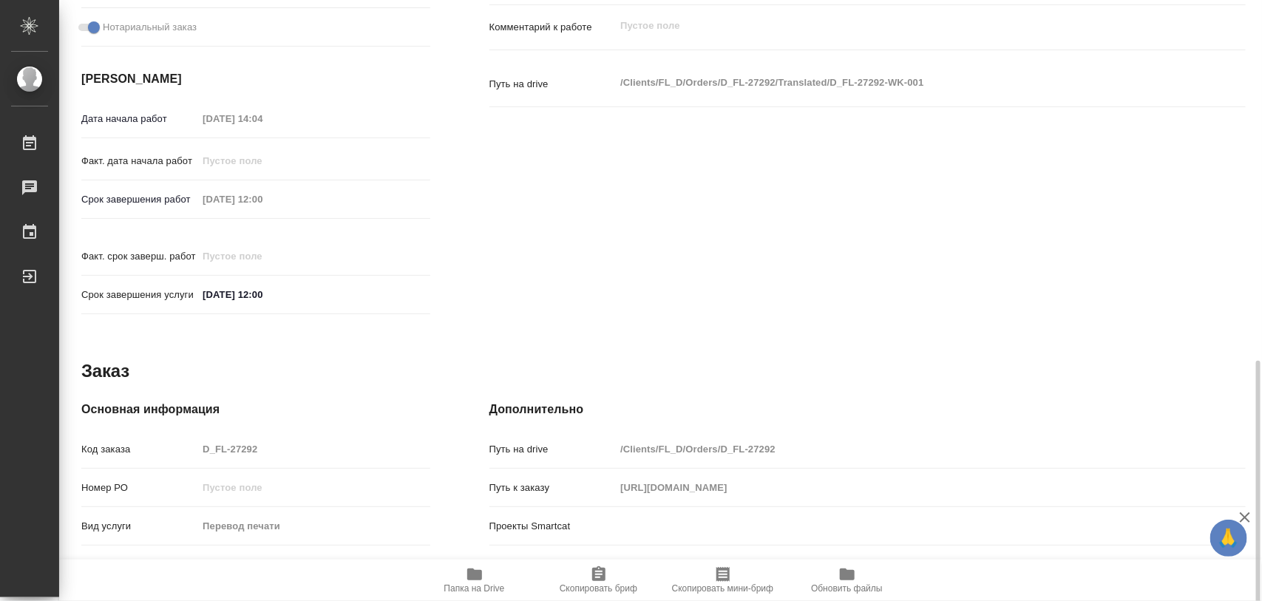
scroll to position [641, 0]
